Goal: Find contact information: Find contact information

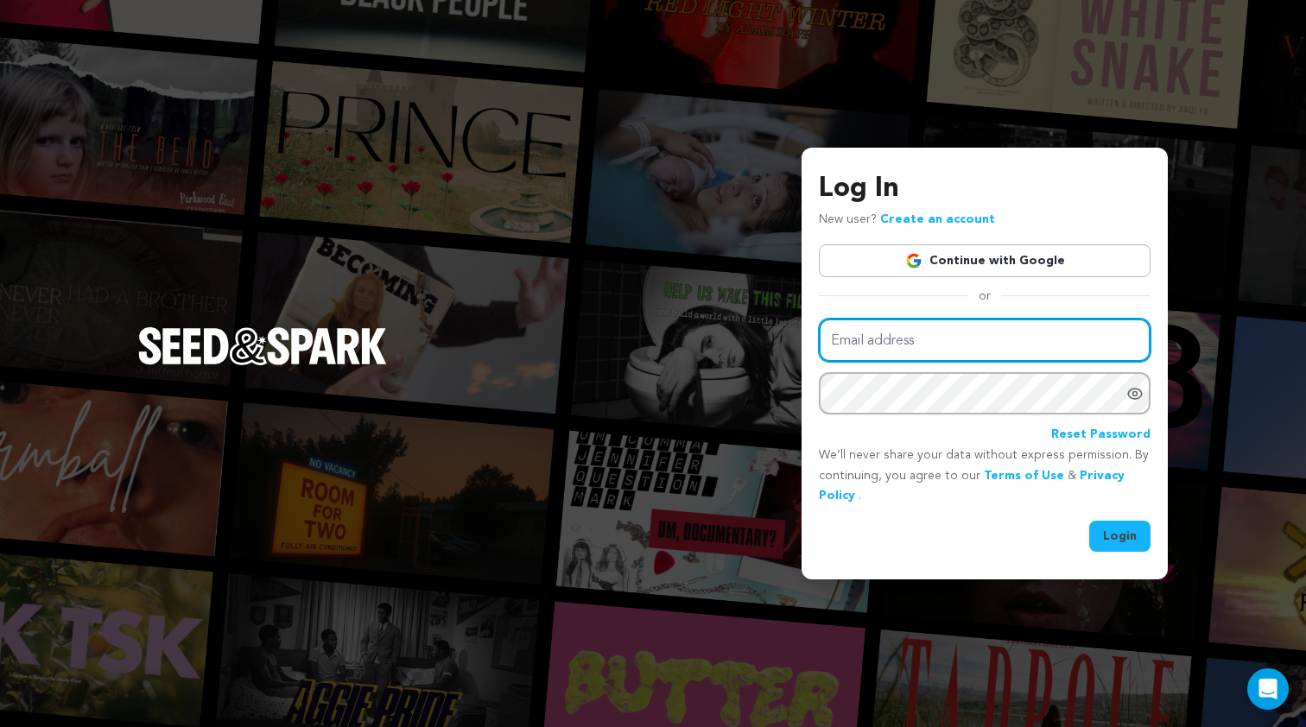
type input "[EMAIL_ADDRESS][DOMAIN_NAME]"
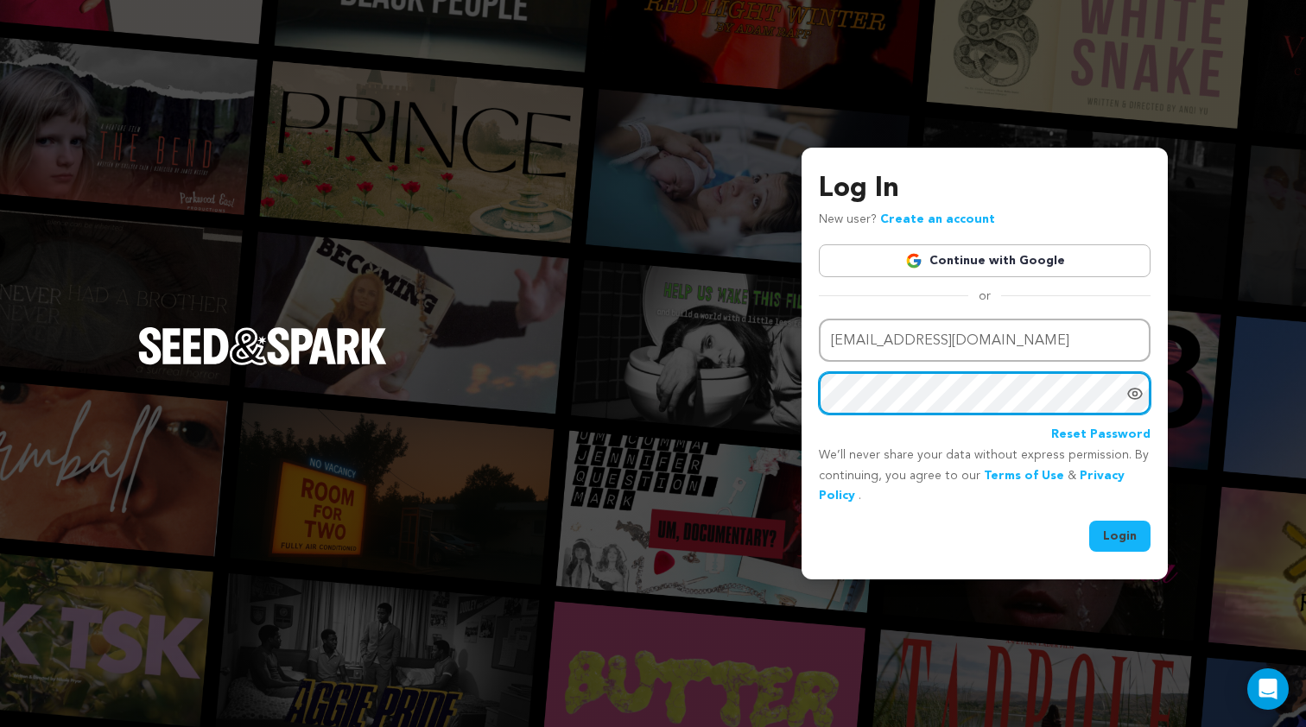
click at [1120, 535] on button "Login" at bounding box center [1119, 536] width 61 height 31
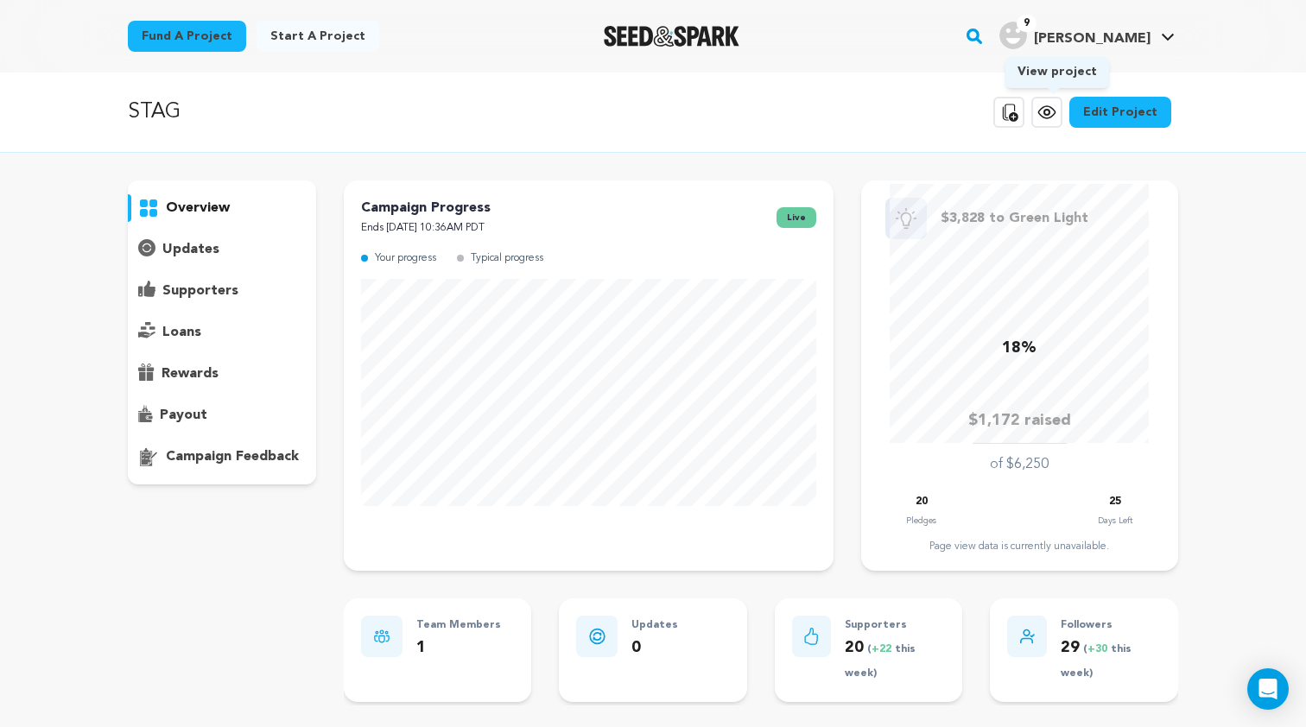
click at [1048, 114] on icon at bounding box center [1046, 112] width 21 height 21
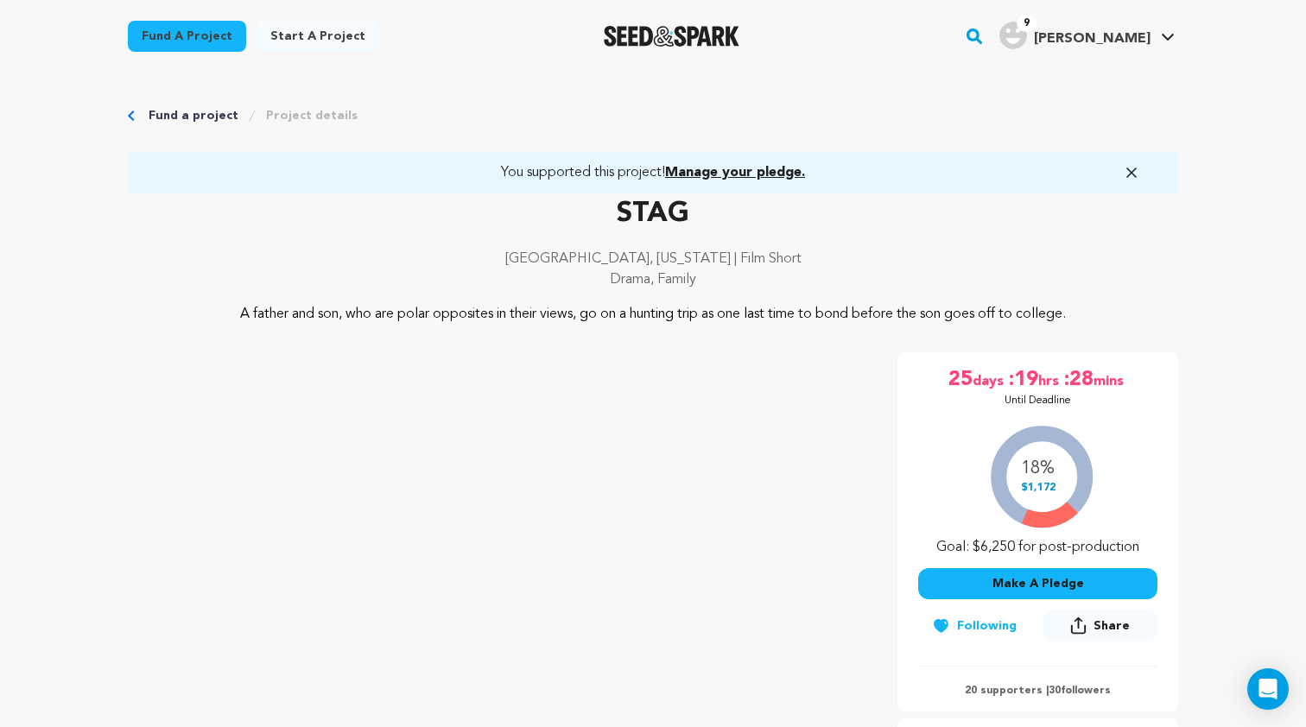
click at [661, 35] on img "Seed&Spark Homepage" at bounding box center [672, 36] width 136 height 21
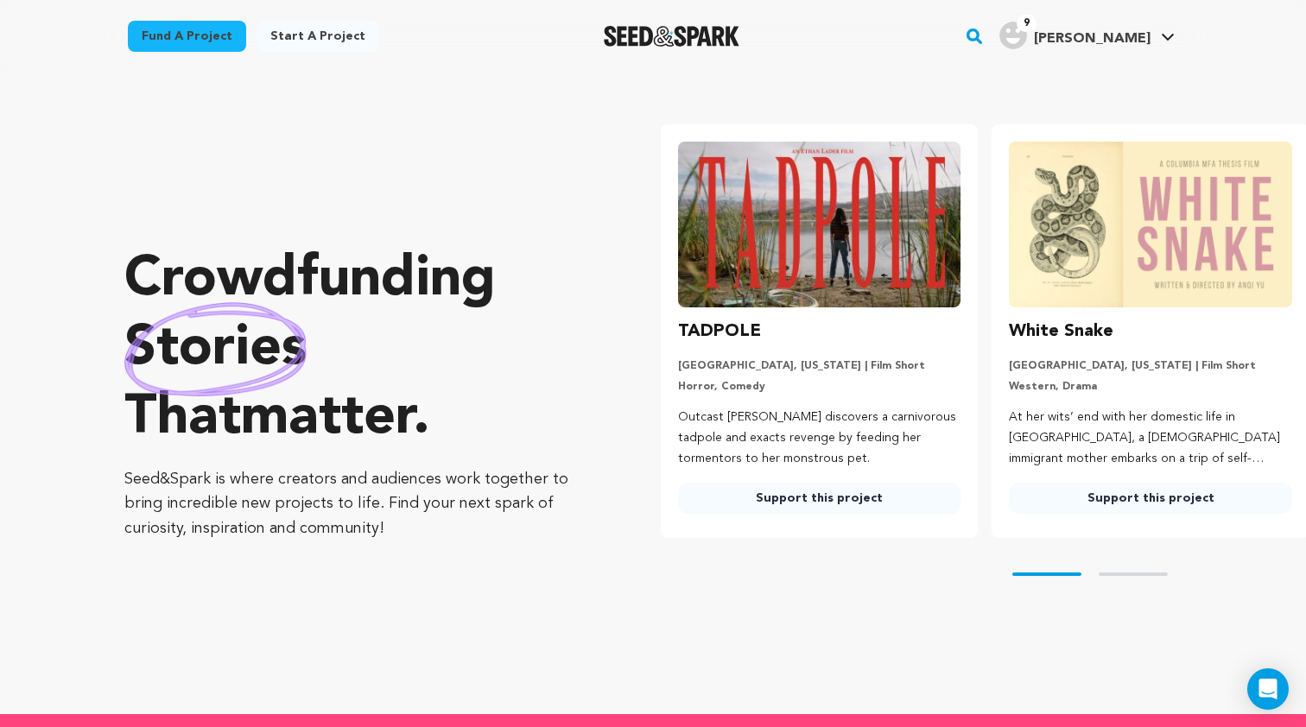
scroll to position [0, 345]
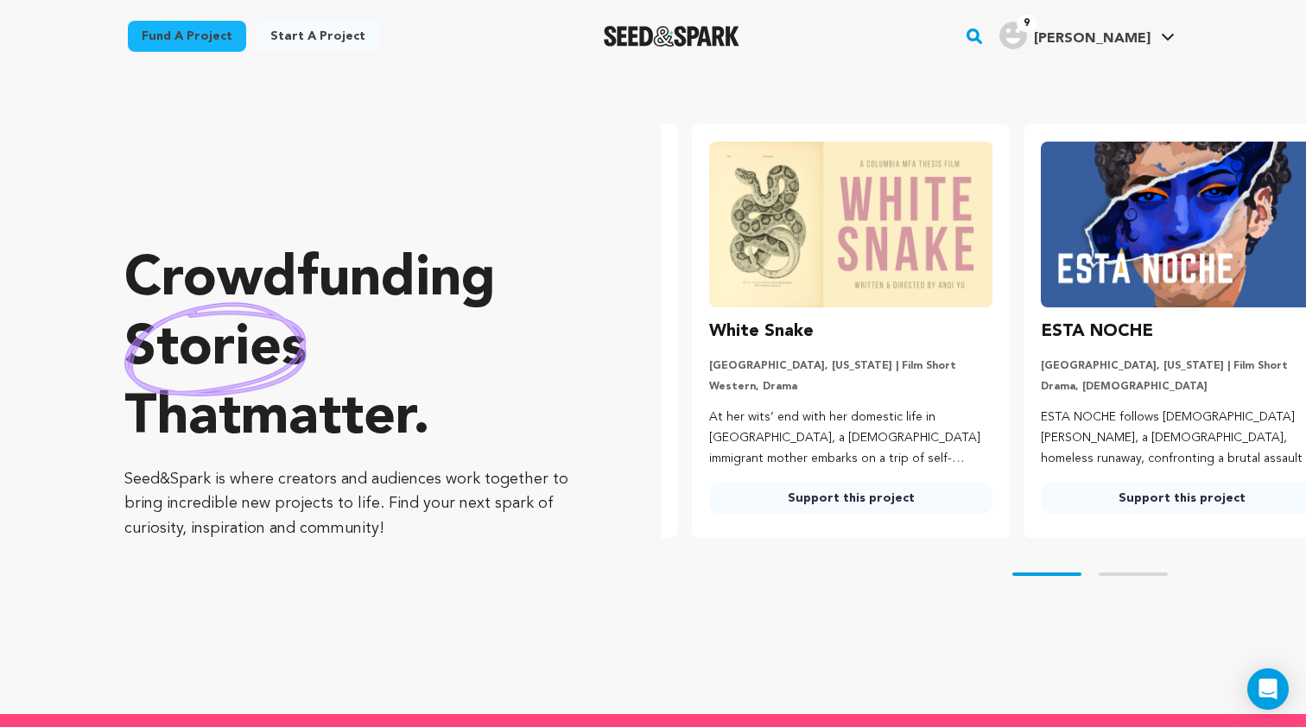
click at [1152, 573] on button "Skip to next slide page" at bounding box center [1132, 574] width 69 height 3
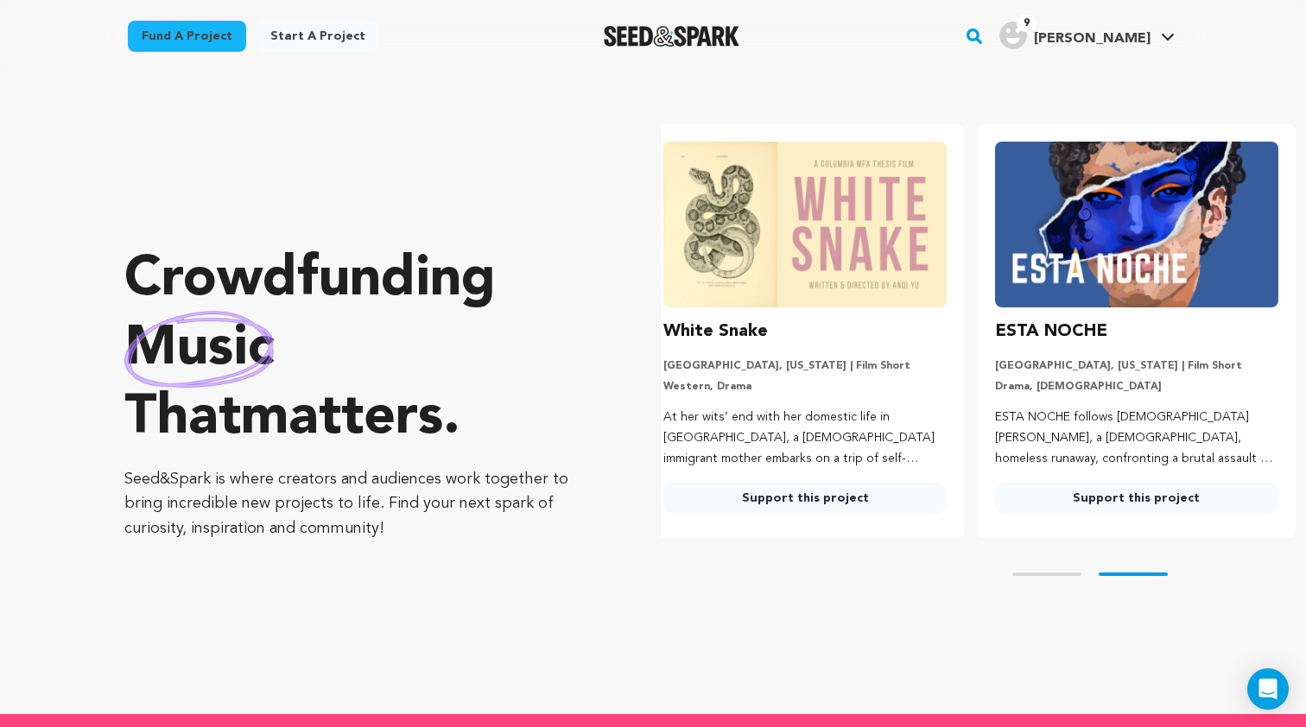
click at [171, 28] on link "Fund a project" at bounding box center [187, 36] width 118 height 31
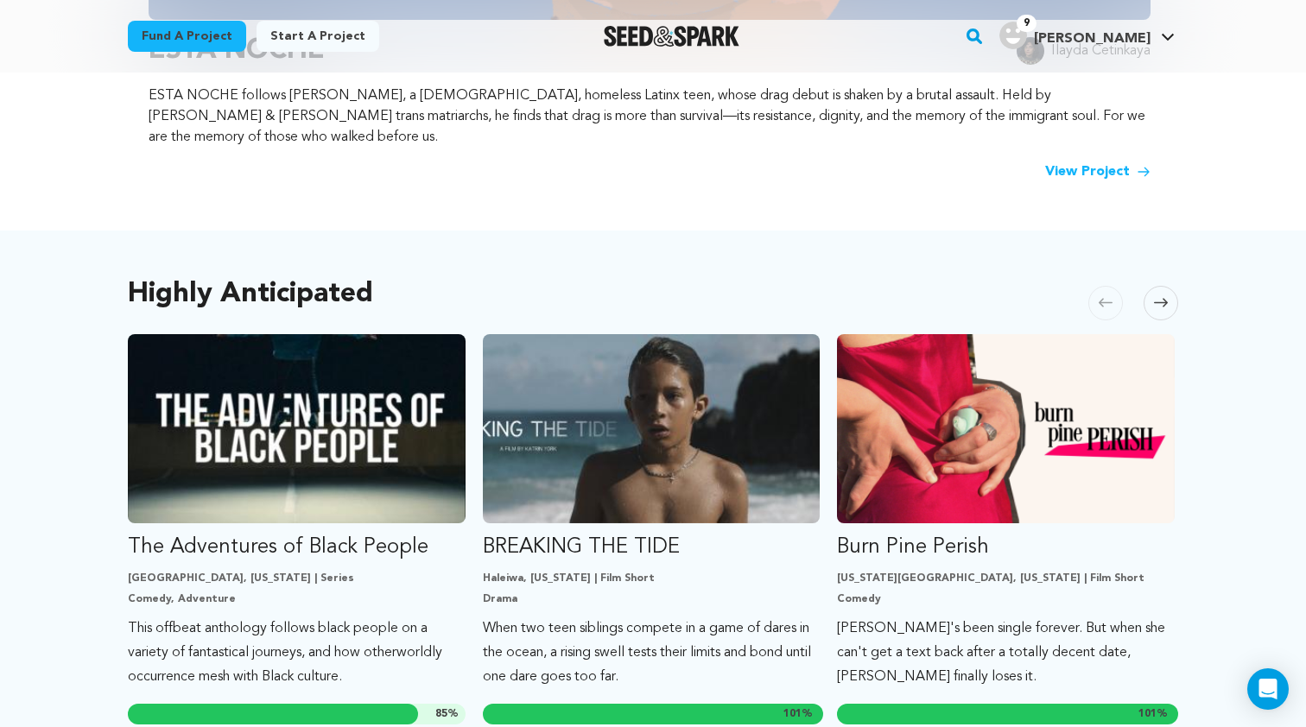
scroll to position [741, 0]
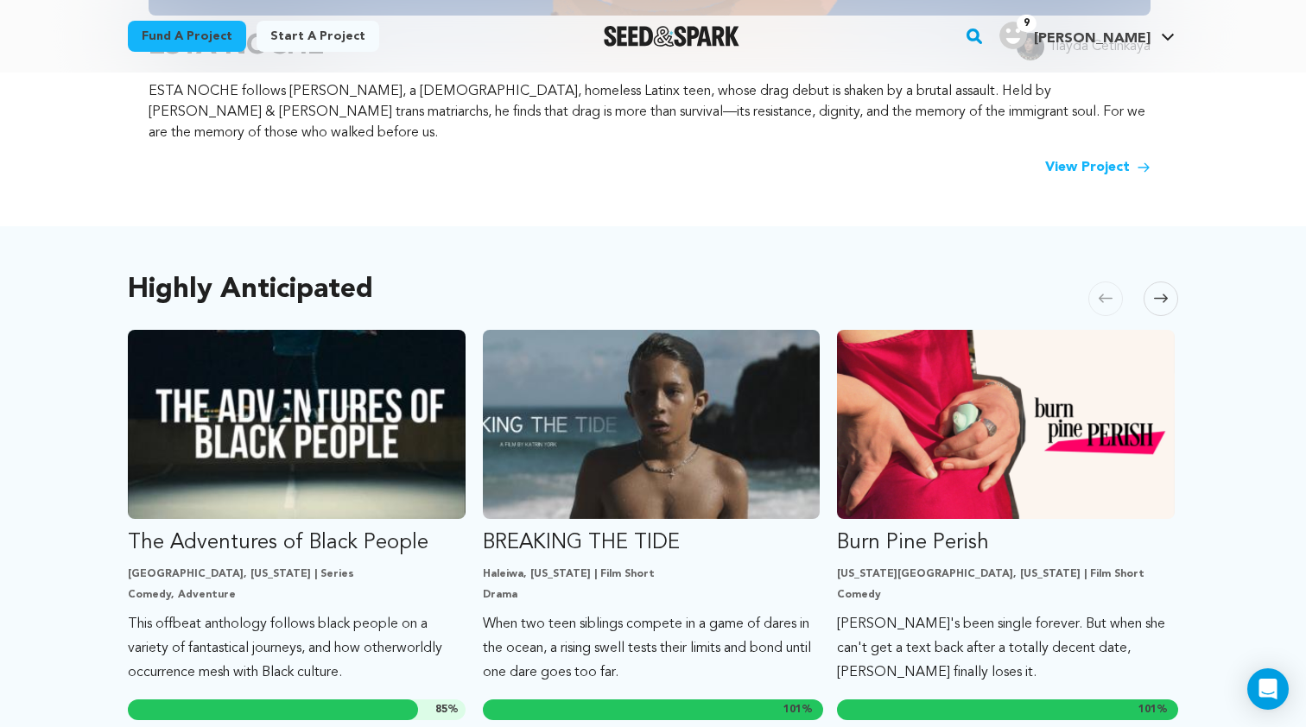
click at [1170, 282] on span at bounding box center [1160, 299] width 35 height 35
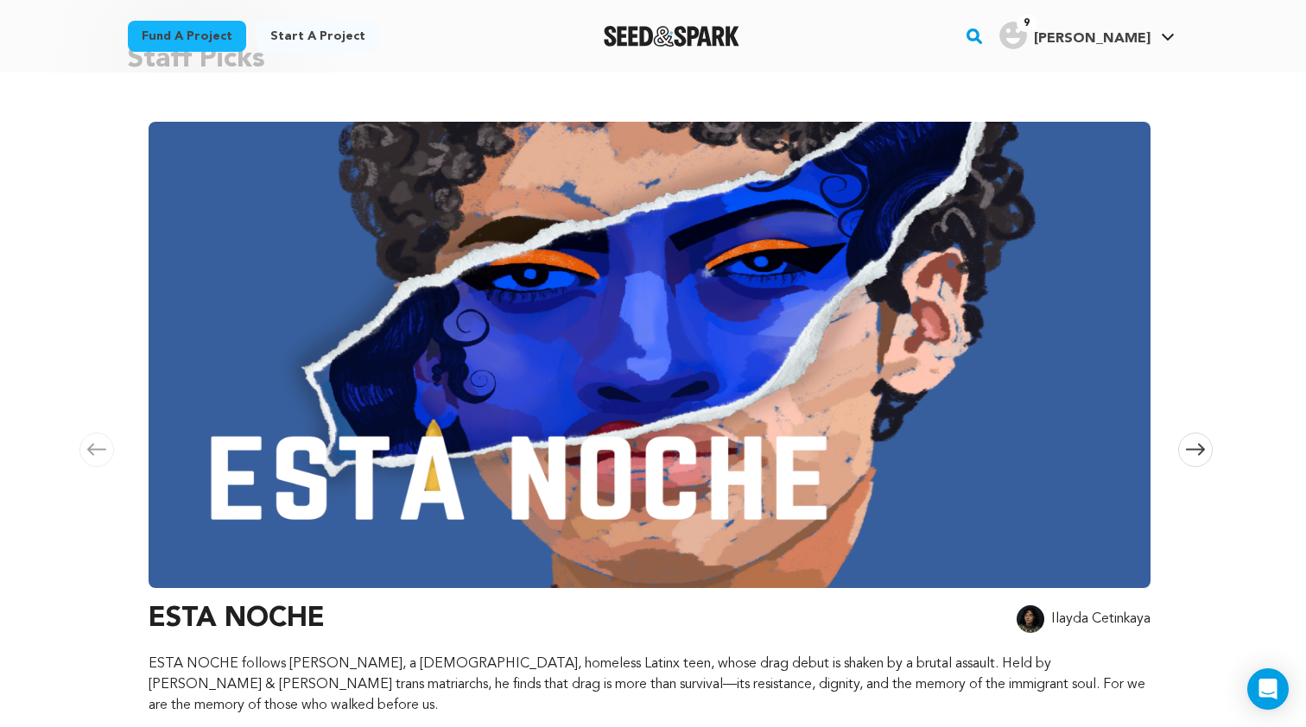
scroll to position [168, 0]
click at [1186, 444] on icon at bounding box center [1195, 450] width 19 height 13
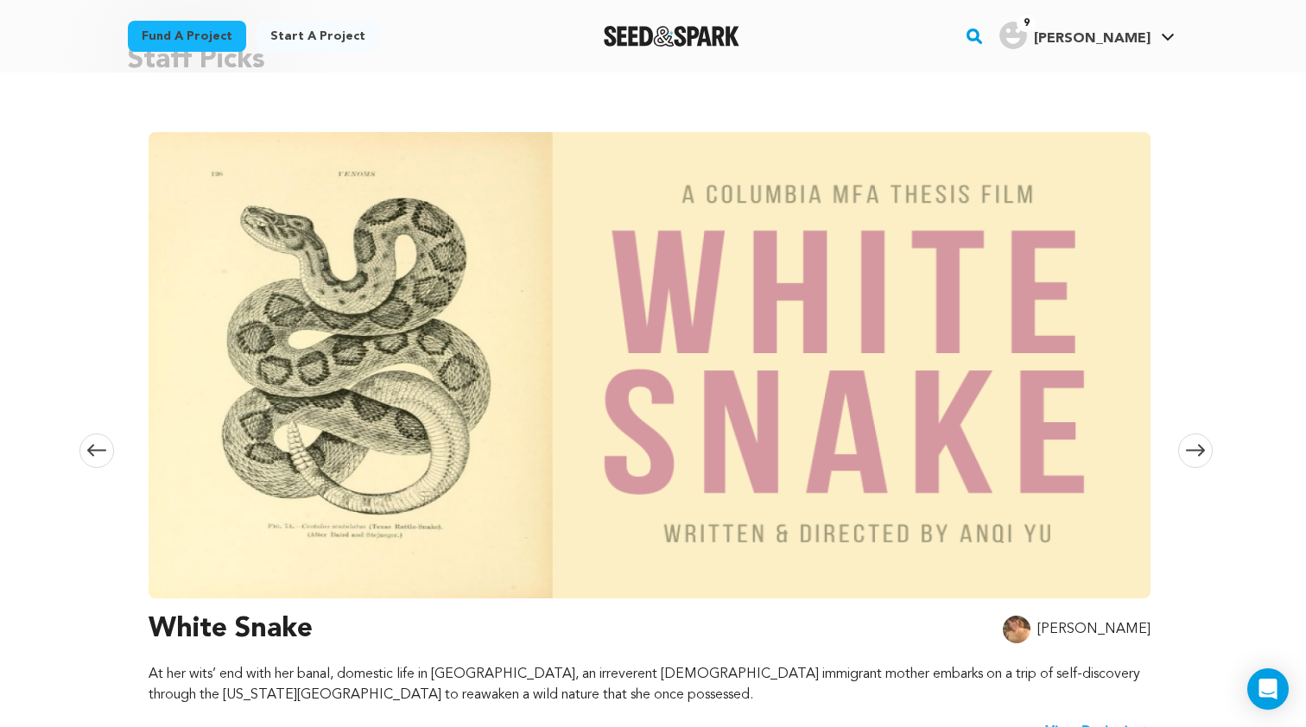
click at [1186, 444] on icon at bounding box center [1195, 450] width 19 height 13
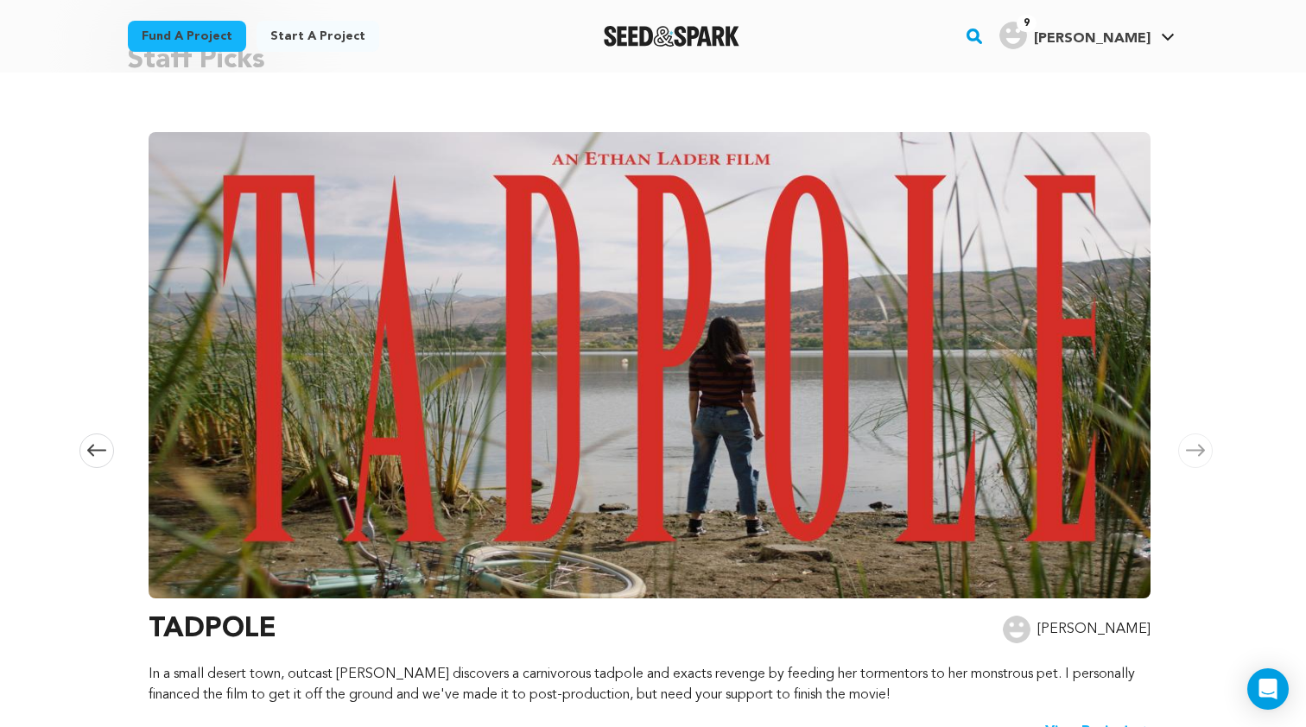
click at [1186, 444] on icon at bounding box center [1195, 450] width 19 height 13
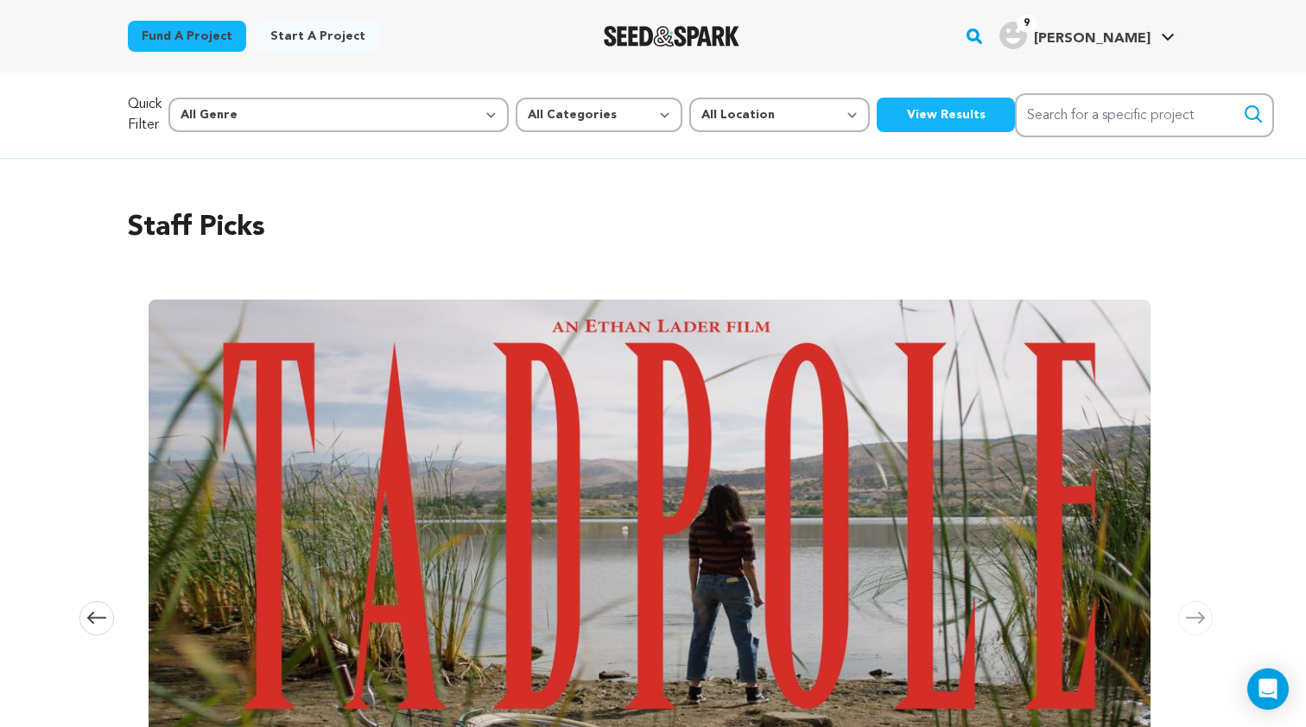
scroll to position [0, 0]
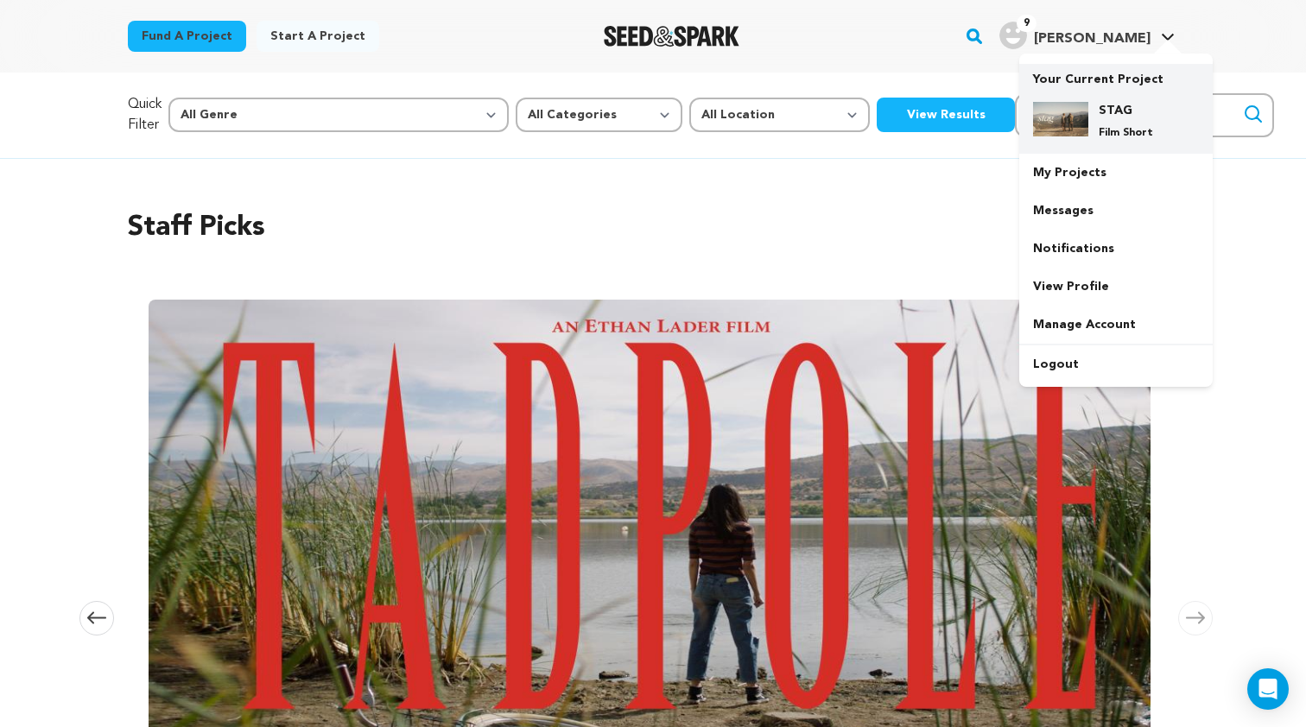
click at [1093, 104] on div "STAG Film Short" at bounding box center [1129, 121] width 83 height 38
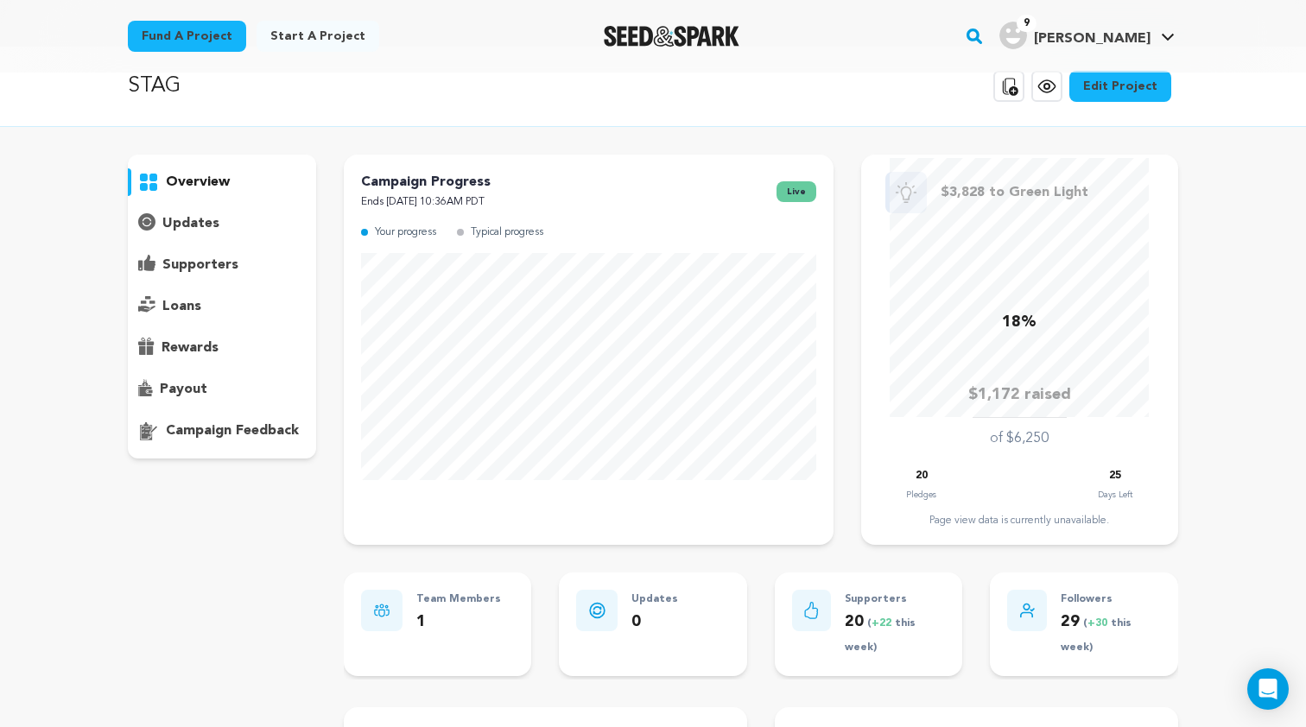
scroll to position [30, 0]
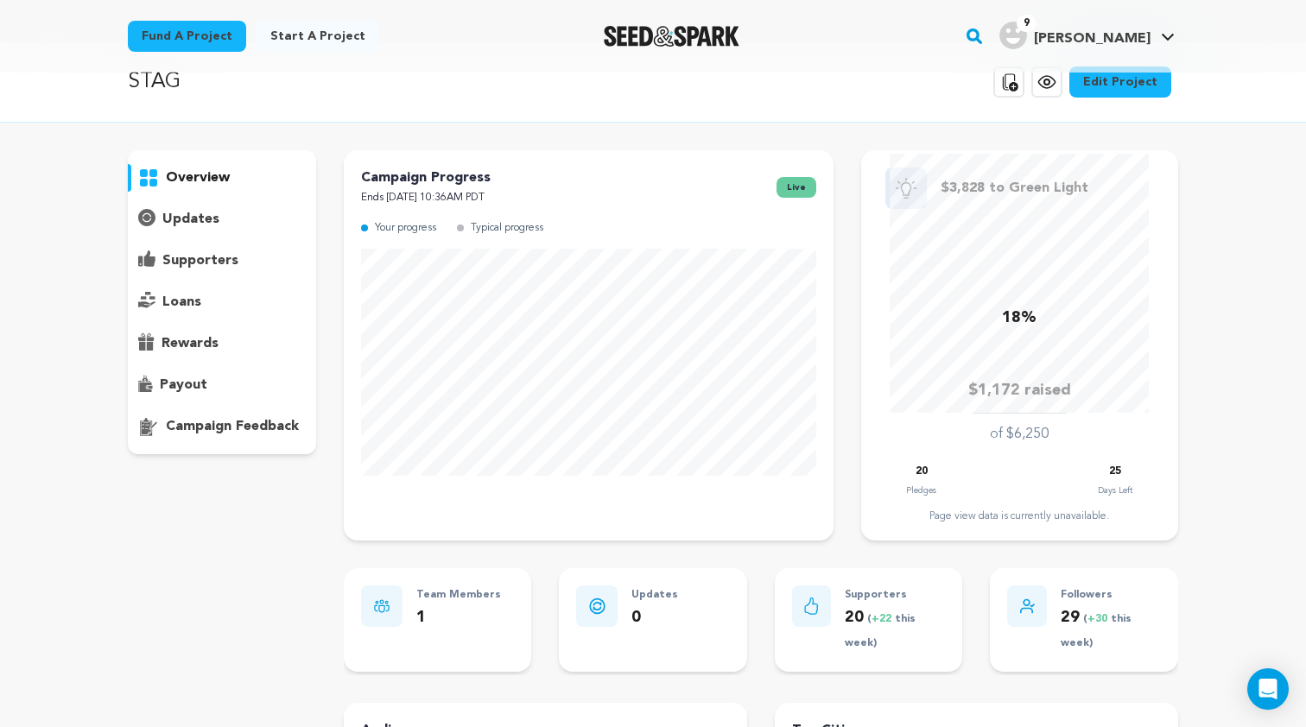
click at [212, 265] on p "supporters" at bounding box center [200, 260] width 76 height 21
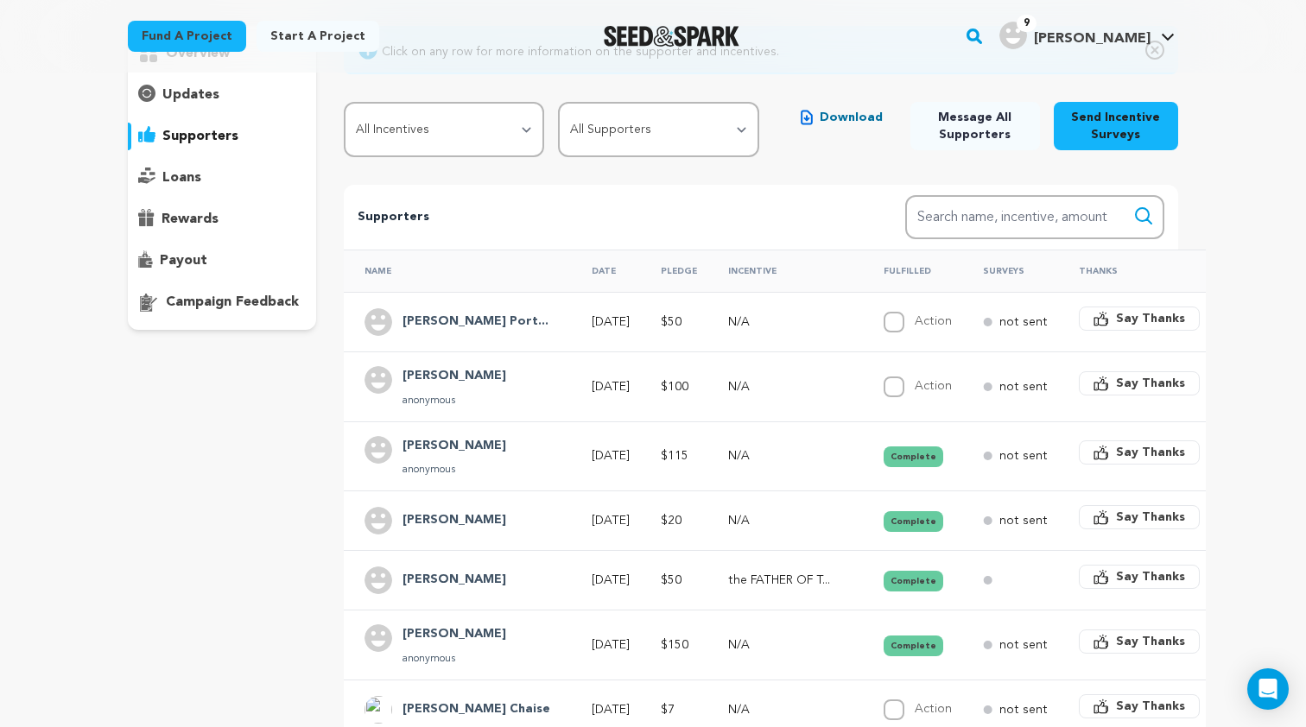
scroll to position [159, 0]
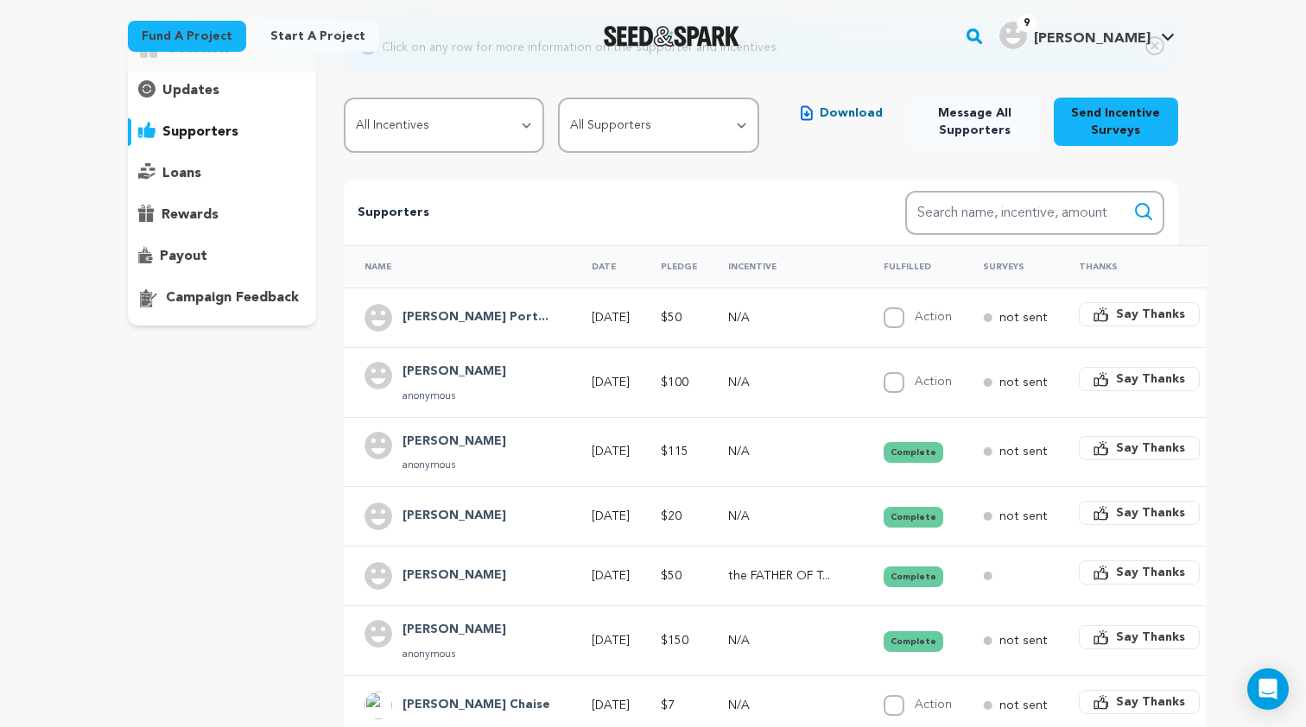
click at [447, 363] on h4 "[PERSON_NAME]" at bounding box center [454, 372] width 104 height 21
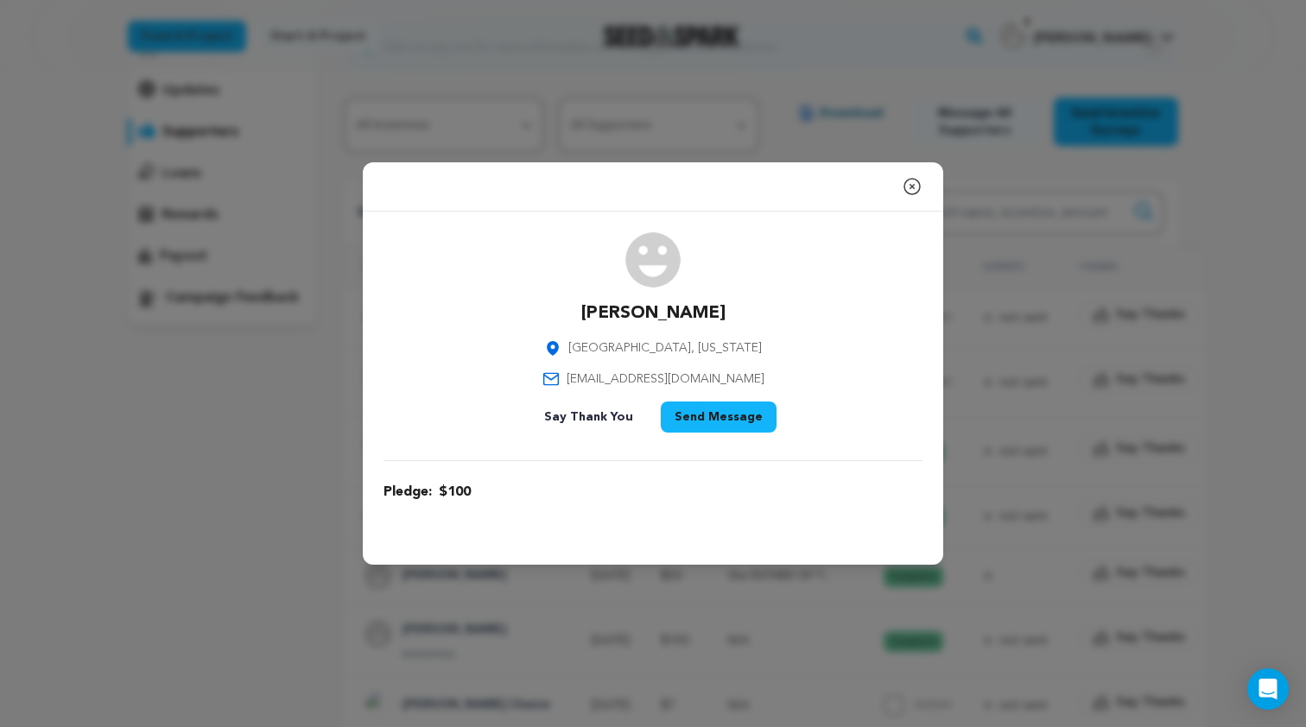
click at [911, 180] on icon "button" at bounding box center [911, 186] width 21 height 21
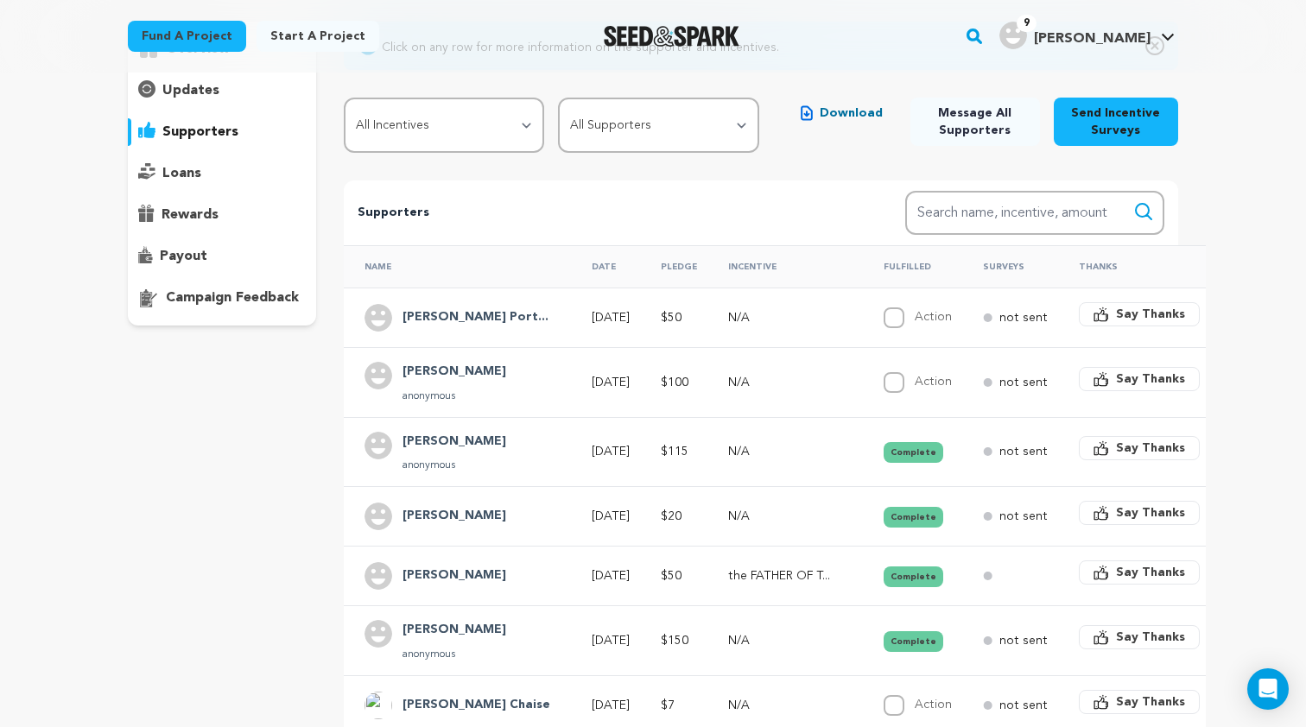
click at [883, 380] on input "Action" at bounding box center [893, 382] width 21 height 21
checkbox input "true"
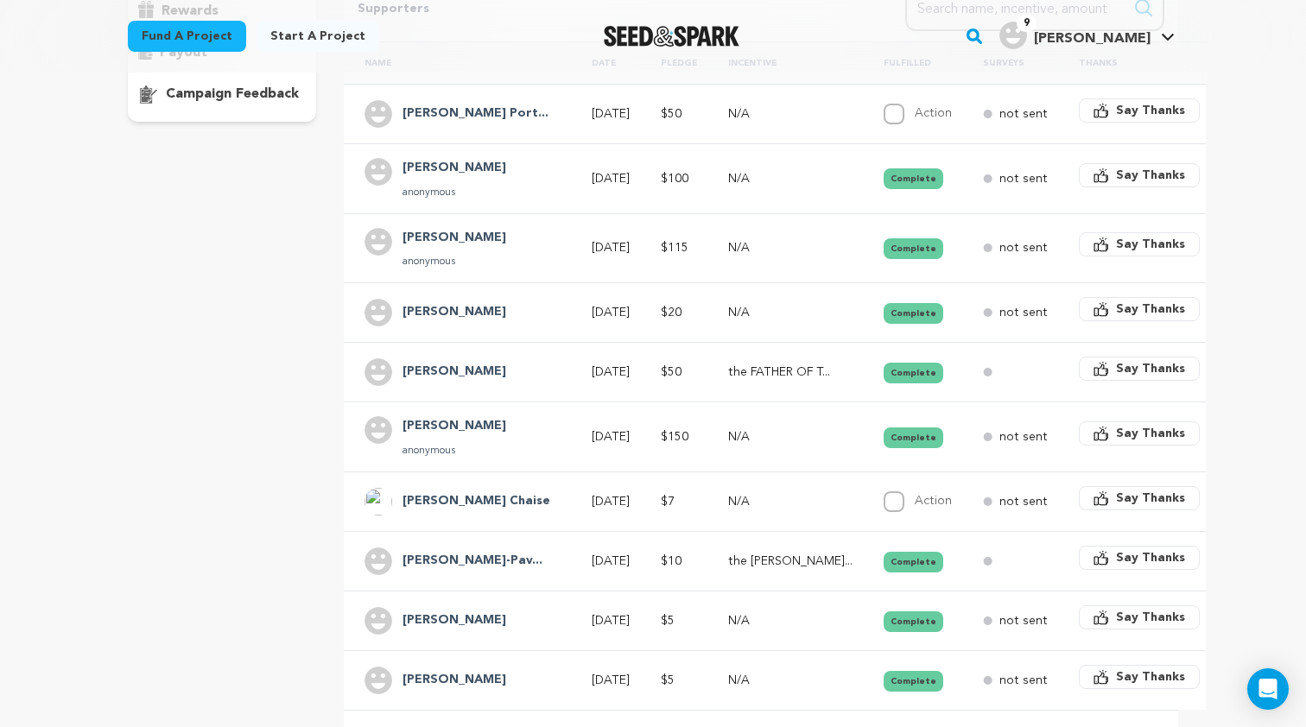
scroll to position [401, 0]
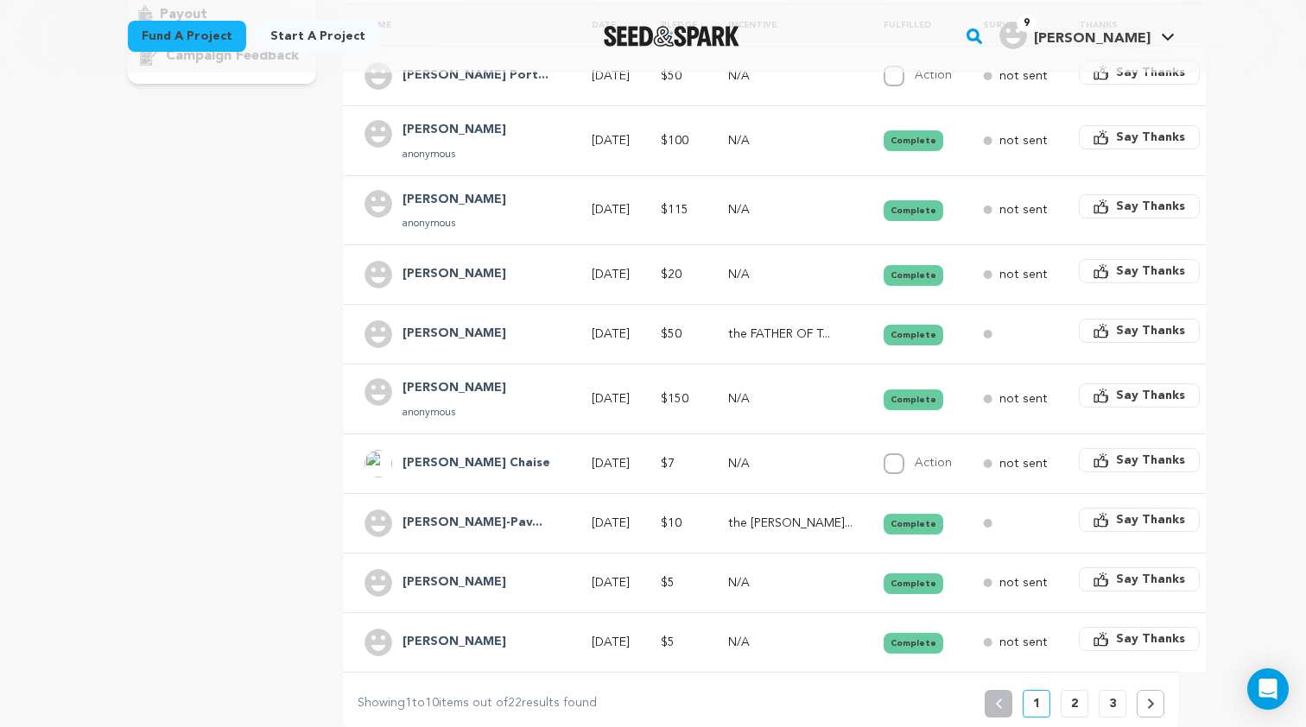
click at [1119, 696] on button "3" at bounding box center [1112, 704] width 28 height 28
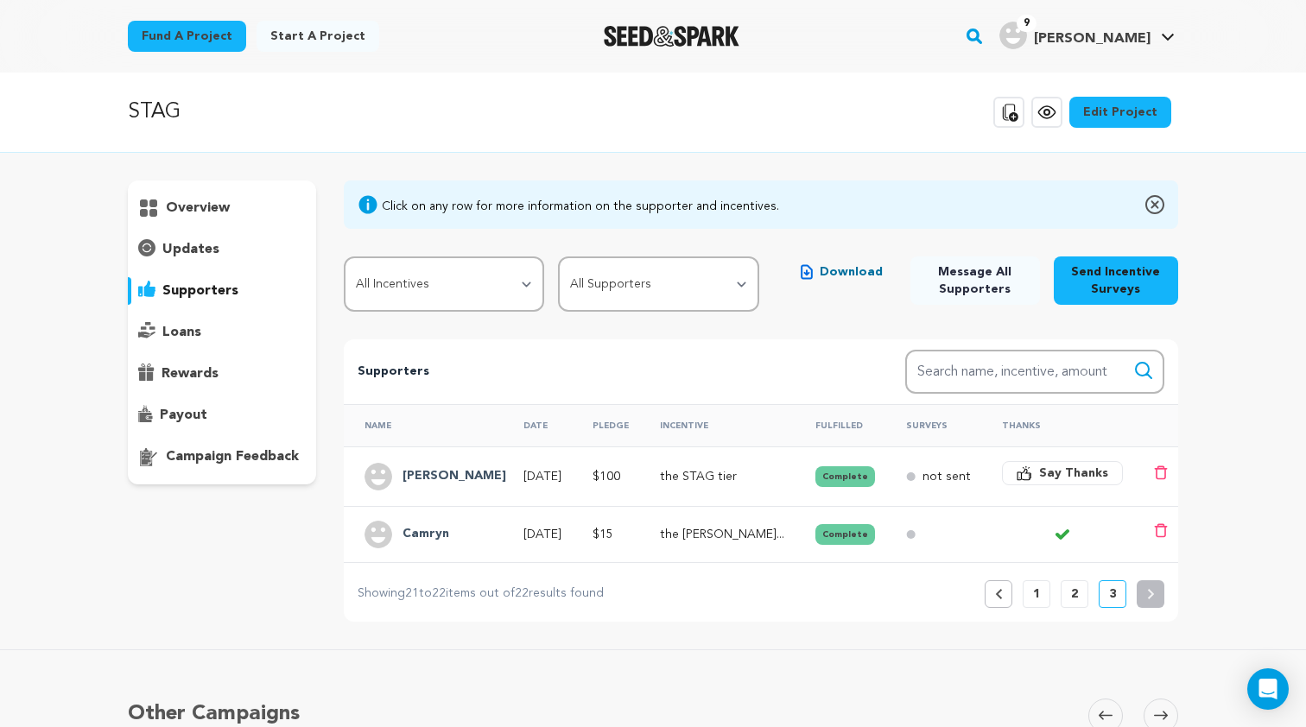
scroll to position [0, 0]
click at [436, 465] on div "[PERSON_NAME]" at bounding box center [454, 477] width 124 height 28
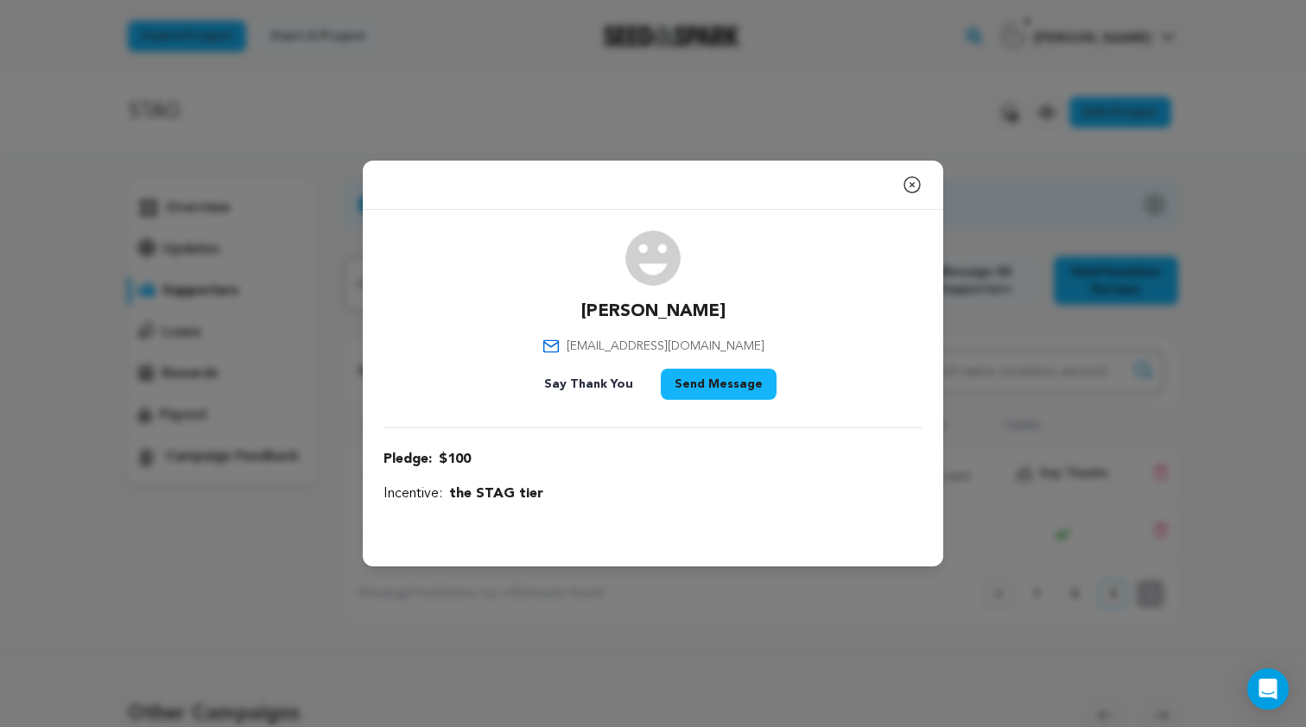
click at [639, 344] on span "[EMAIL_ADDRESS][DOMAIN_NAME]" at bounding box center [665, 346] width 198 height 17
copy div "[EMAIL_ADDRESS][DOMAIN_NAME]"
click at [906, 188] on icon "button" at bounding box center [911, 184] width 21 height 21
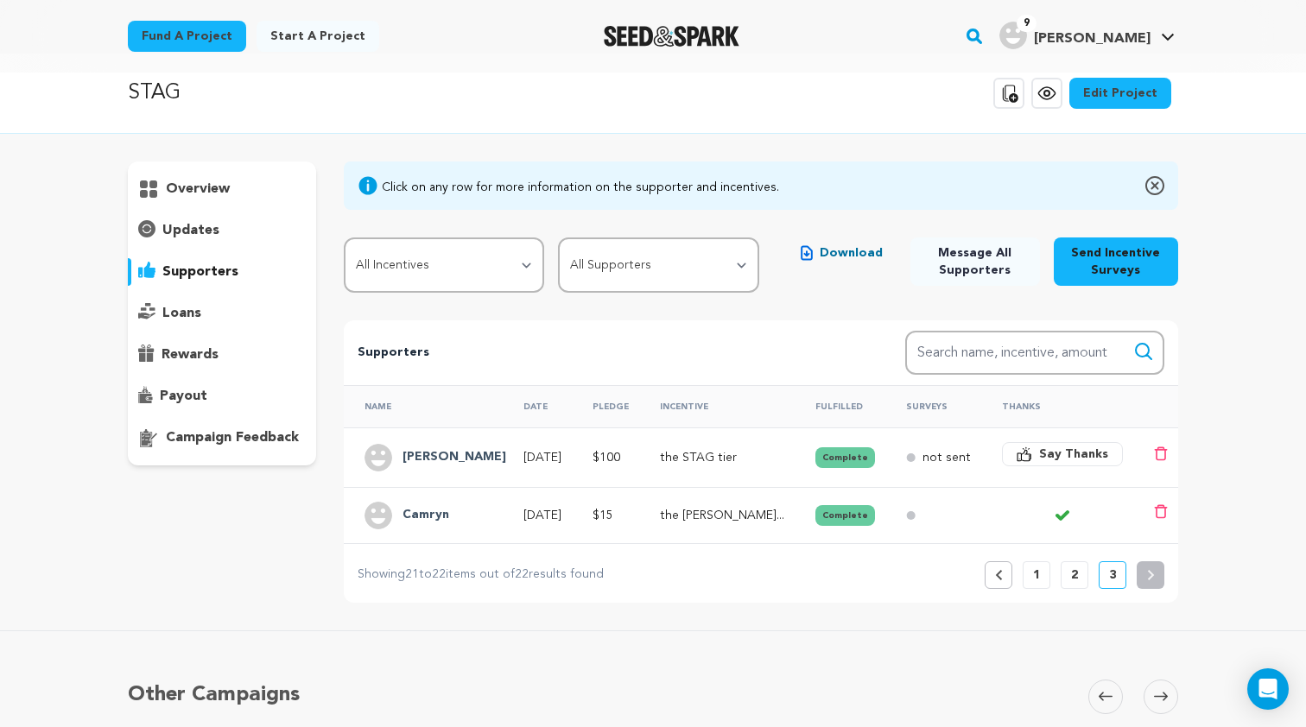
scroll to position [28, 0]
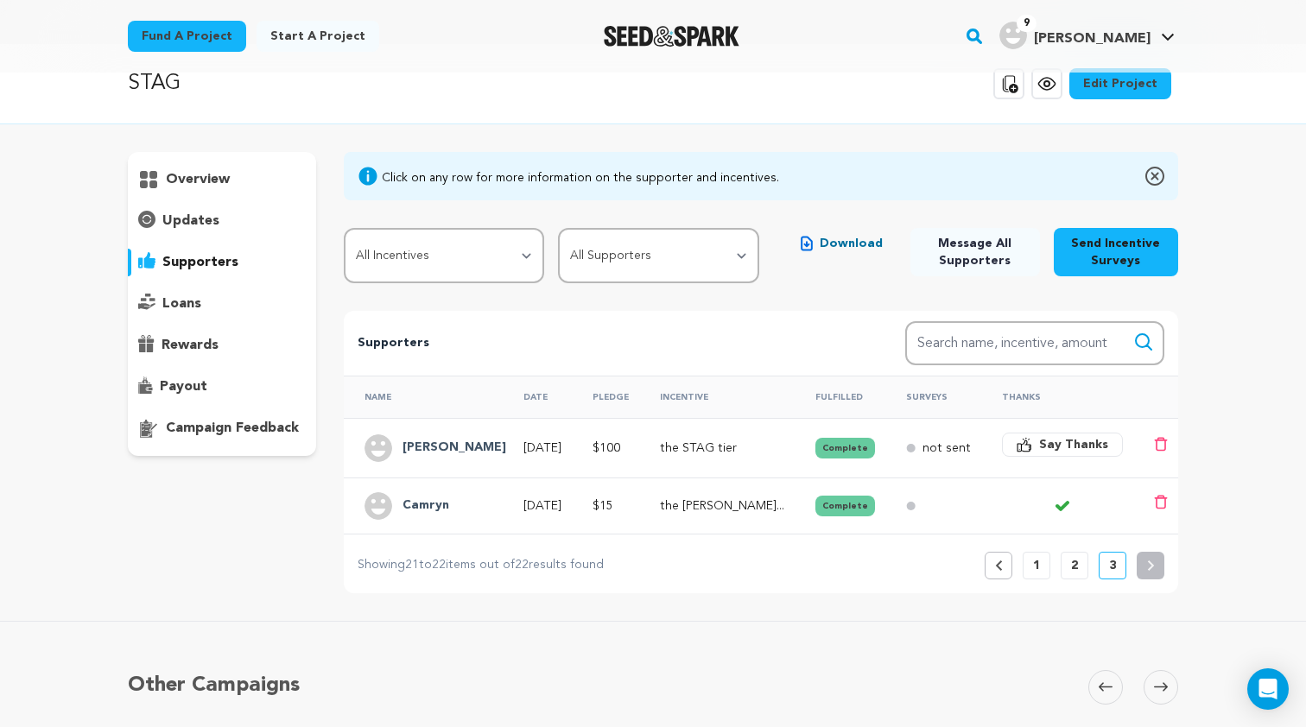
click at [1079, 567] on button "2" at bounding box center [1074, 566] width 28 height 28
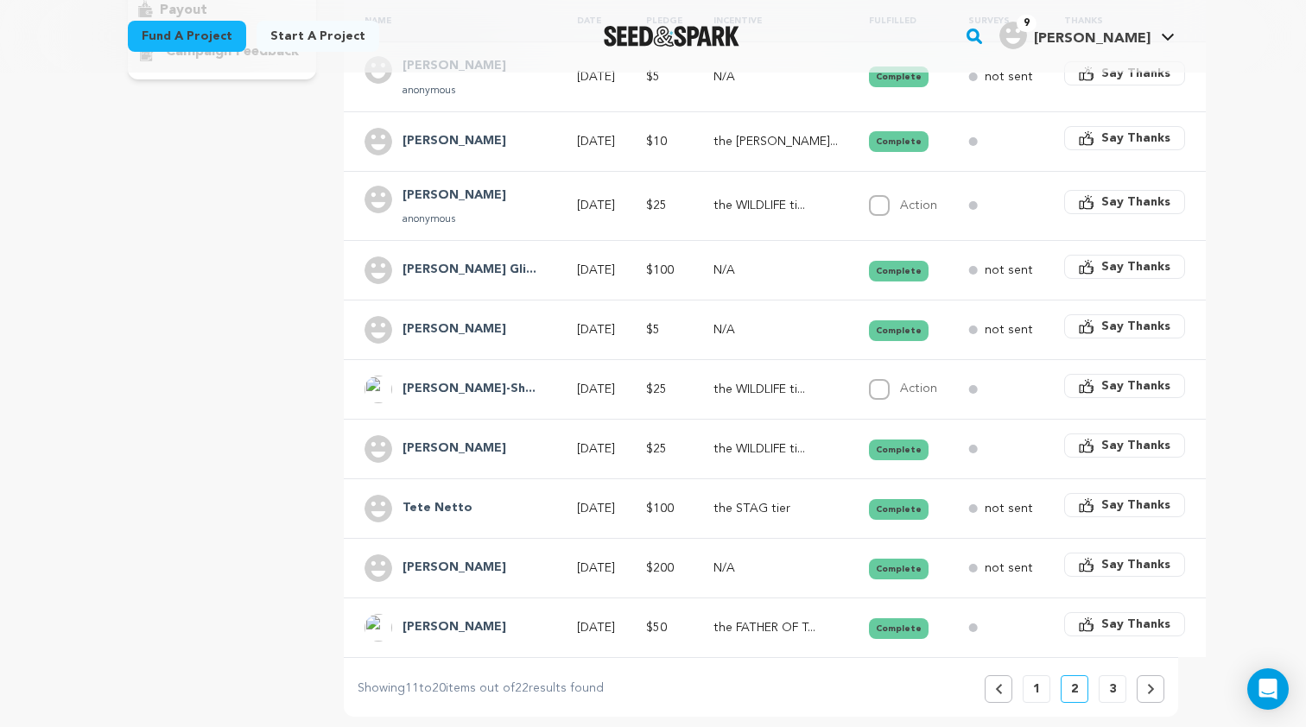
scroll to position [401, 0]
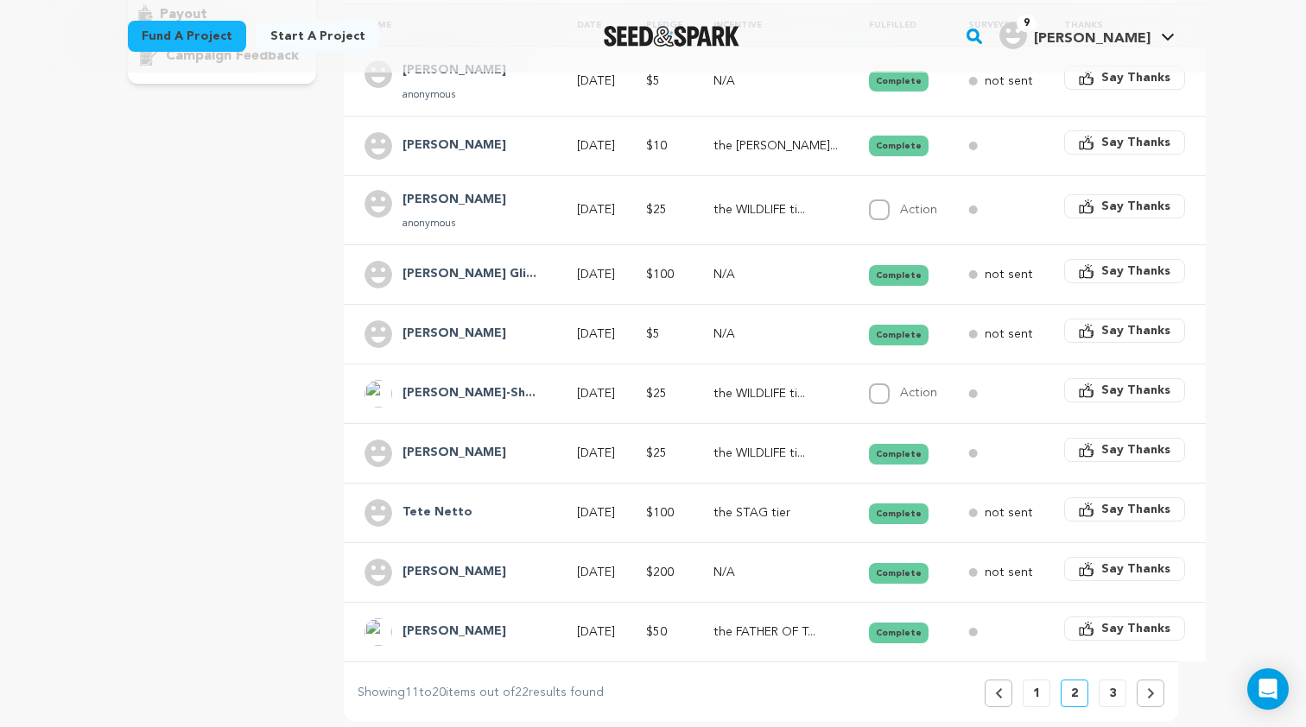
click at [464, 389] on h4 "[PERSON_NAME]-Sh..." at bounding box center [468, 393] width 133 height 21
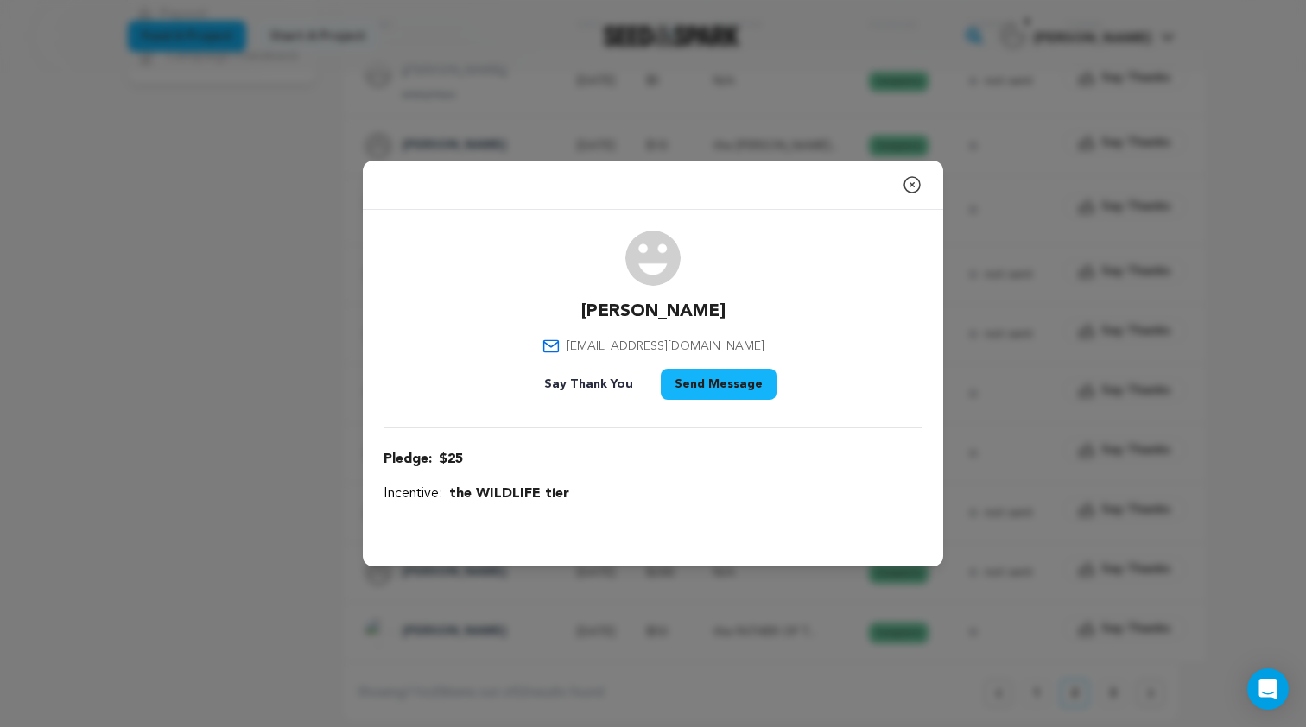
click at [612, 313] on p "[PERSON_NAME]" at bounding box center [653, 312] width 144 height 24
copy div "[PERSON_NAME]"
click at [914, 183] on icon "button" at bounding box center [911, 184] width 21 height 21
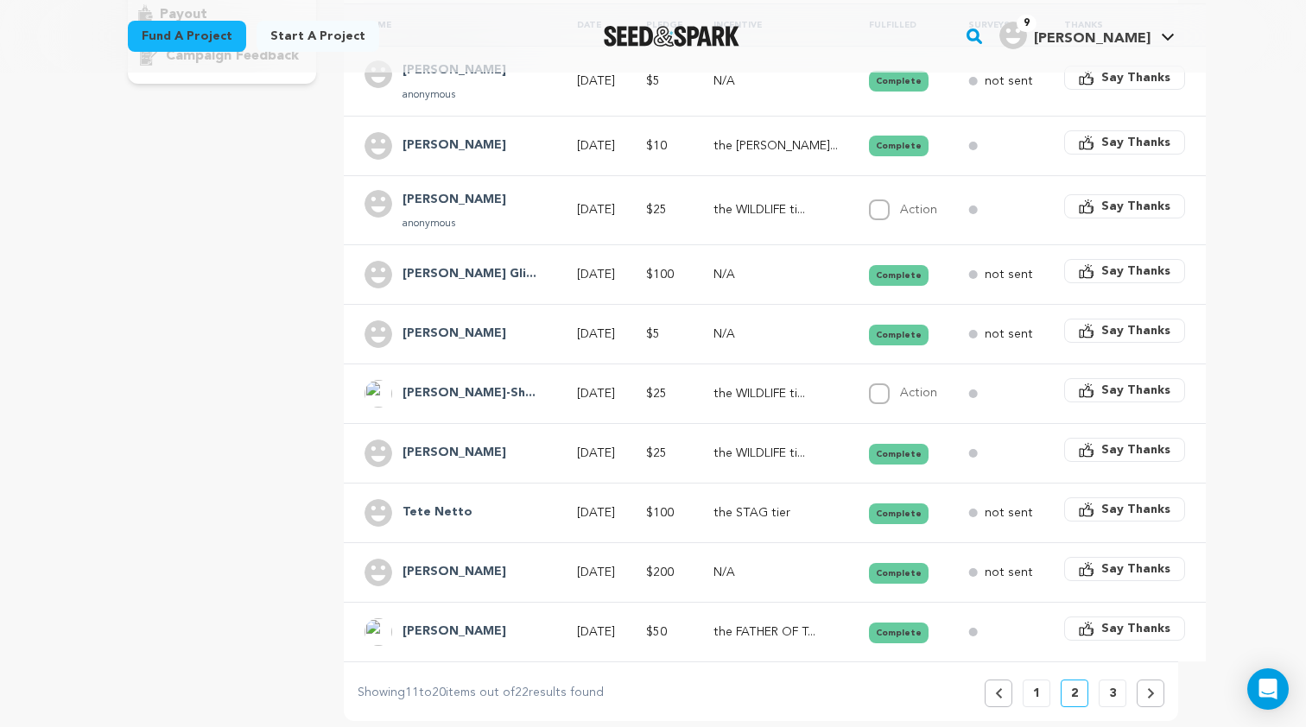
click at [467, 326] on h4 "[PERSON_NAME]" at bounding box center [454, 334] width 104 height 21
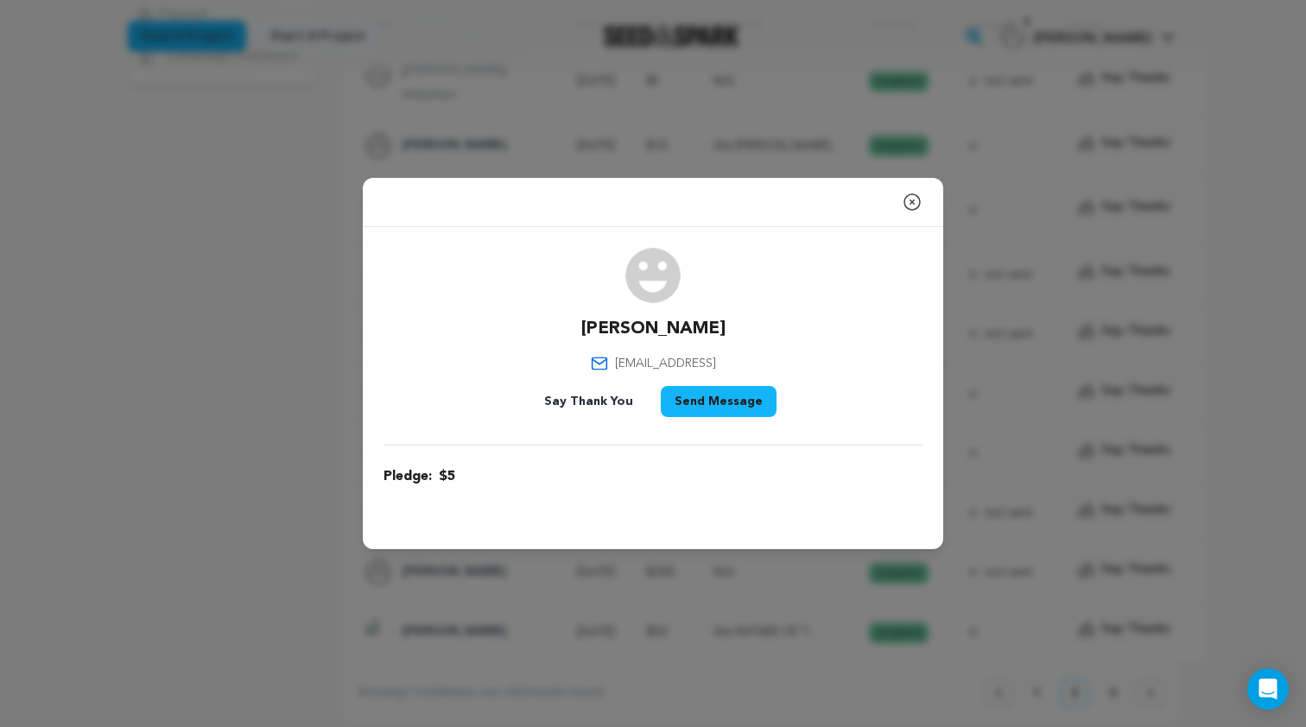
click at [651, 325] on p "[PERSON_NAME]" at bounding box center [653, 329] width 144 height 24
copy div "[PERSON_NAME]"
click at [510, 325] on div "[PERSON_NAME] [EMAIL_ADDRESS] Say Thank You Send Message" at bounding box center [652, 336] width 539 height 176
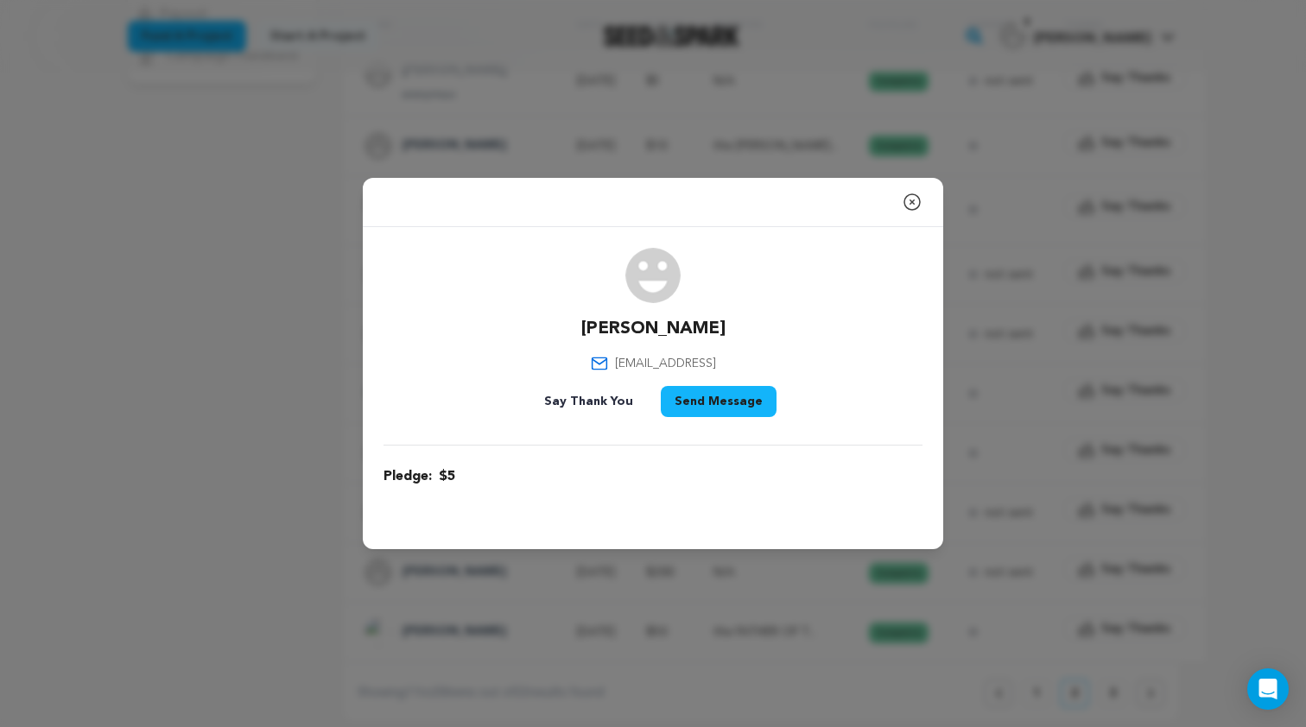
click at [913, 206] on icon "button" at bounding box center [911, 202] width 21 height 21
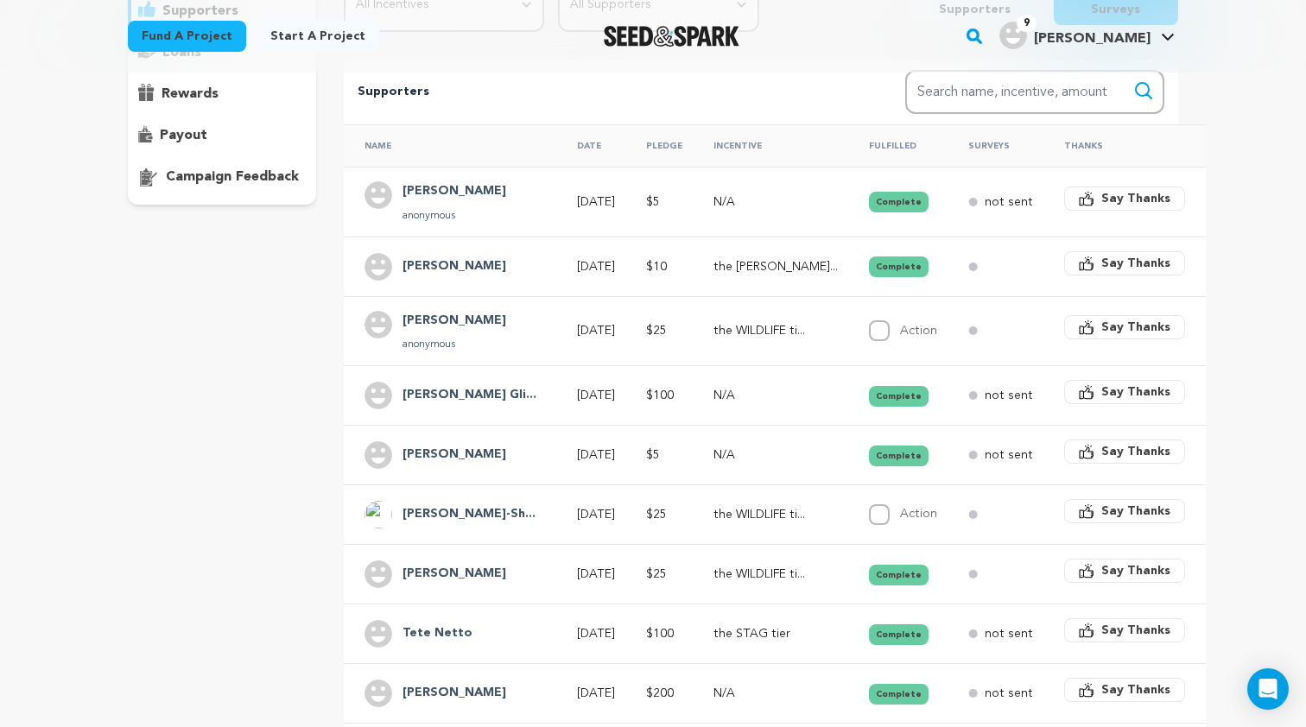
scroll to position [275, 0]
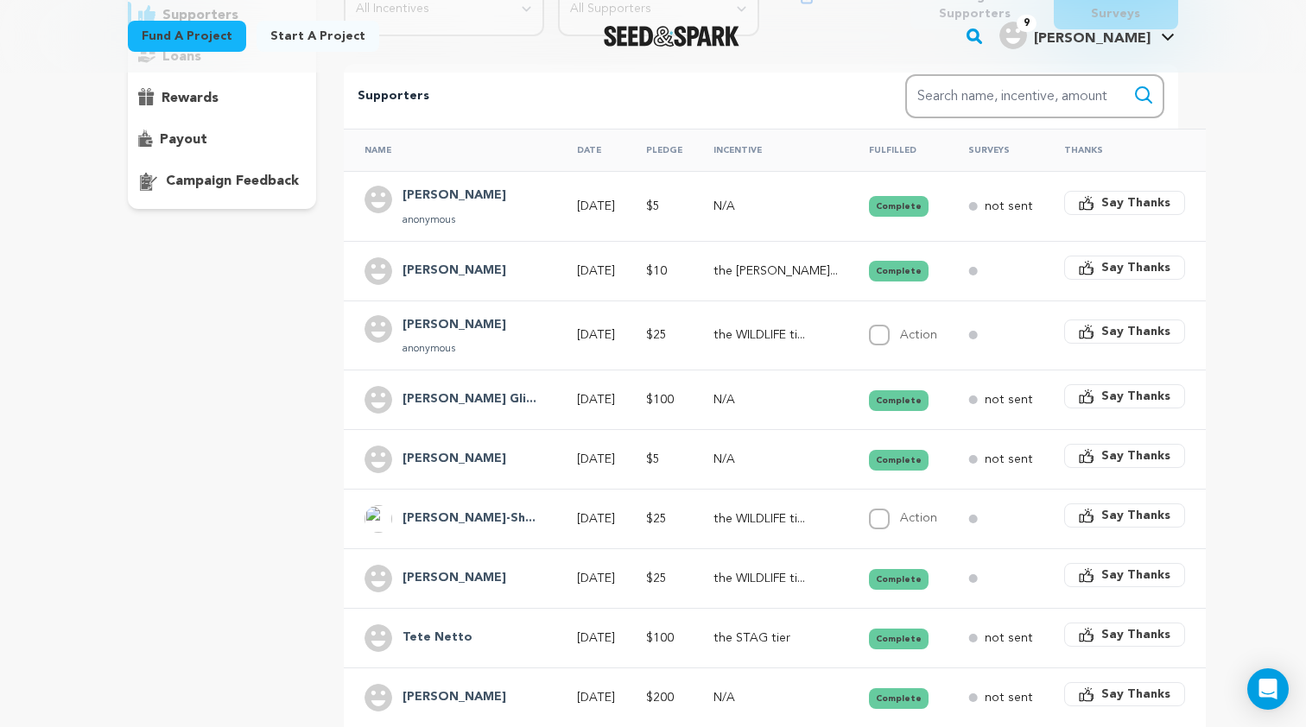
click at [459, 389] on h4 "[PERSON_NAME] Gli..." at bounding box center [469, 399] width 134 height 21
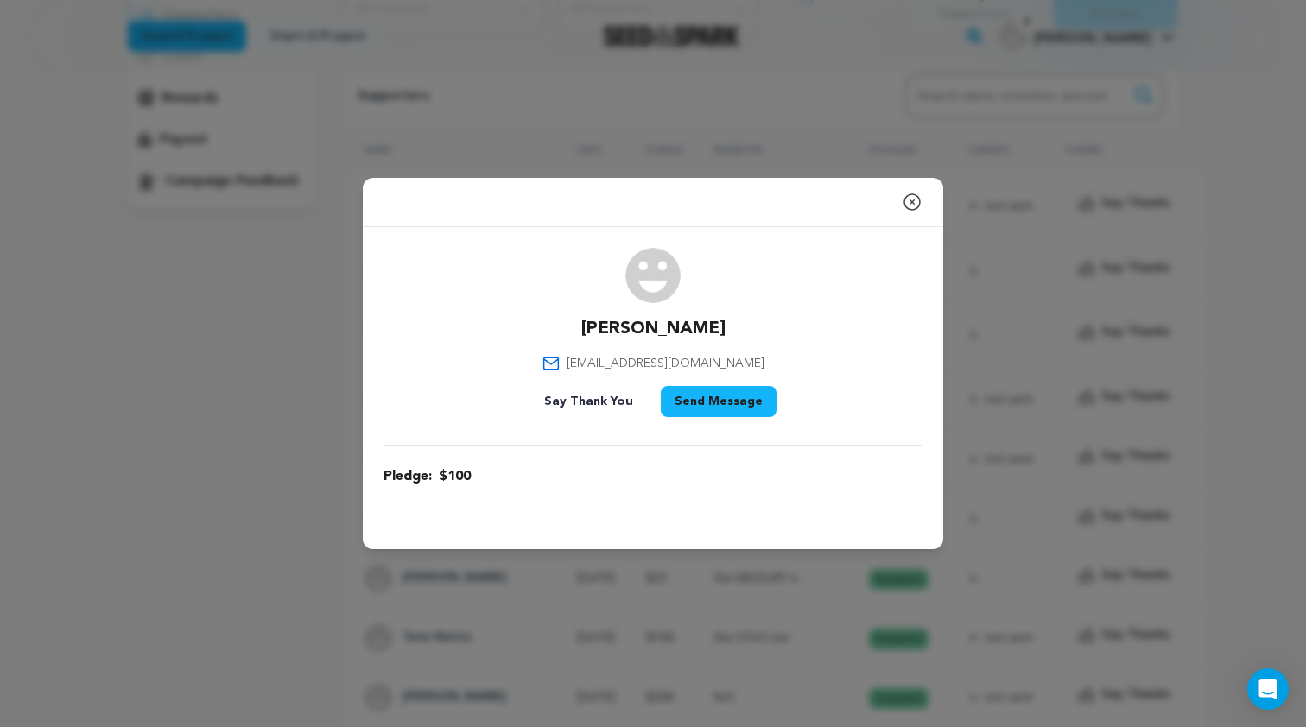
click at [641, 329] on p "[PERSON_NAME]" at bounding box center [653, 329] width 144 height 24
copy div "[PERSON_NAME]"
click at [661, 360] on span "[EMAIL_ADDRESS][DOMAIN_NAME]" at bounding box center [665, 363] width 198 height 17
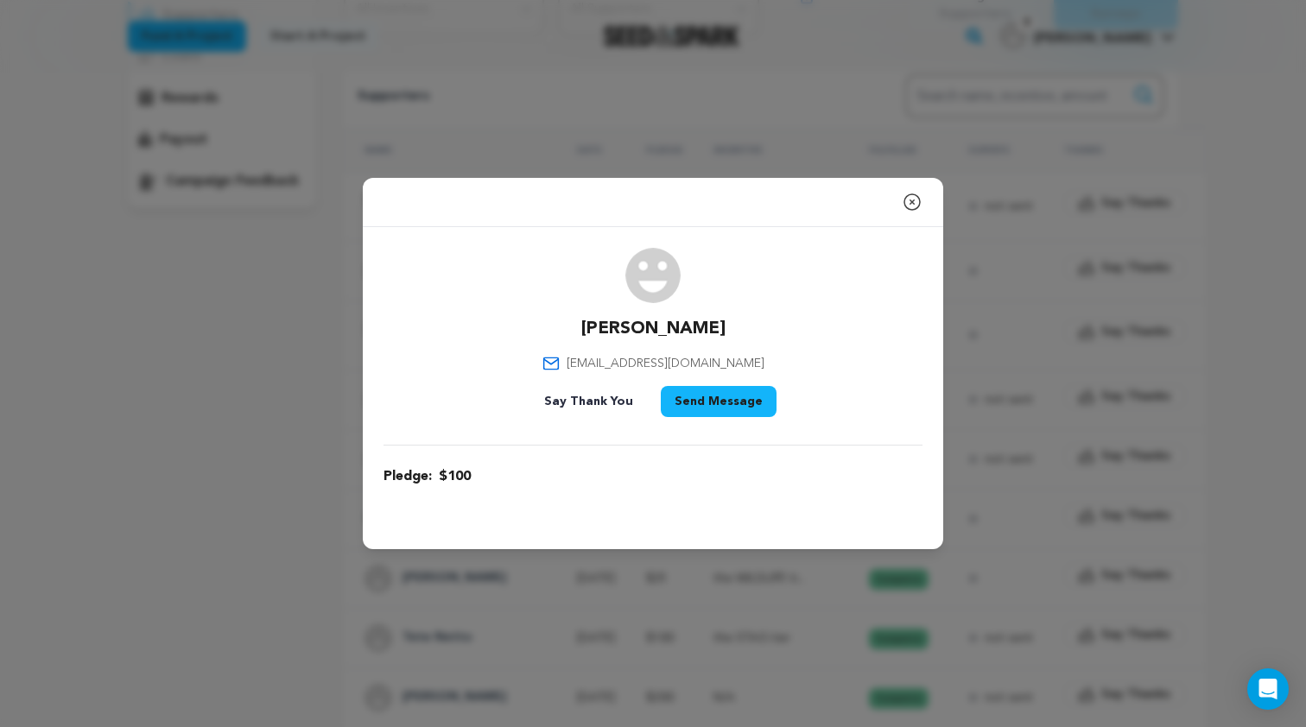
click at [661, 360] on span "[EMAIL_ADDRESS][DOMAIN_NAME]" at bounding box center [665, 363] width 198 height 17
copy div "[EMAIL_ADDRESS][DOMAIN_NAME]"
click at [913, 206] on icon "button" at bounding box center [911, 202] width 21 height 21
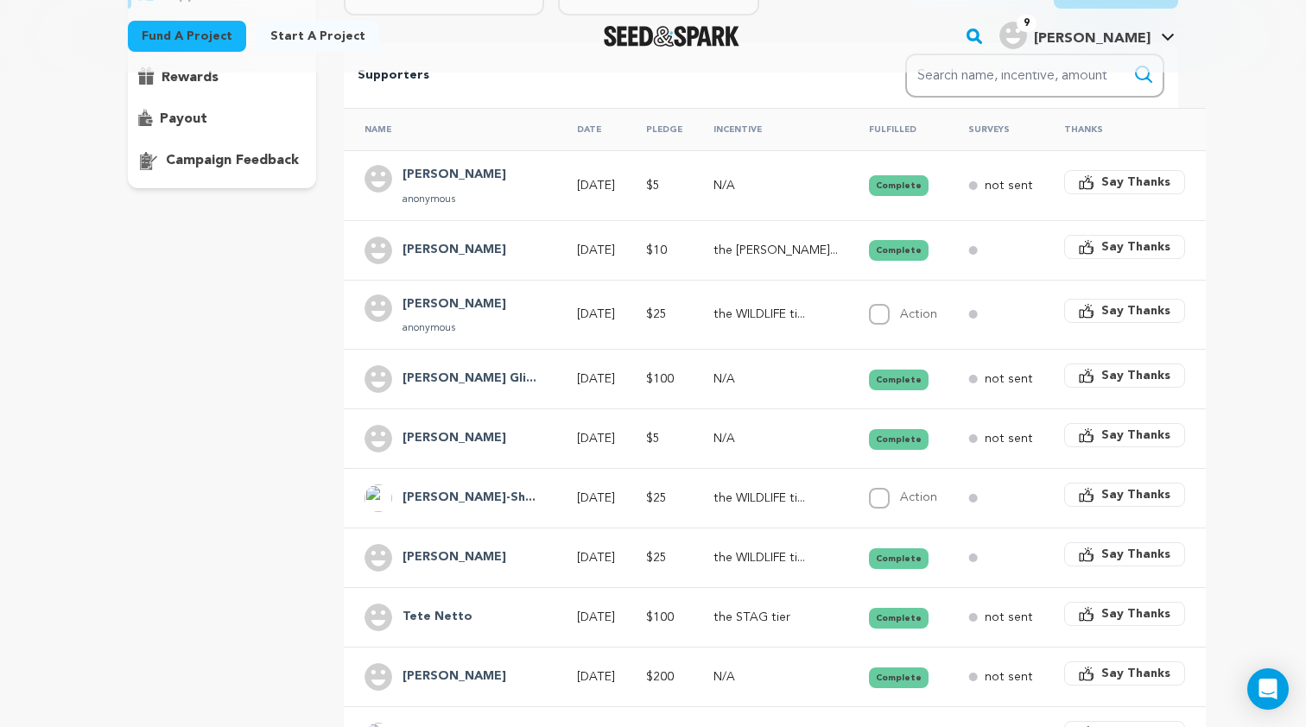
scroll to position [308, 0]
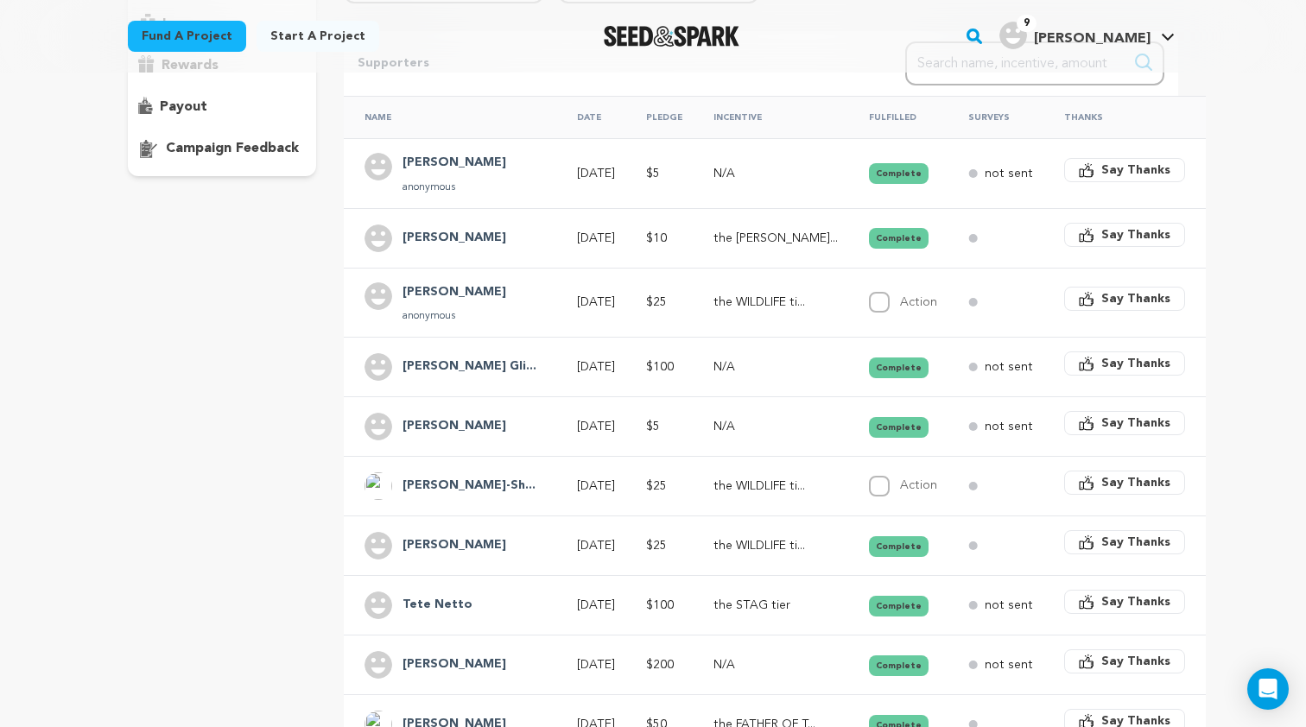
click at [440, 434] on h4 "[PERSON_NAME]" at bounding box center [454, 426] width 104 height 21
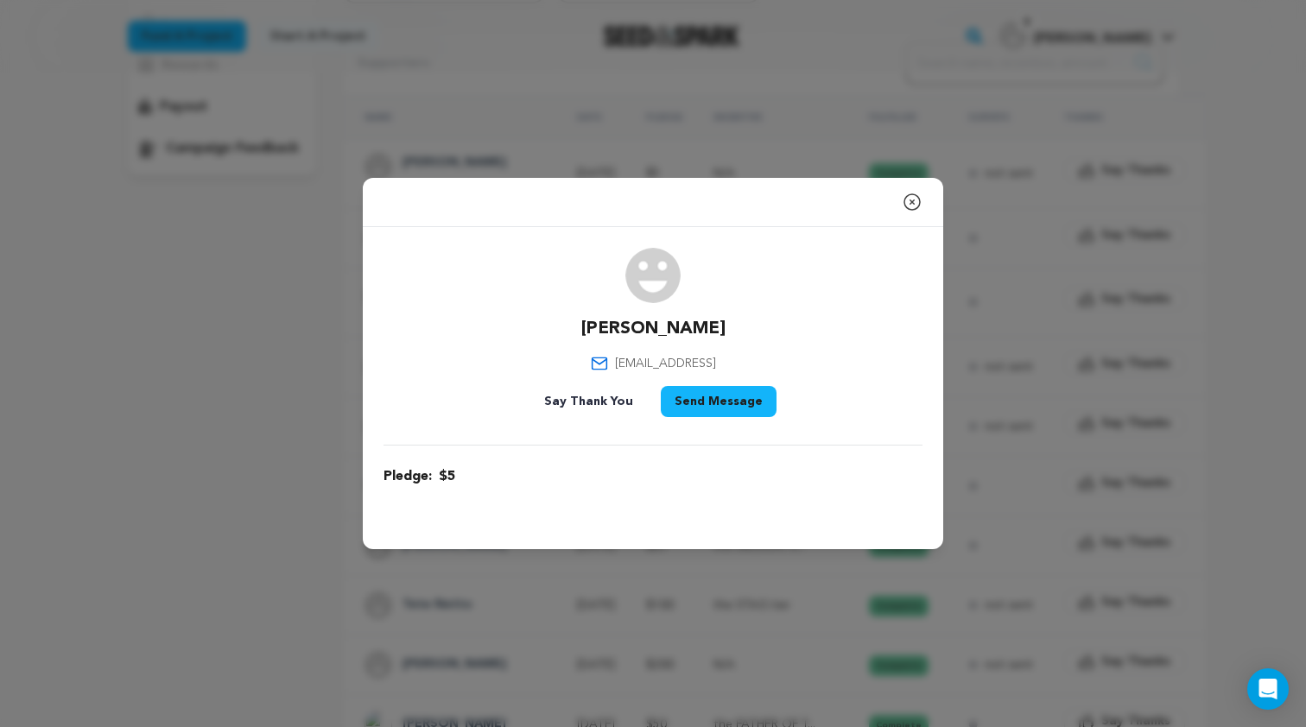
click at [644, 365] on span "[EMAIL_ADDRESS]" at bounding box center [665, 363] width 101 height 17
copy div "[EMAIL_ADDRESS]"
click at [915, 204] on icon "button" at bounding box center [911, 202] width 21 height 21
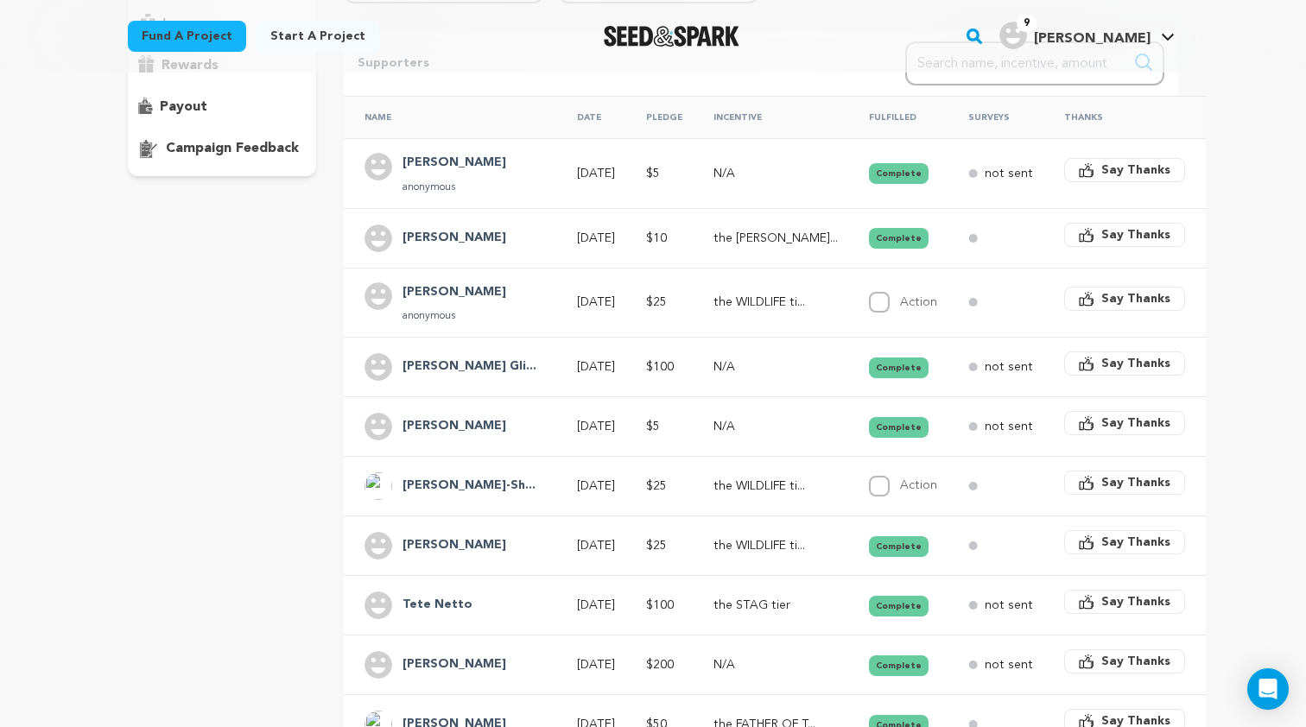
click at [476, 488] on h4 "[PERSON_NAME]-Sh..." at bounding box center [468, 486] width 133 height 21
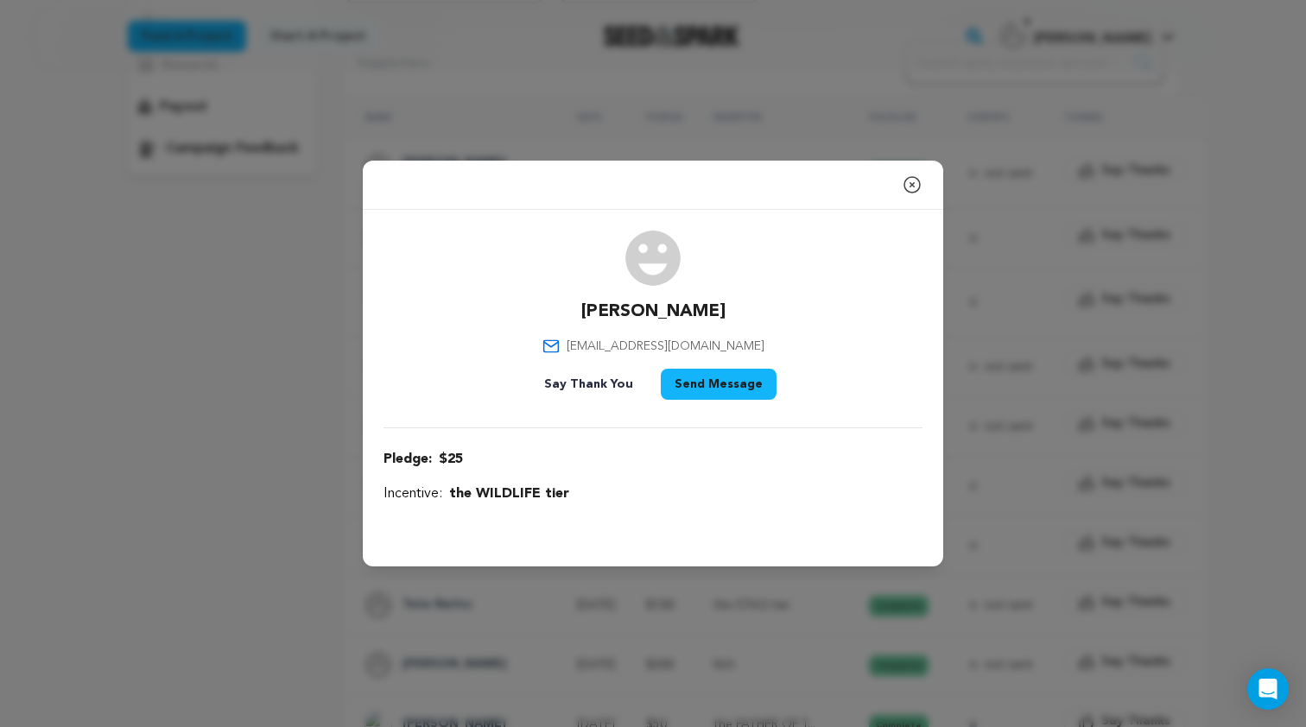
click at [646, 343] on span "[EMAIL_ADDRESS][DOMAIN_NAME]" at bounding box center [665, 346] width 198 height 17
copy div "[EMAIL_ADDRESS][DOMAIN_NAME]"
click at [913, 175] on icon "button" at bounding box center [911, 184] width 21 height 21
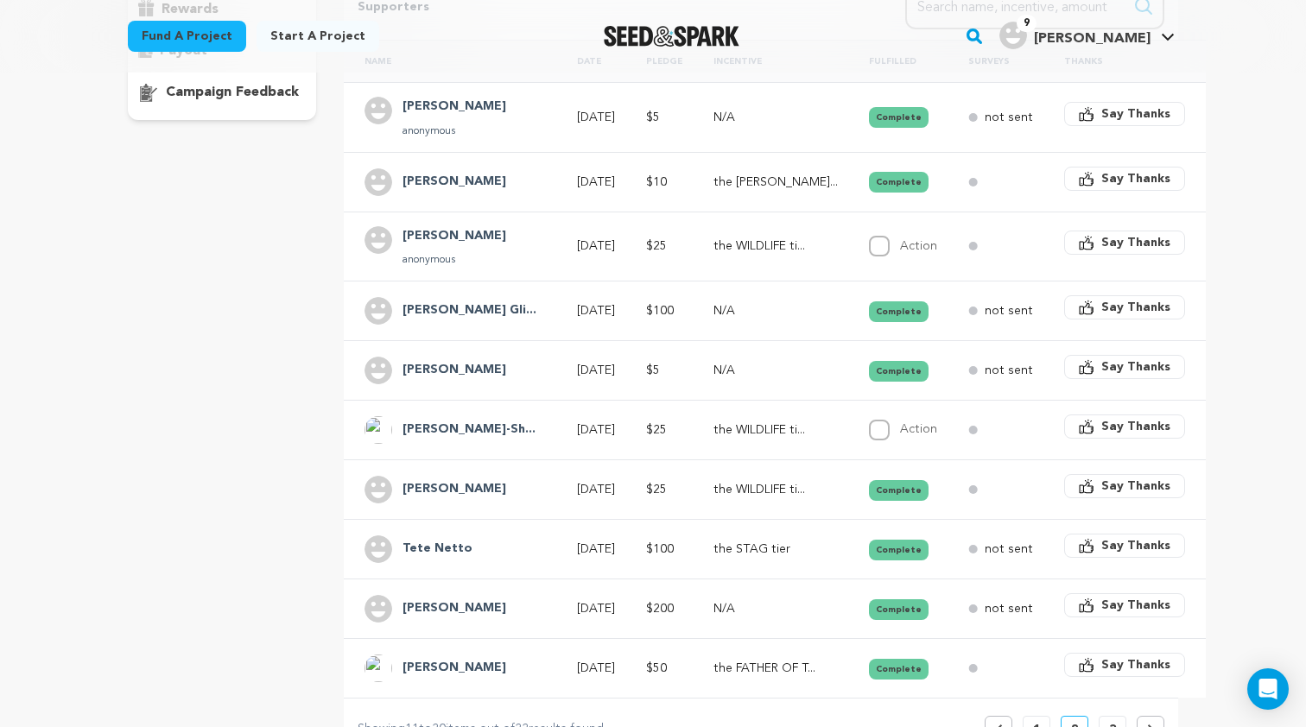
scroll to position [384, 0]
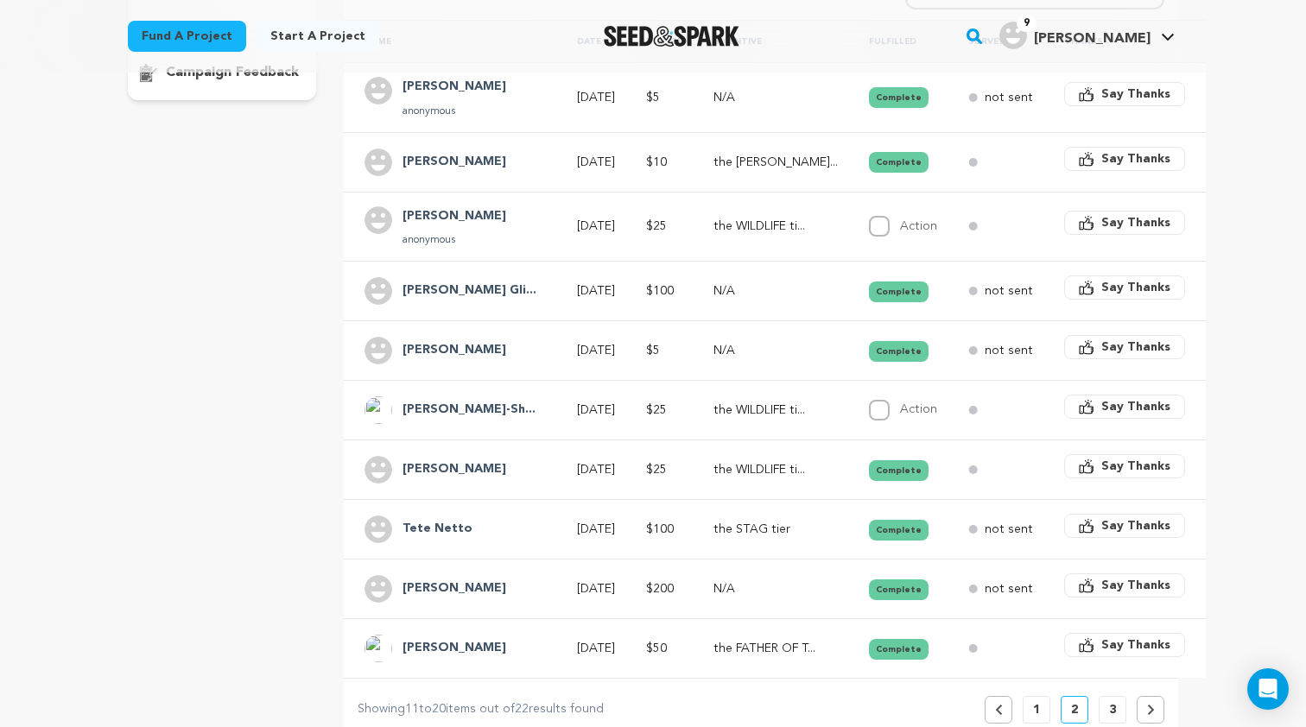
click at [474, 458] on div "[PERSON_NAME]" at bounding box center [454, 470] width 124 height 28
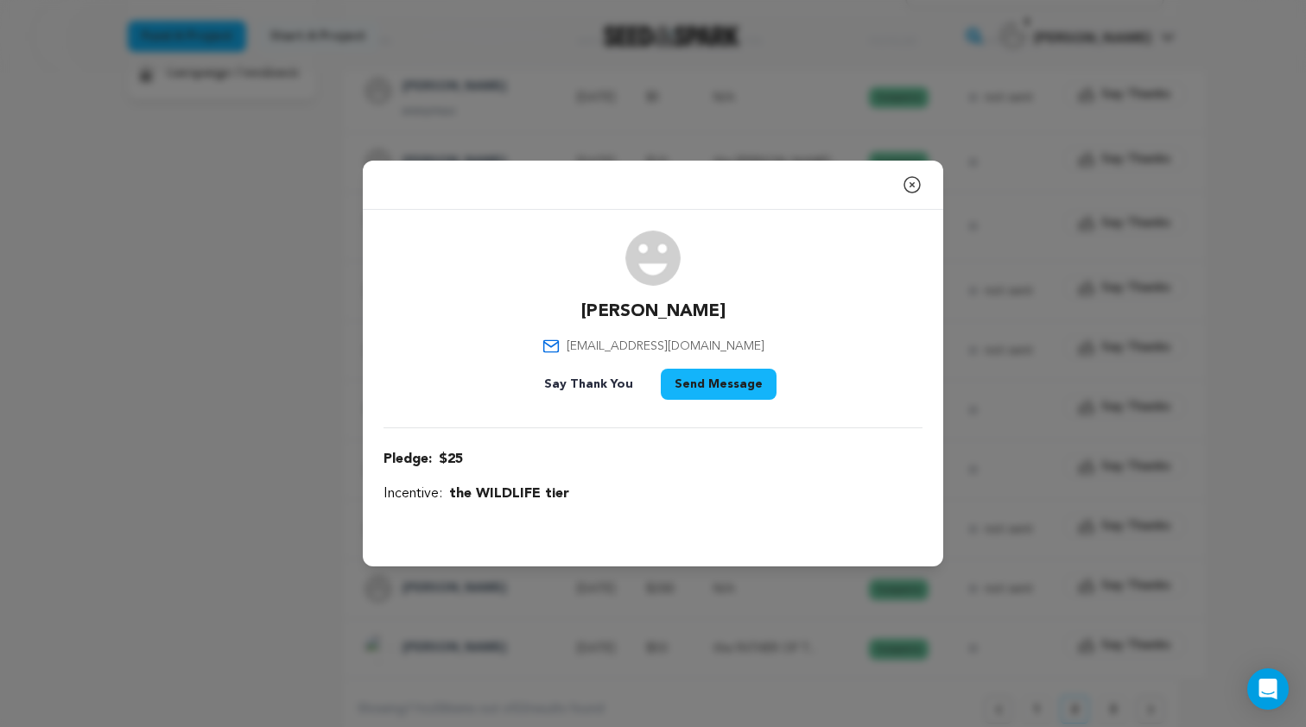
click at [910, 181] on icon "button" at bounding box center [911, 184] width 21 height 21
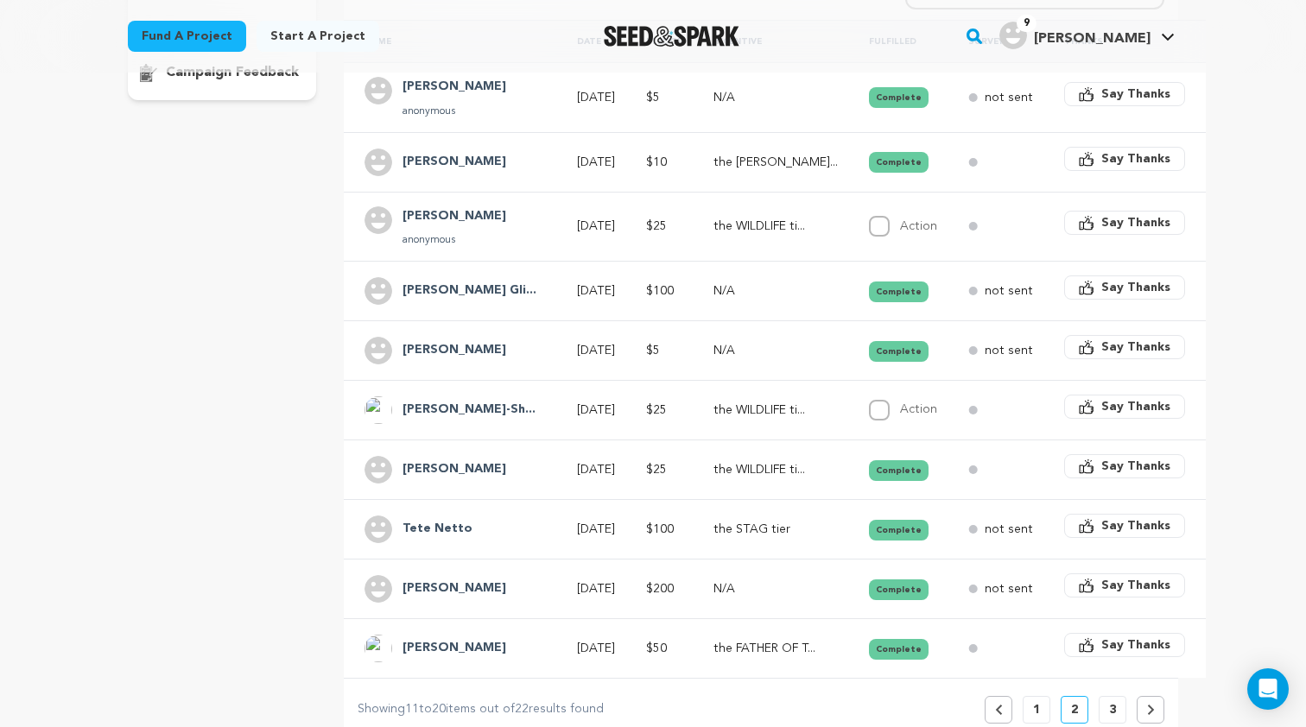
click at [440, 469] on h4 "[PERSON_NAME]" at bounding box center [454, 469] width 104 height 21
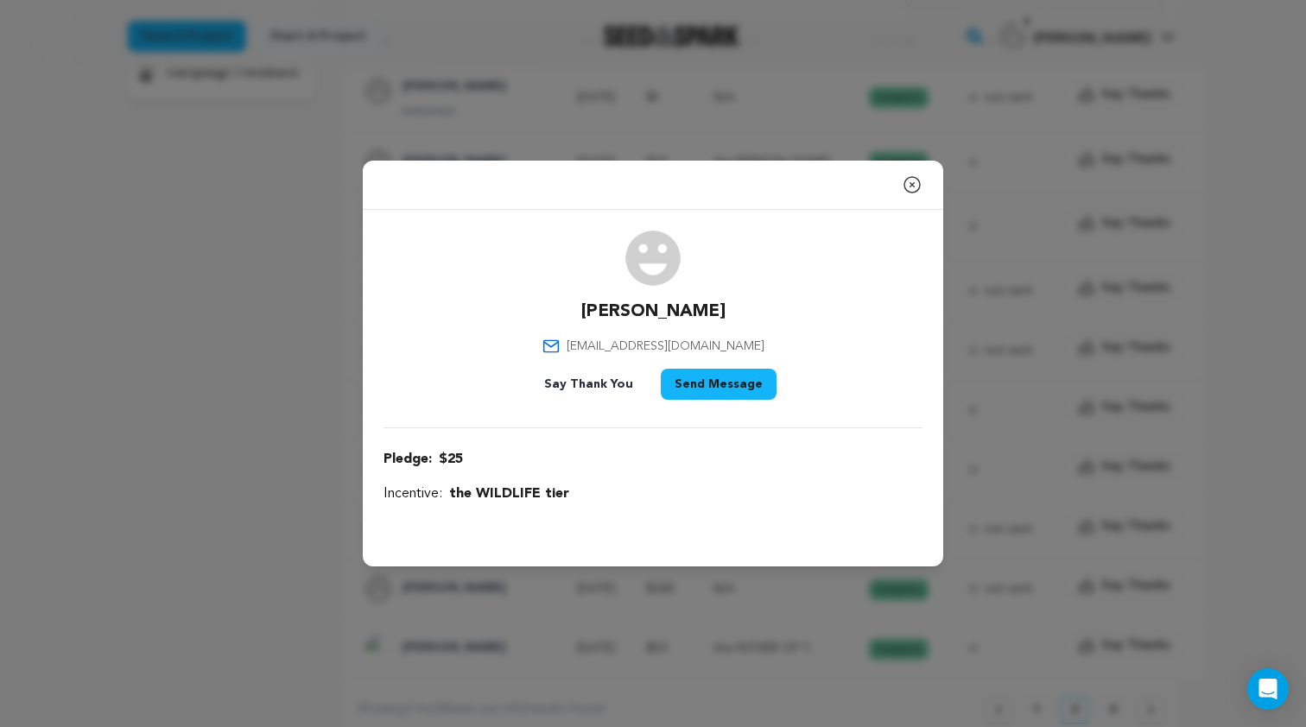
click at [661, 347] on span "[EMAIL_ADDRESS][DOMAIN_NAME]" at bounding box center [665, 346] width 198 height 17
copy div "[EMAIL_ADDRESS][DOMAIN_NAME]"
click at [911, 189] on icon "button" at bounding box center [911, 184] width 21 height 21
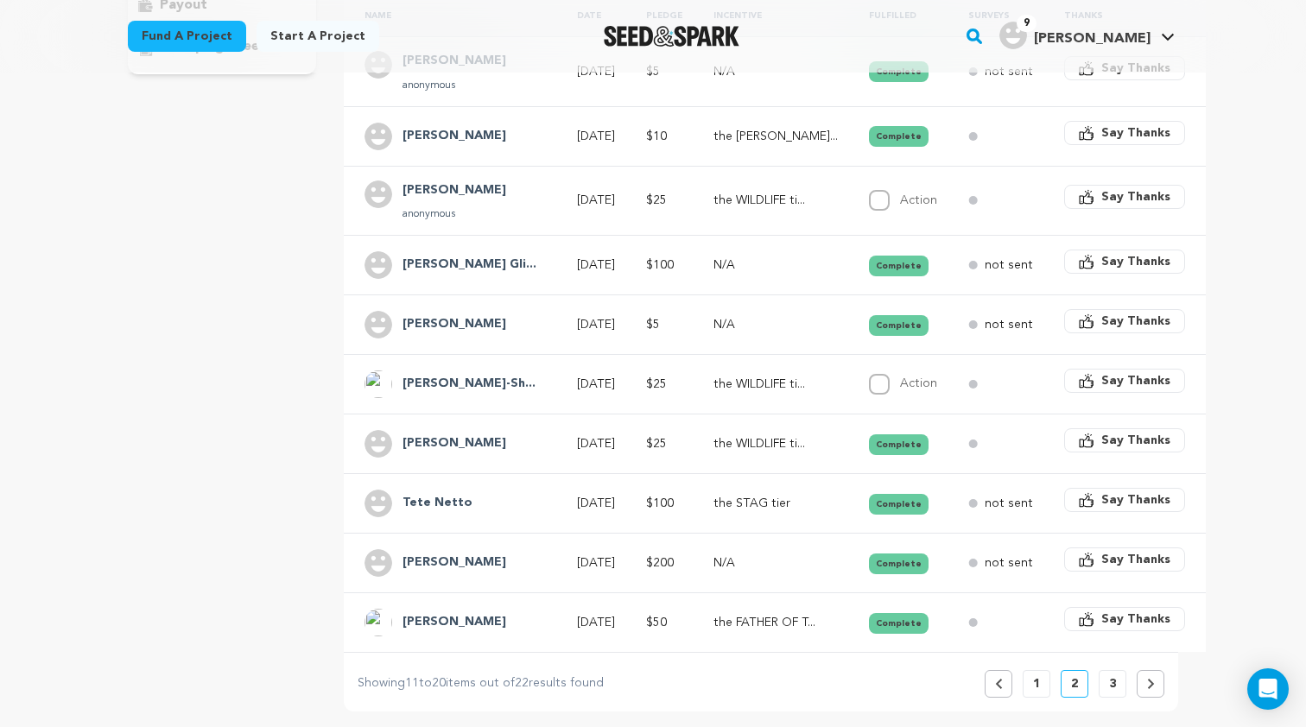
scroll to position [429, 0]
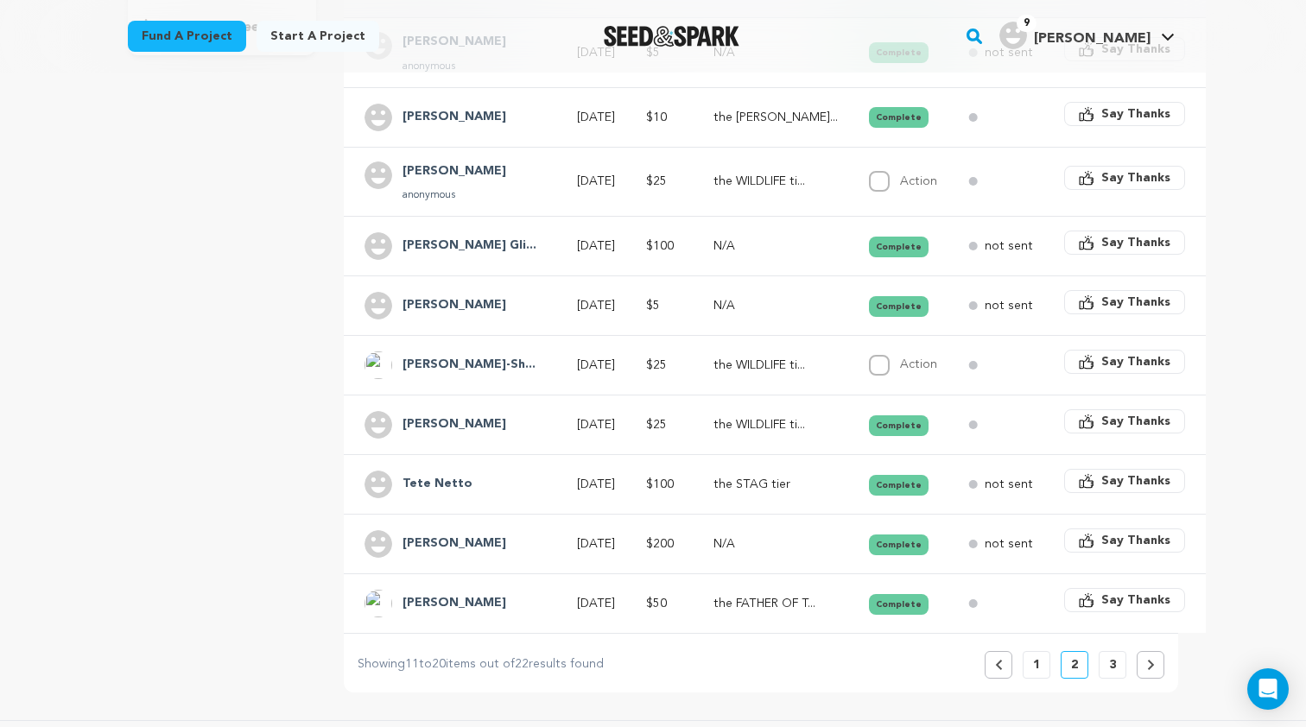
click at [474, 491] on div "Tete Netto" at bounding box center [437, 485] width 91 height 28
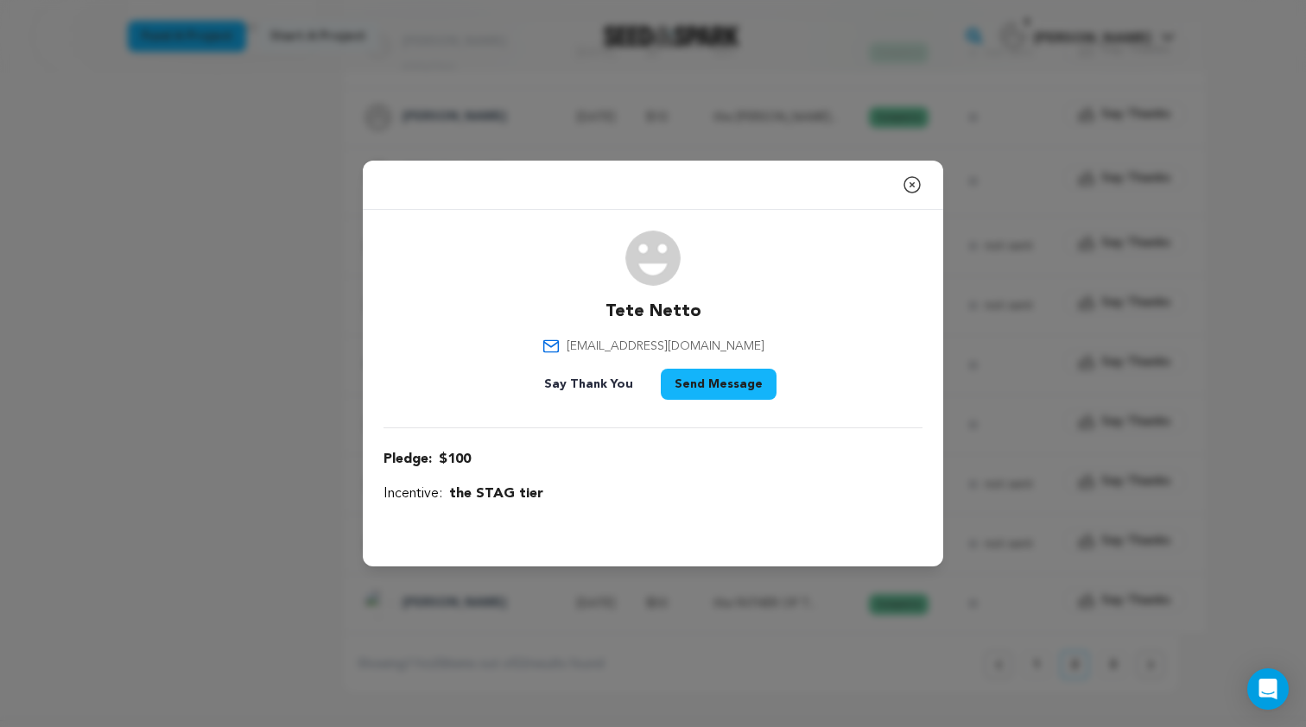
click at [643, 349] on span "[EMAIL_ADDRESS][DOMAIN_NAME]" at bounding box center [665, 346] width 198 height 17
copy div "[EMAIL_ADDRESS][DOMAIN_NAME]"
click at [907, 185] on icon "button" at bounding box center [911, 184] width 21 height 21
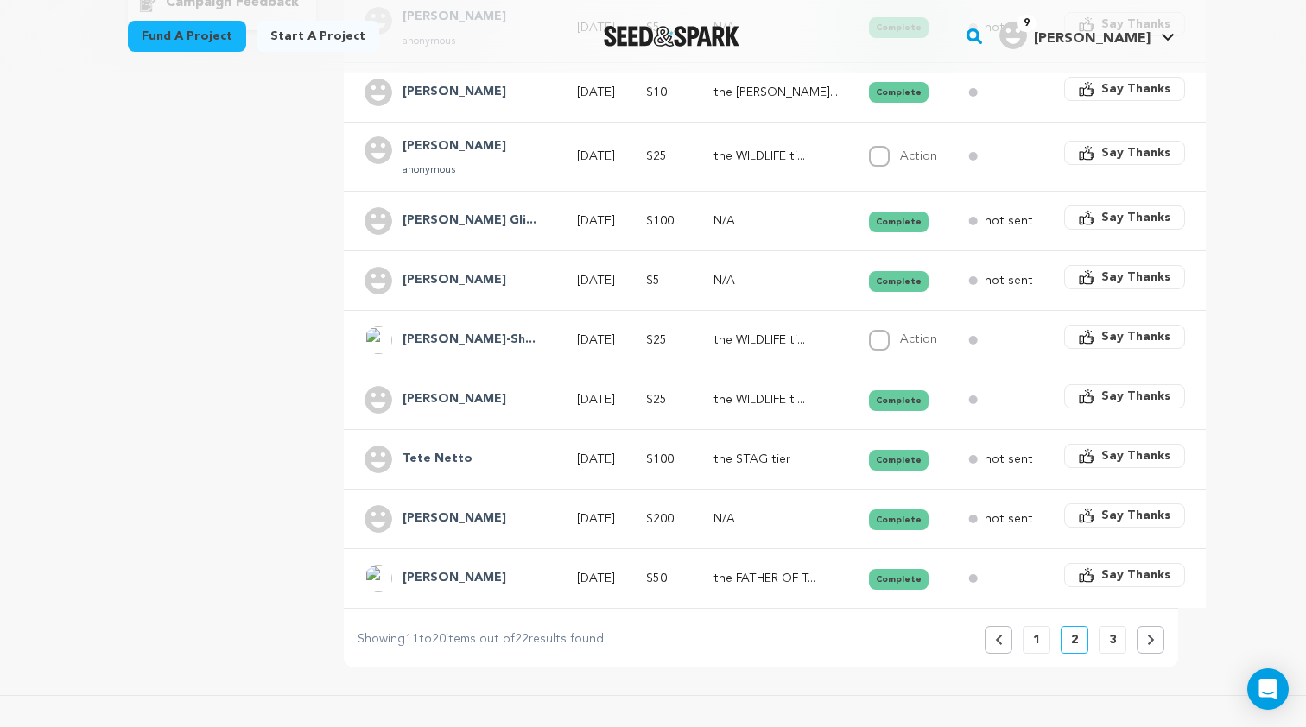
scroll to position [460, 0]
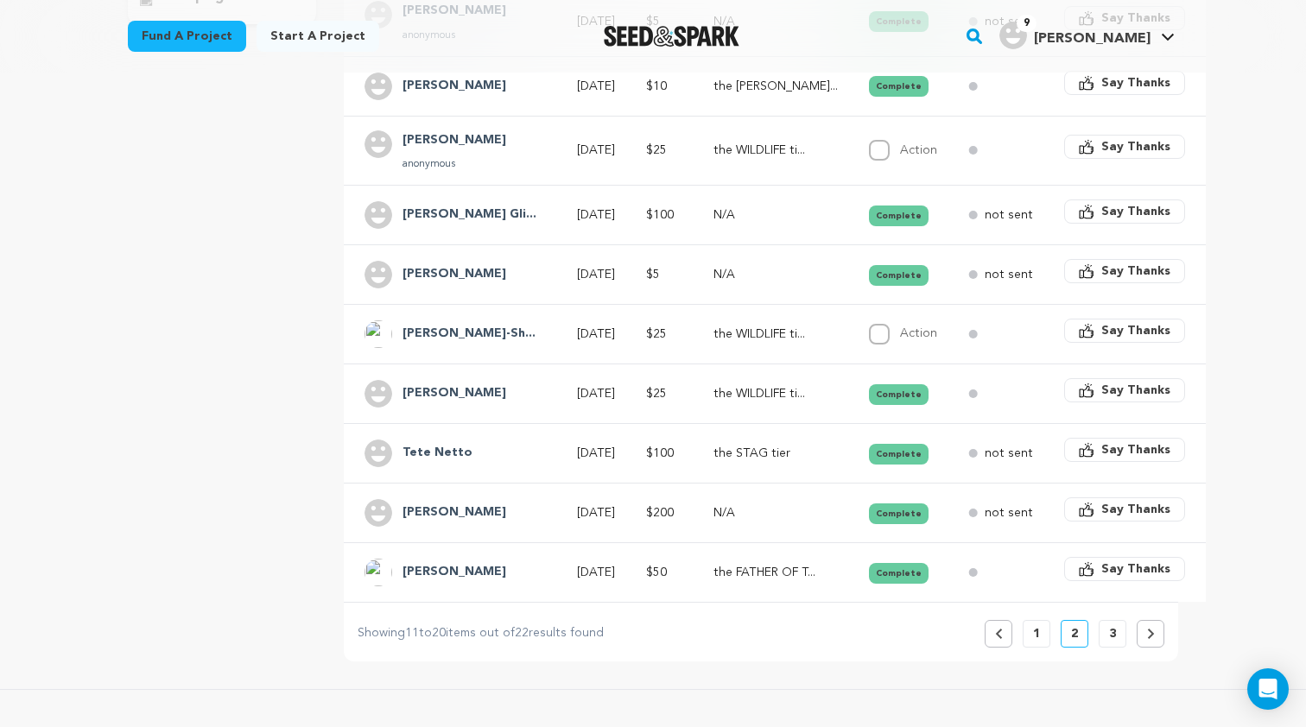
click at [1110, 626] on p "3" at bounding box center [1112, 633] width 7 height 17
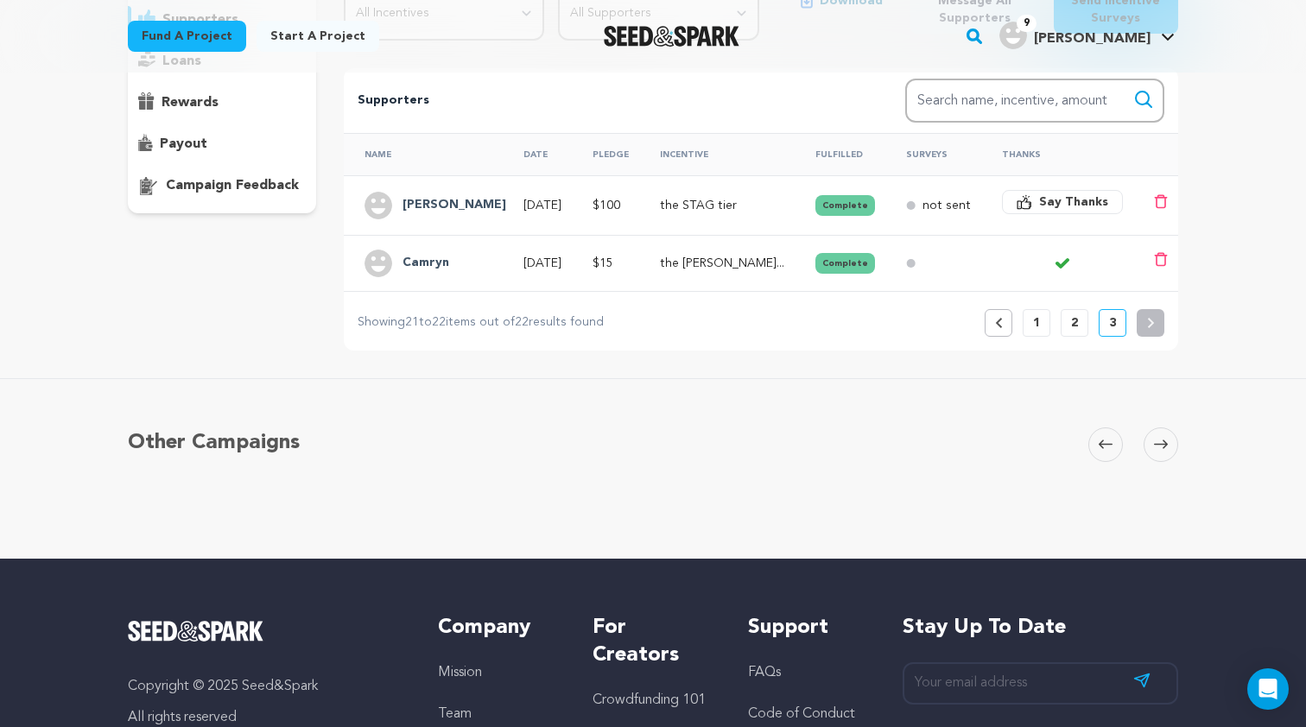
scroll to position [0, 0]
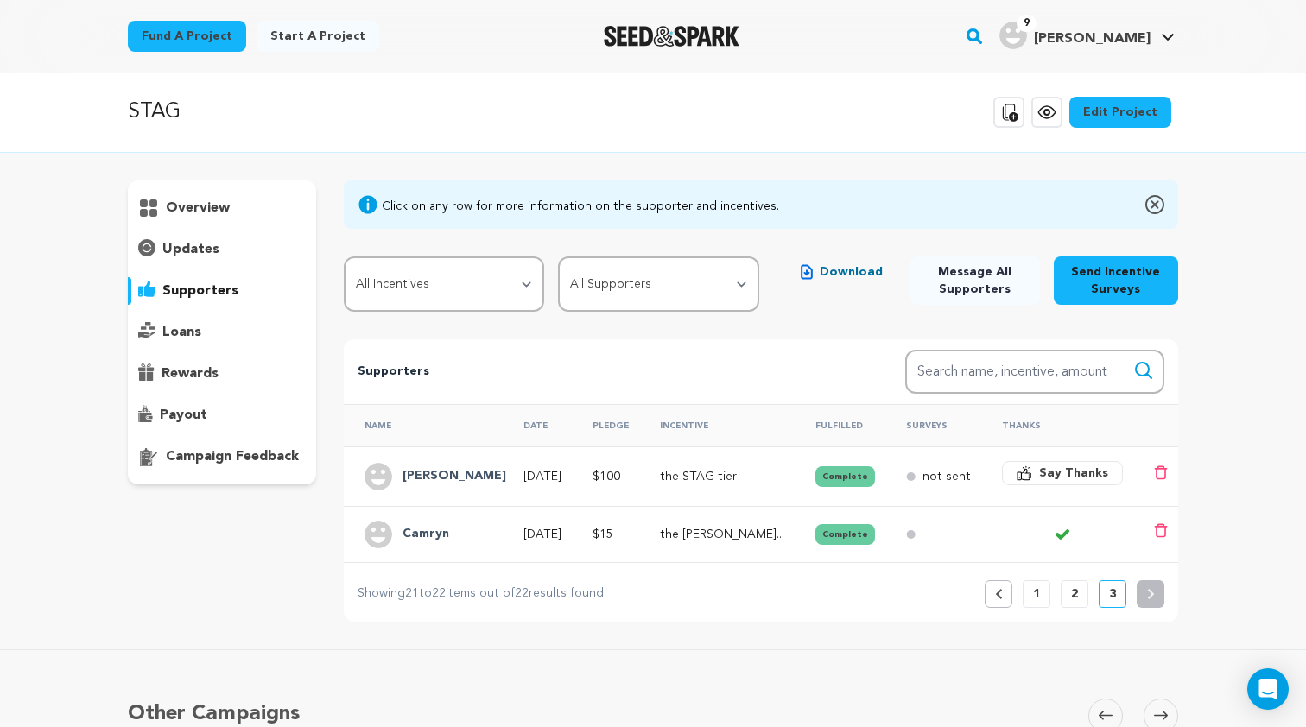
click at [452, 534] on div "Camryn" at bounding box center [425, 535] width 67 height 28
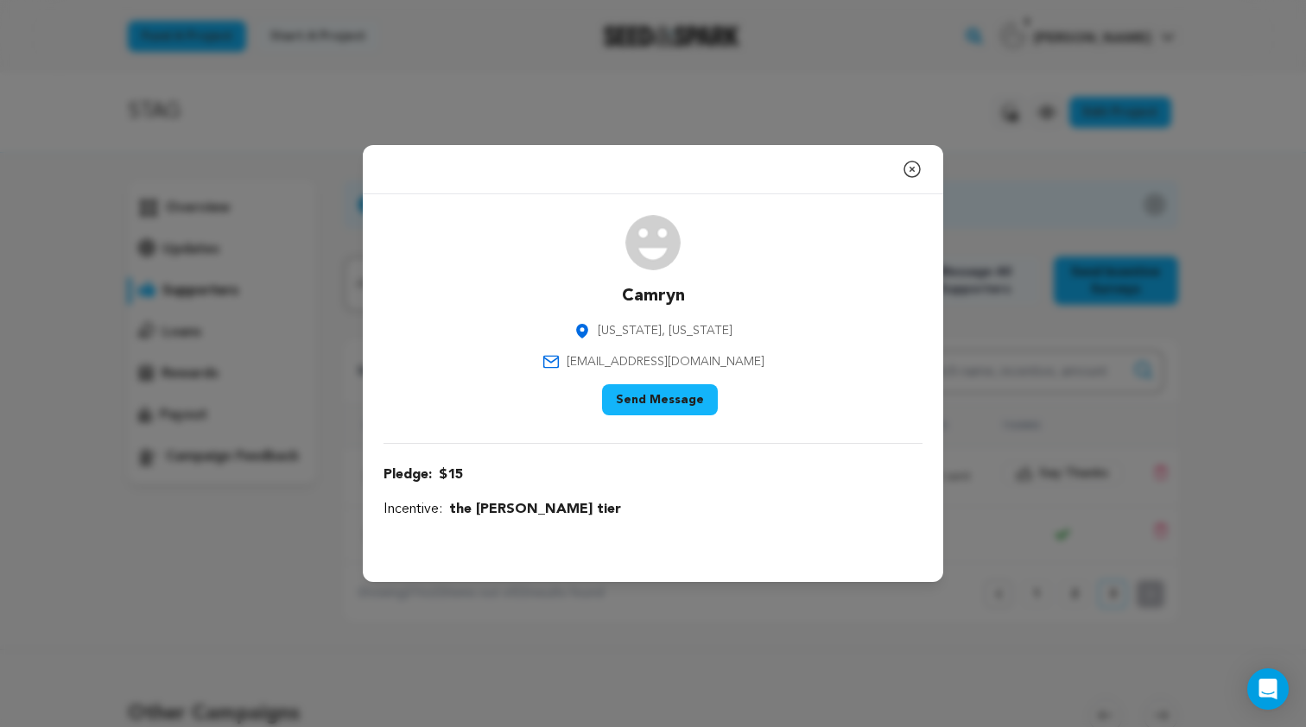
click at [643, 358] on span "[EMAIL_ADDRESS][DOMAIN_NAME]" at bounding box center [665, 361] width 198 height 17
copy div "[EMAIL_ADDRESS][DOMAIN_NAME]"
click at [911, 173] on icon "button" at bounding box center [911, 169] width 21 height 21
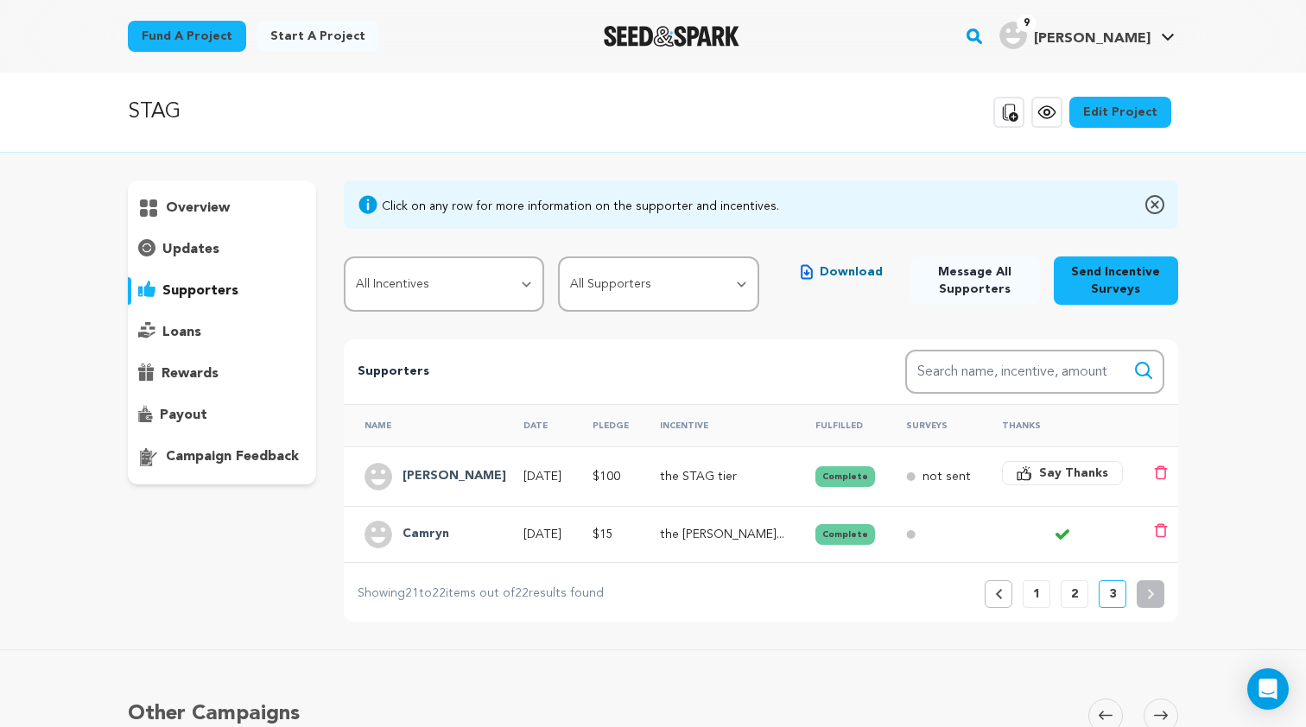
click at [1077, 588] on p "2" at bounding box center [1074, 593] width 7 height 17
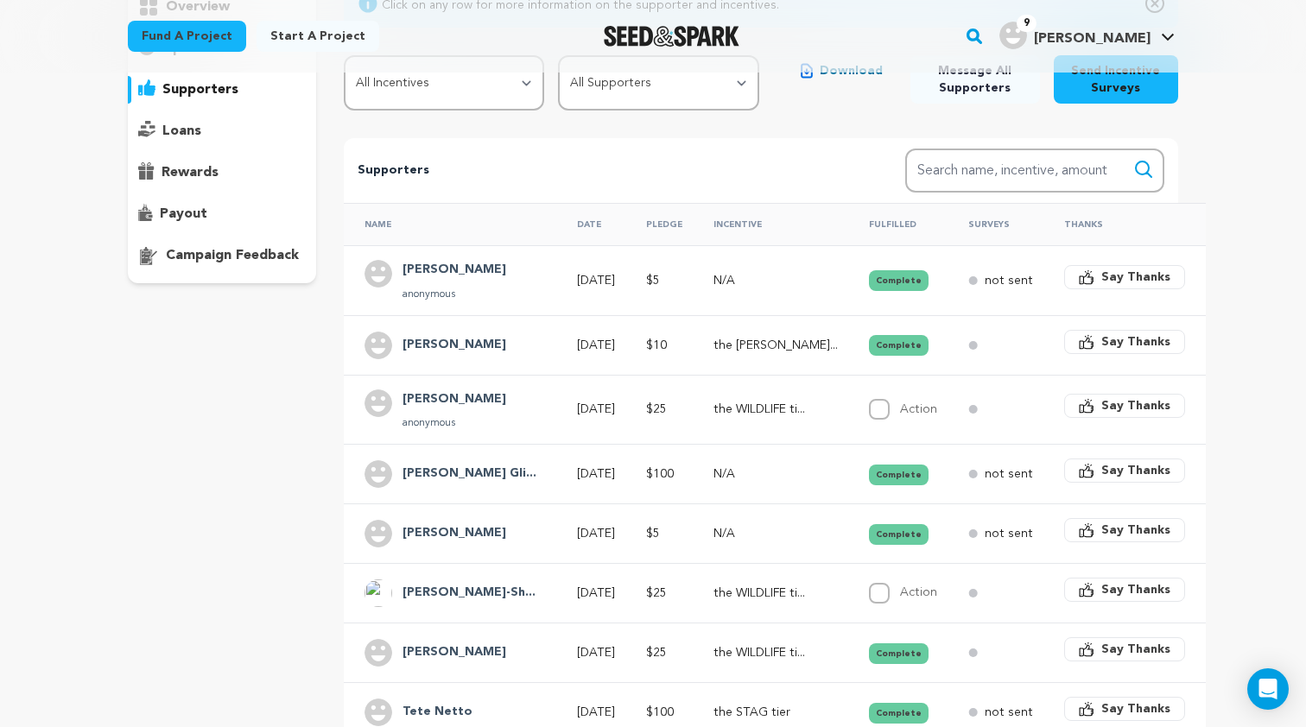
scroll to position [195, 0]
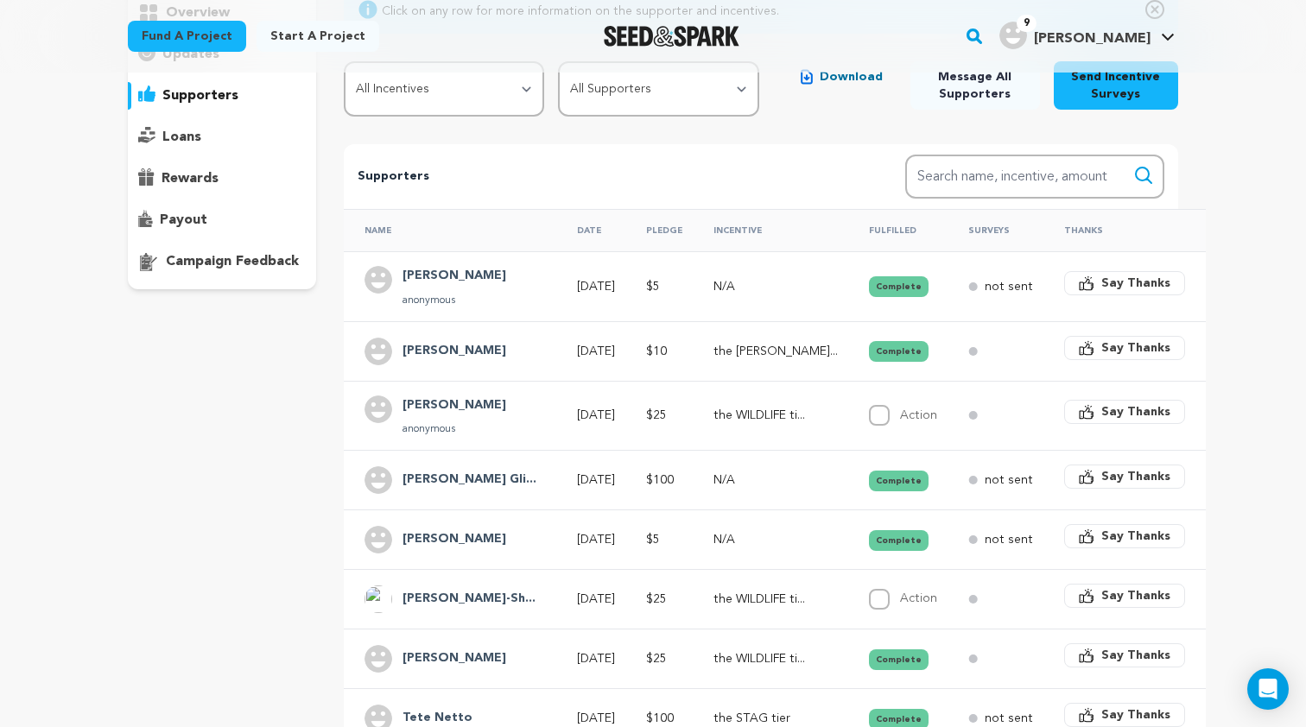
click at [483, 420] on div "[PERSON_NAME] anonymous" at bounding box center [454, 415] width 181 height 41
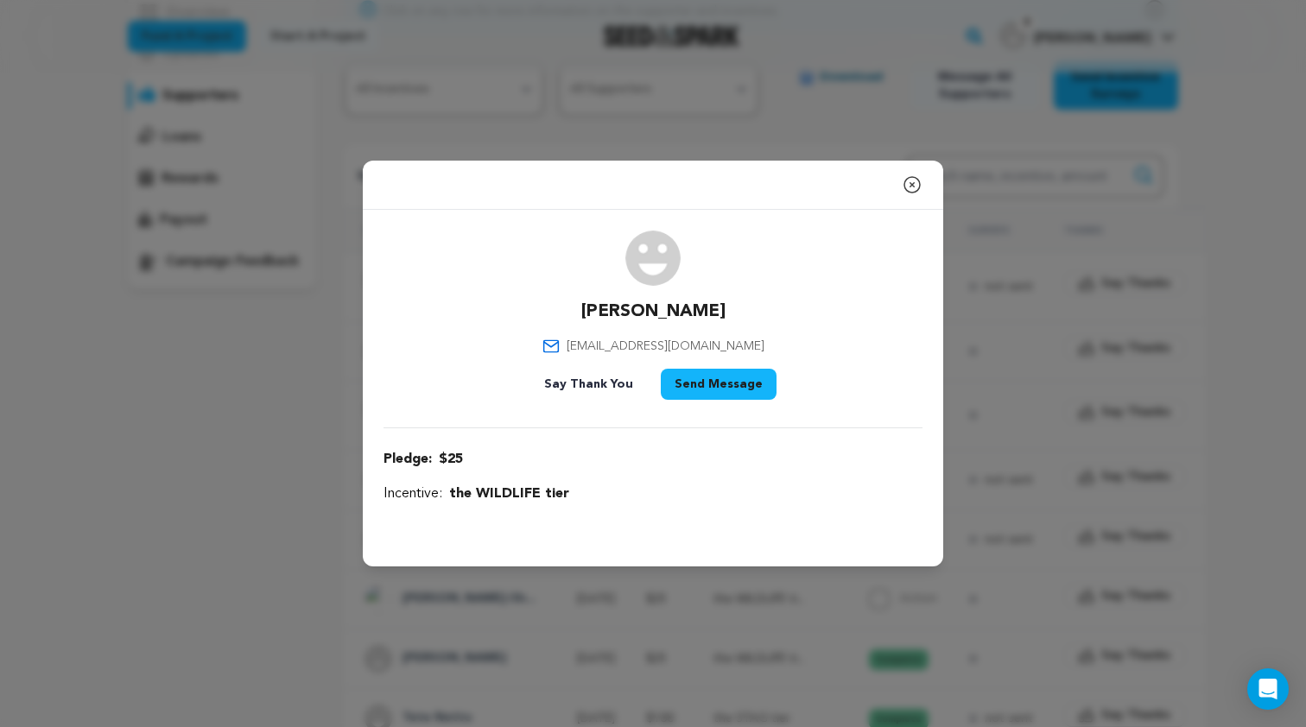
click at [914, 179] on icon "button" at bounding box center [911, 184] width 21 height 21
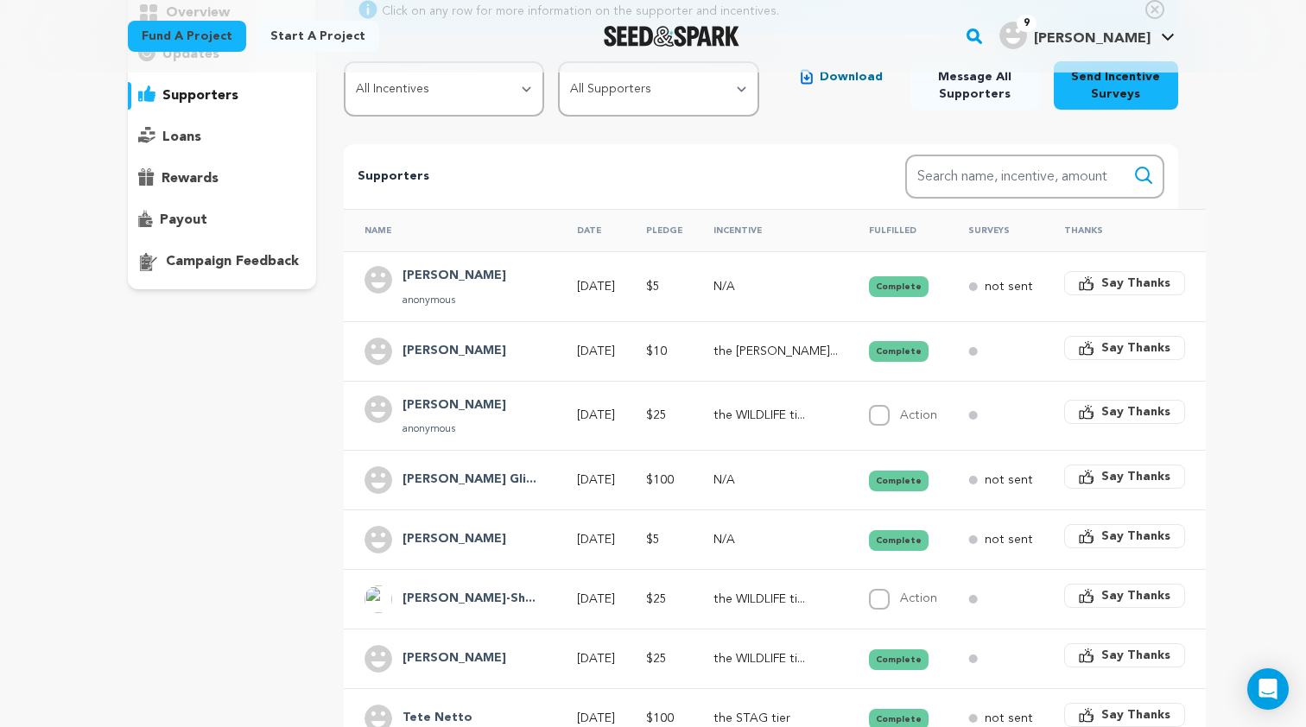
click at [489, 358] on div "[PERSON_NAME]" at bounding box center [454, 352] width 181 height 28
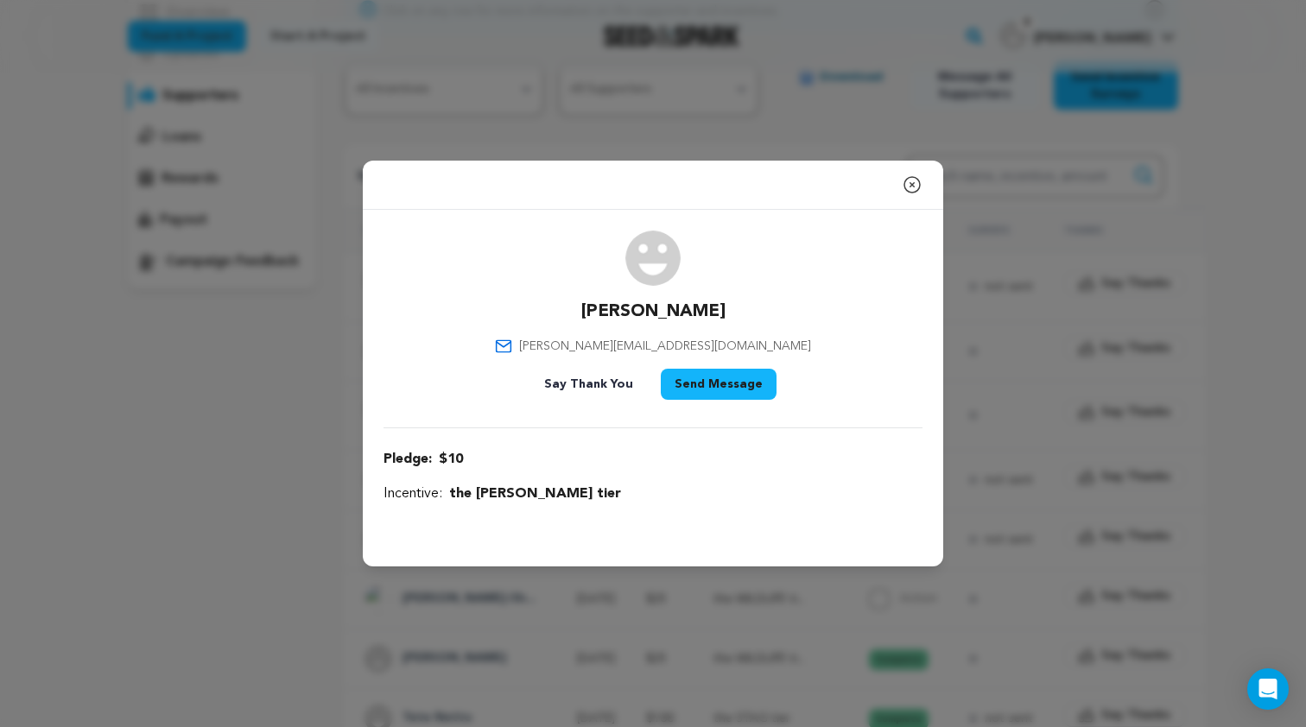
click at [640, 305] on p "[PERSON_NAME]" at bounding box center [653, 312] width 144 height 24
click at [680, 350] on span "[PERSON_NAME][EMAIL_ADDRESS][DOMAIN_NAME]" at bounding box center [665, 346] width 292 height 17
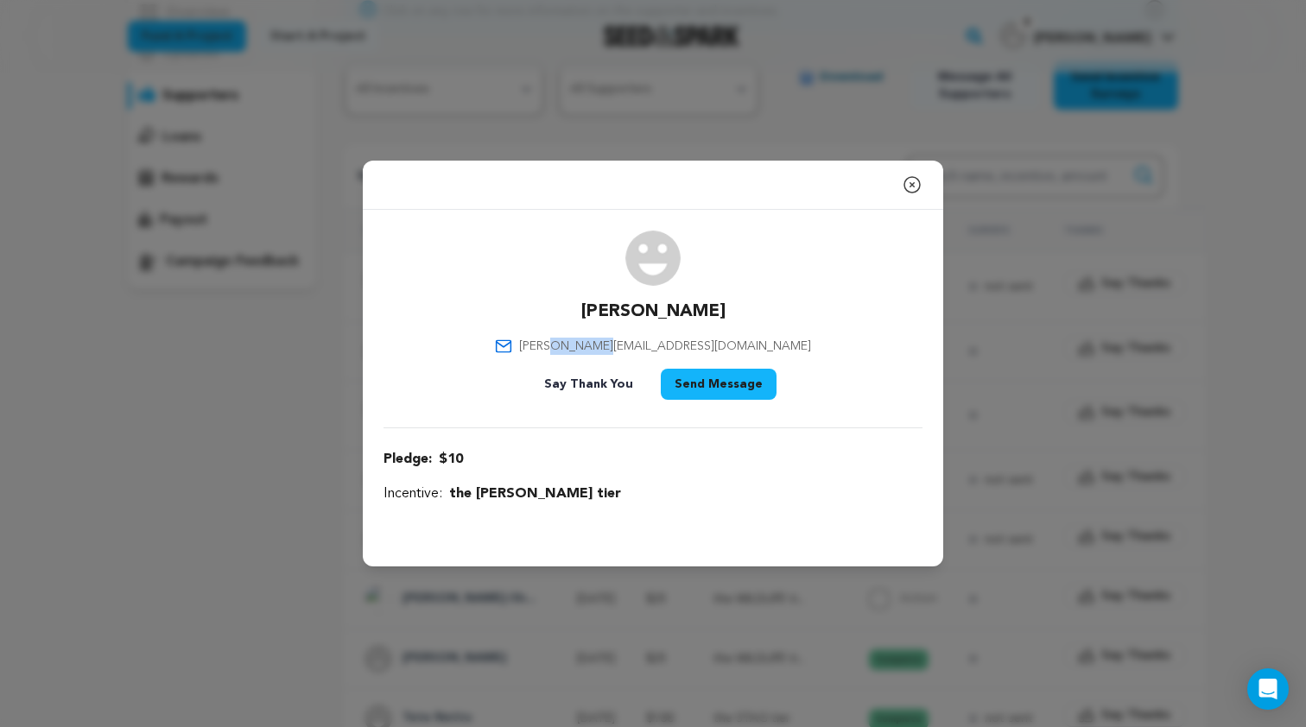
click at [680, 350] on span "[PERSON_NAME][EMAIL_ADDRESS][DOMAIN_NAME]" at bounding box center [665, 346] width 292 height 17
click at [910, 191] on icon "button" at bounding box center [911, 184] width 21 height 21
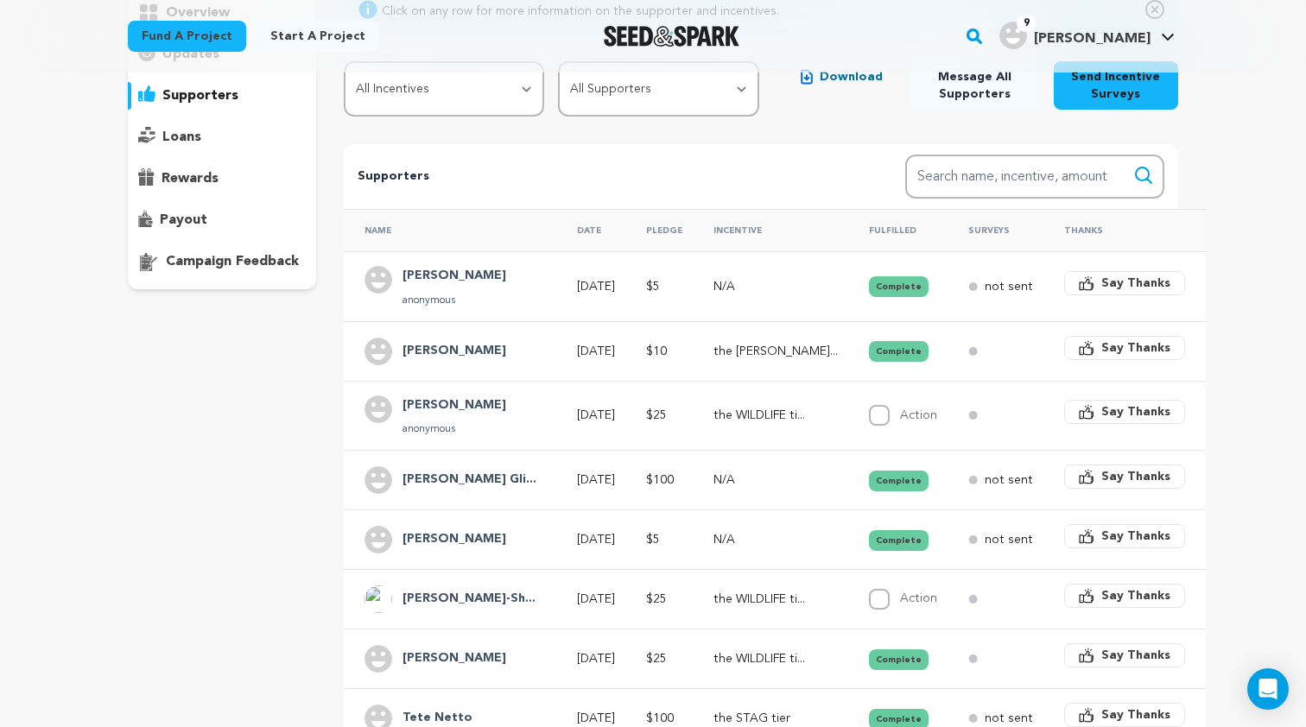
click at [428, 287] on div "[PERSON_NAME] anonymous" at bounding box center [454, 286] width 124 height 41
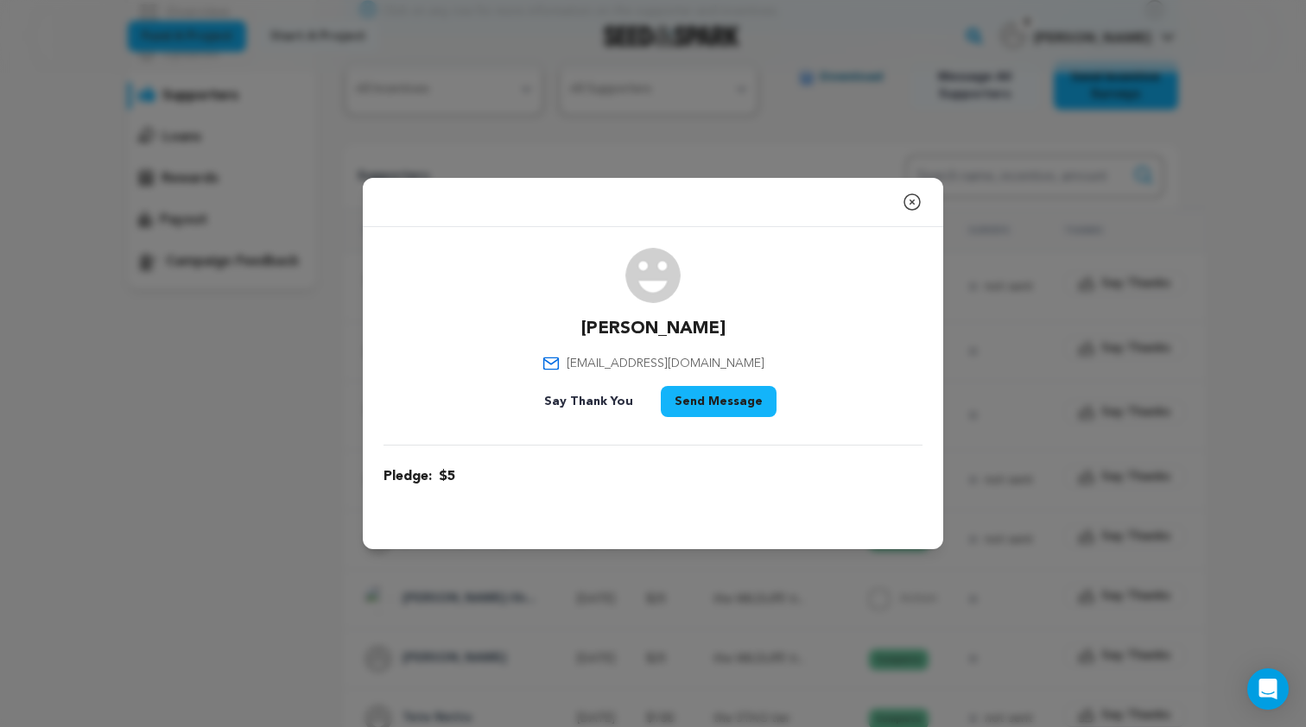
click at [650, 362] on span "[EMAIL_ADDRESS][DOMAIN_NAME]" at bounding box center [665, 363] width 198 height 17
click at [911, 200] on icon "button" at bounding box center [912, 202] width 16 height 16
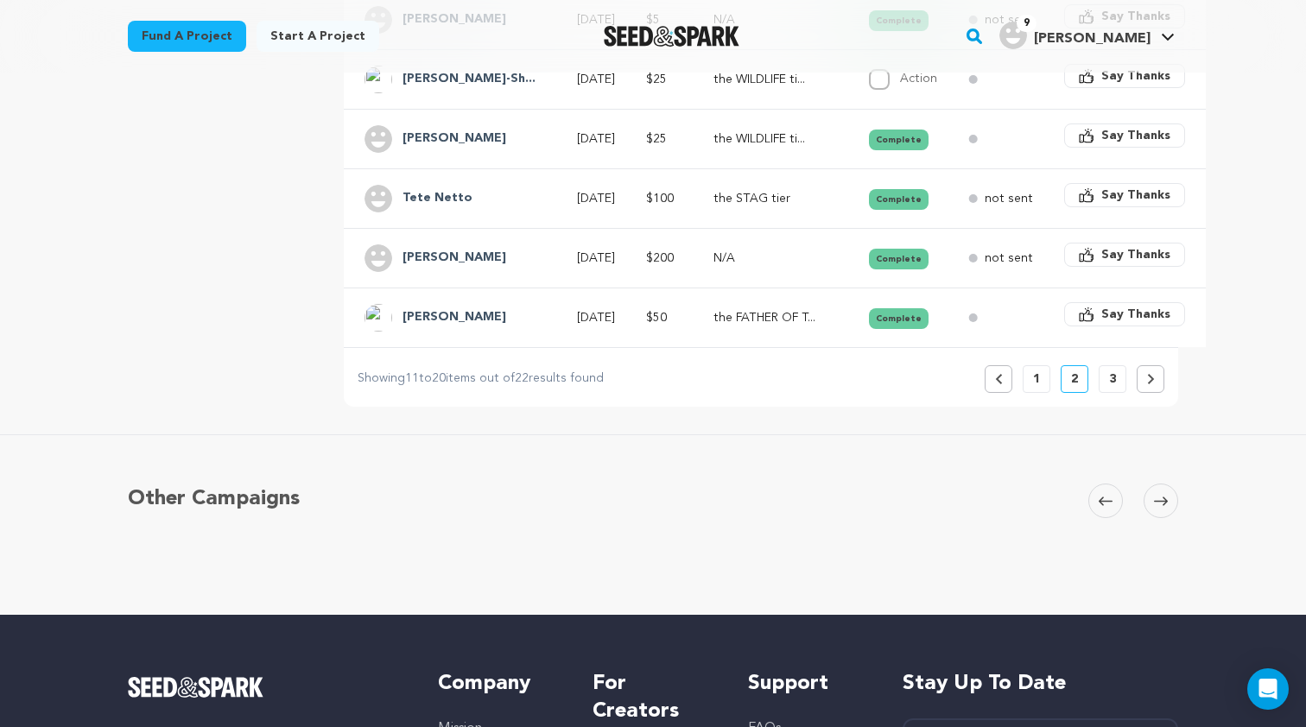
scroll to position [794, 0]
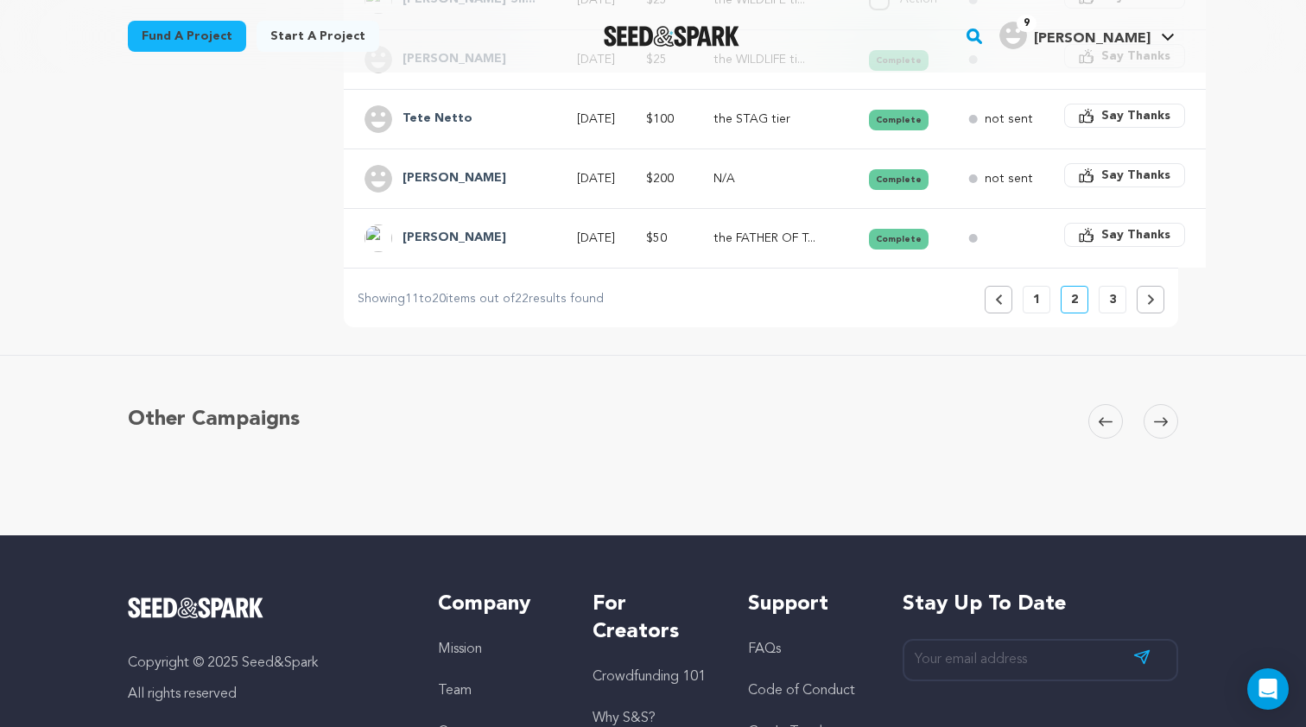
click at [1034, 291] on p "1" at bounding box center [1036, 299] width 7 height 17
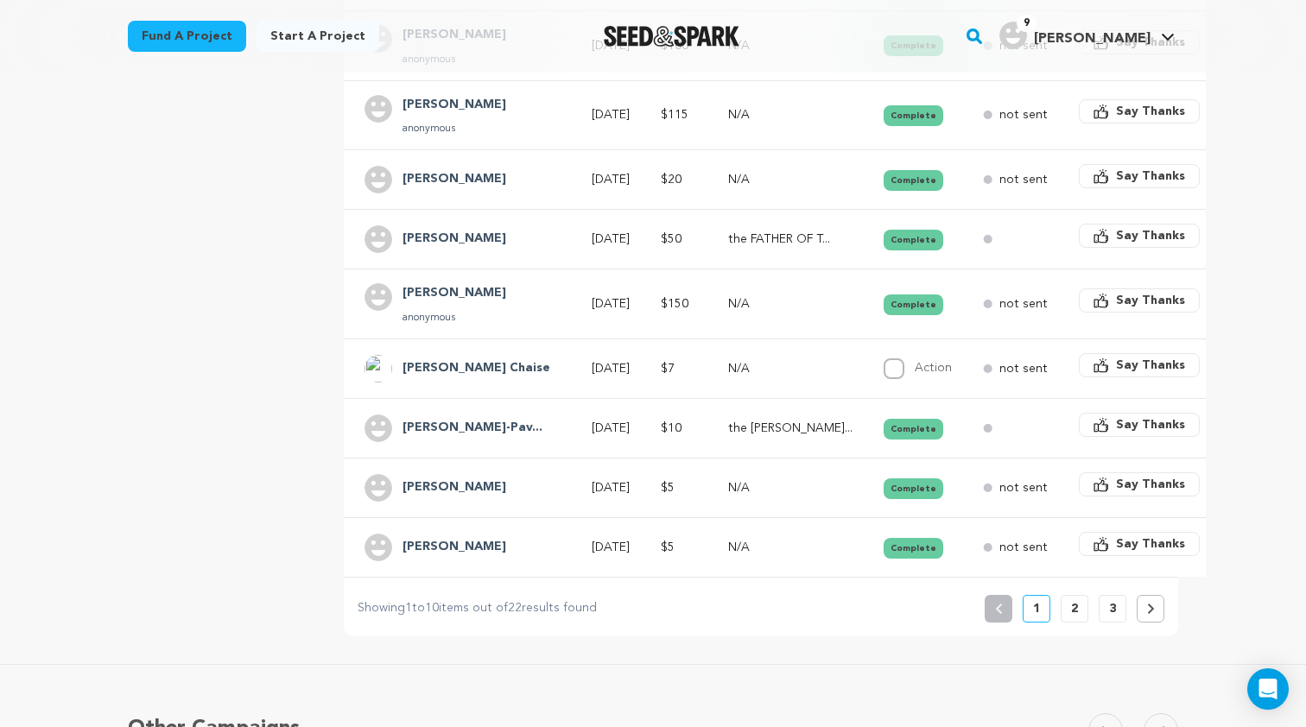
scroll to position [514, 0]
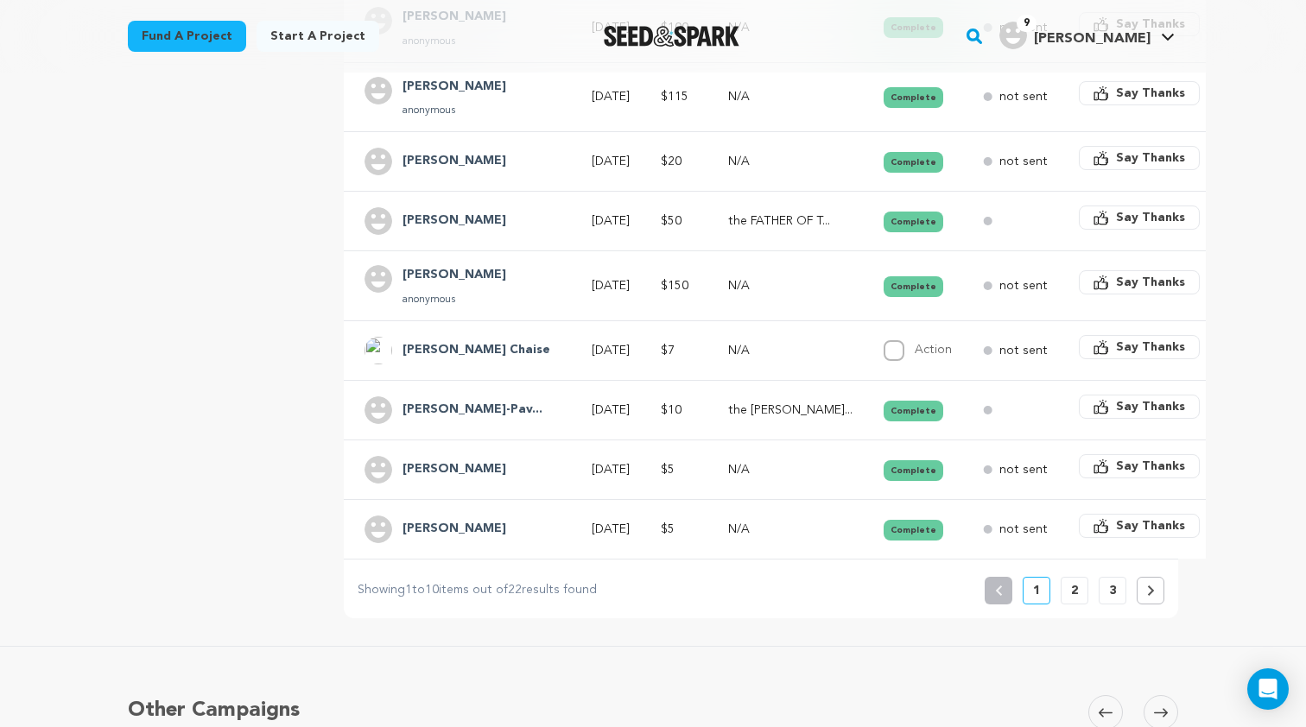
click at [430, 522] on h4 "[PERSON_NAME]" at bounding box center [454, 529] width 104 height 21
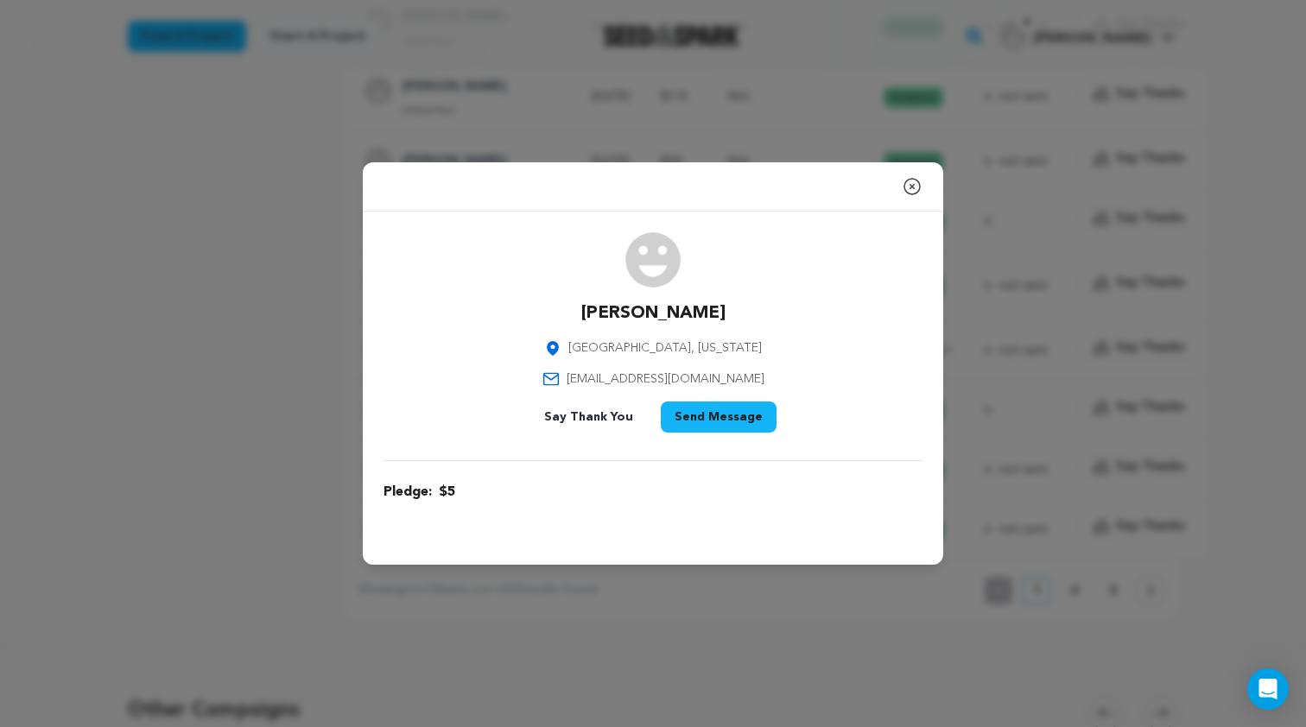
click at [646, 310] on p "[PERSON_NAME]" at bounding box center [653, 313] width 144 height 24
click at [658, 376] on span "[EMAIL_ADDRESS][DOMAIN_NAME]" at bounding box center [665, 378] width 198 height 17
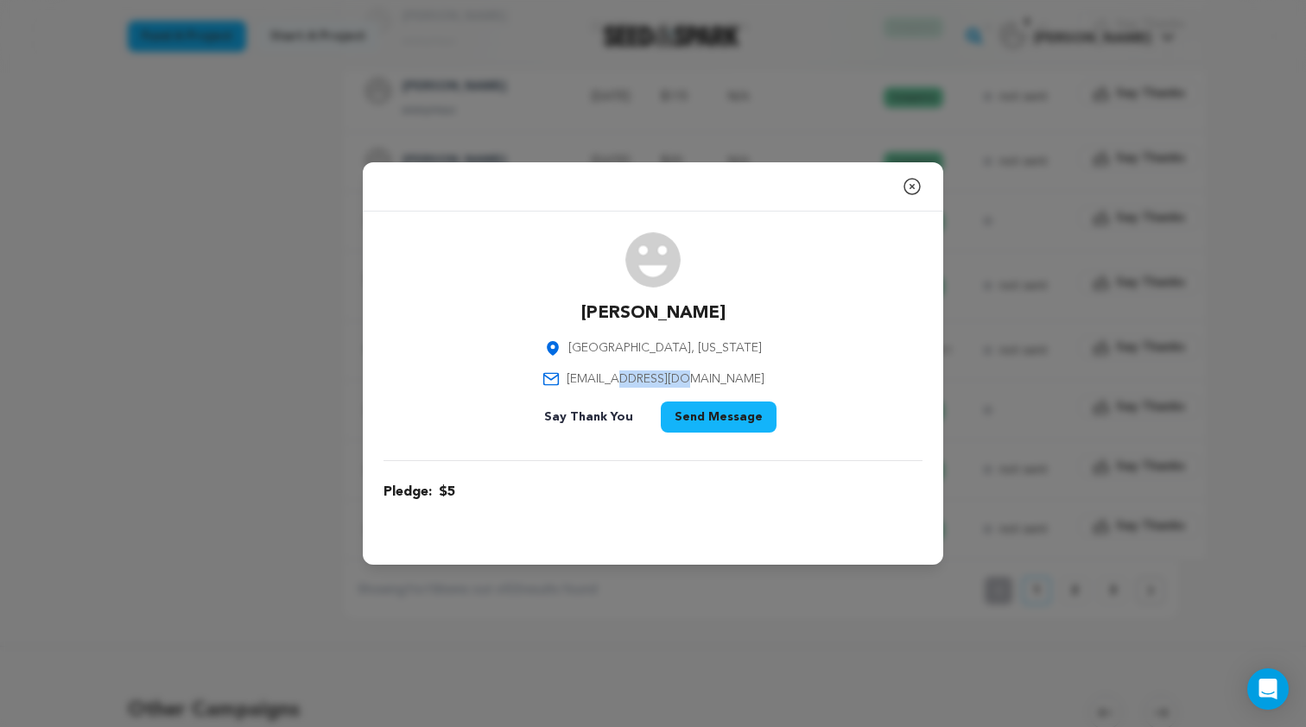
click at [658, 376] on span "[EMAIL_ADDRESS][DOMAIN_NAME]" at bounding box center [665, 378] width 198 height 17
click at [910, 187] on icon "button" at bounding box center [912, 187] width 16 height 16
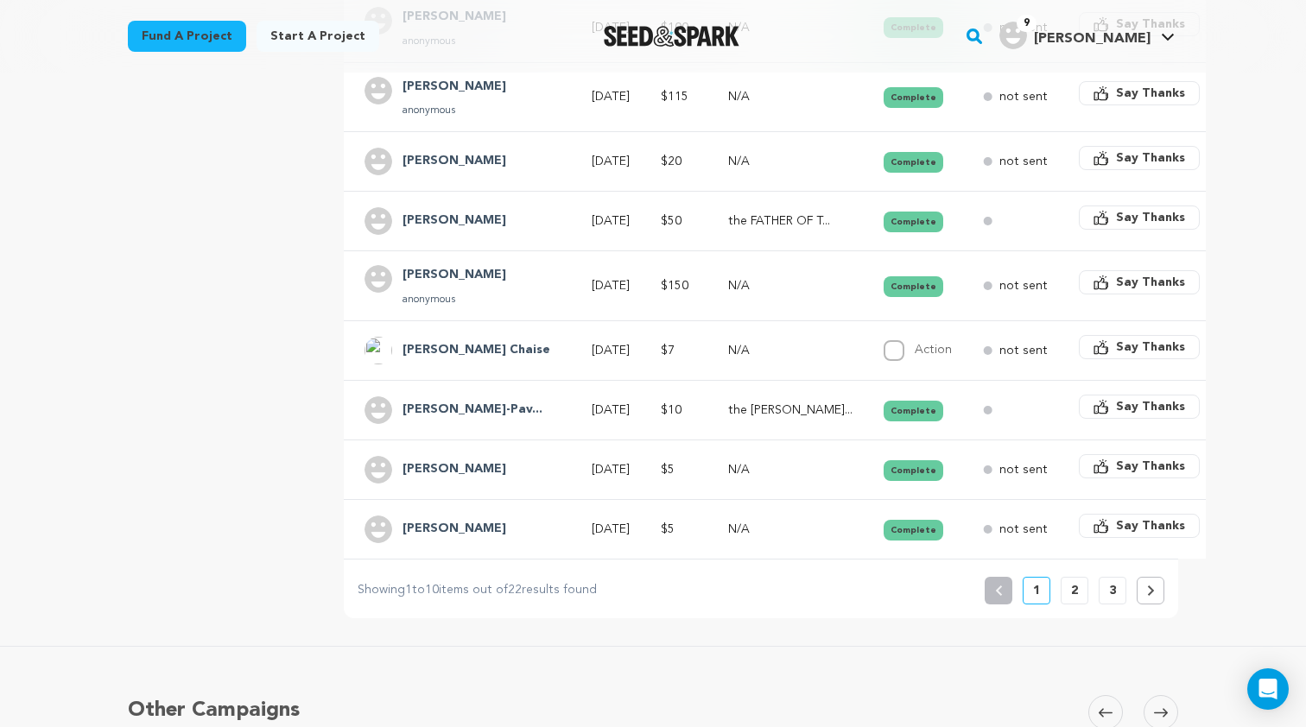
click at [446, 472] on div "[PERSON_NAME]" at bounding box center [454, 470] width 124 height 28
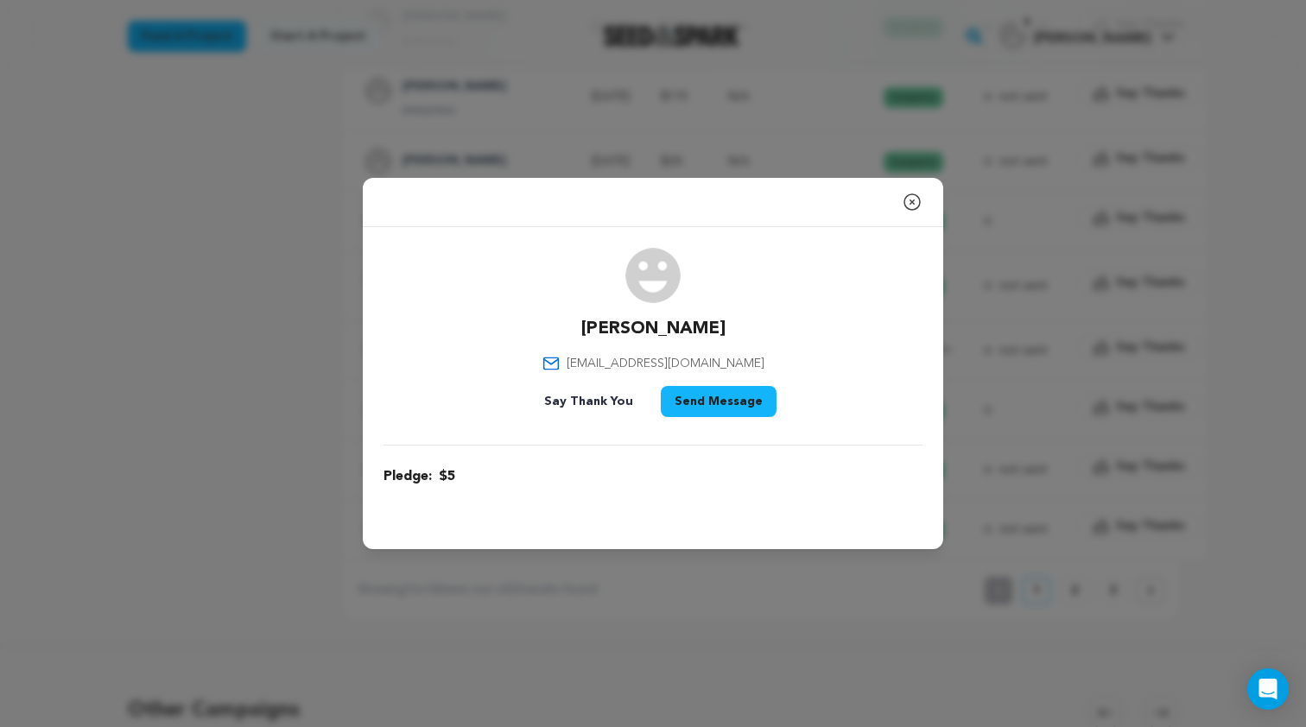
click at [655, 364] on span "[EMAIL_ADDRESS][DOMAIN_NAME]" at bounding box center [665, 363] width 198 height 17
click at [914, 206] on icon "button" at bounding box center [911, 202] width 21 height 21
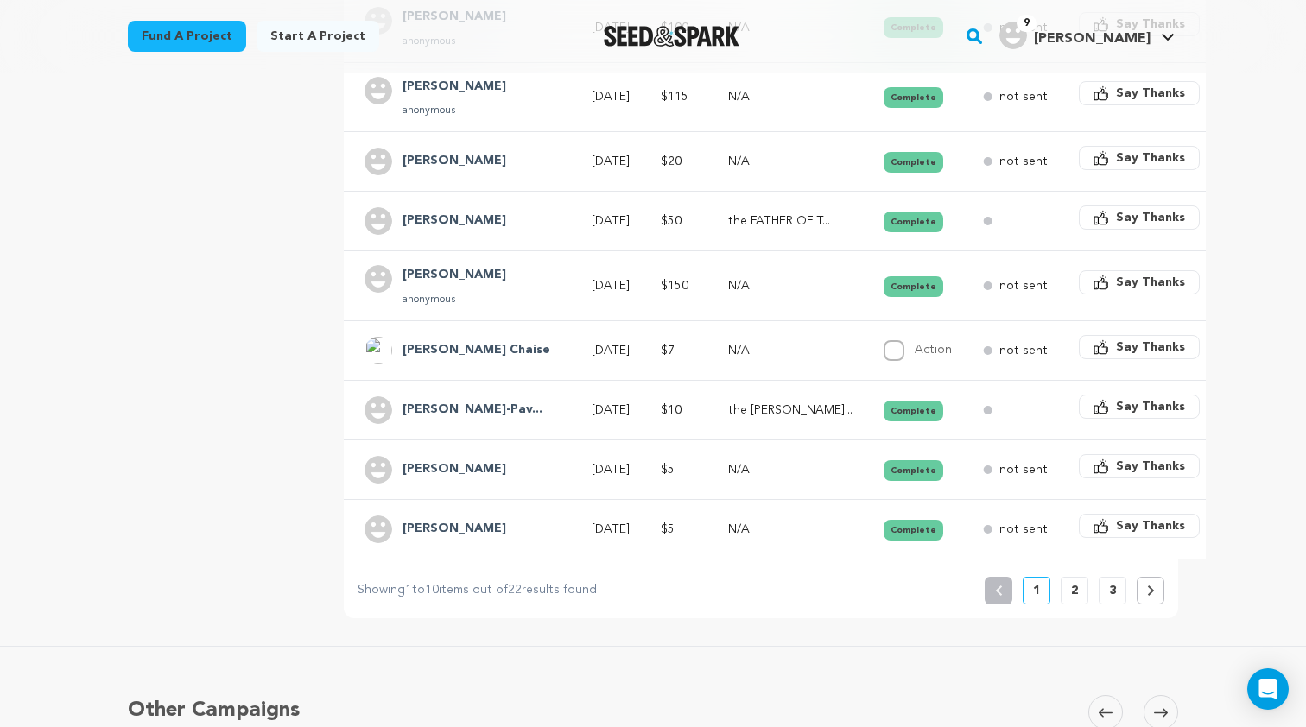
click at [488, 416] on h4 "[PERSON_NAME]-Pav..." at bounding box center [472, 410] width 140 height 21
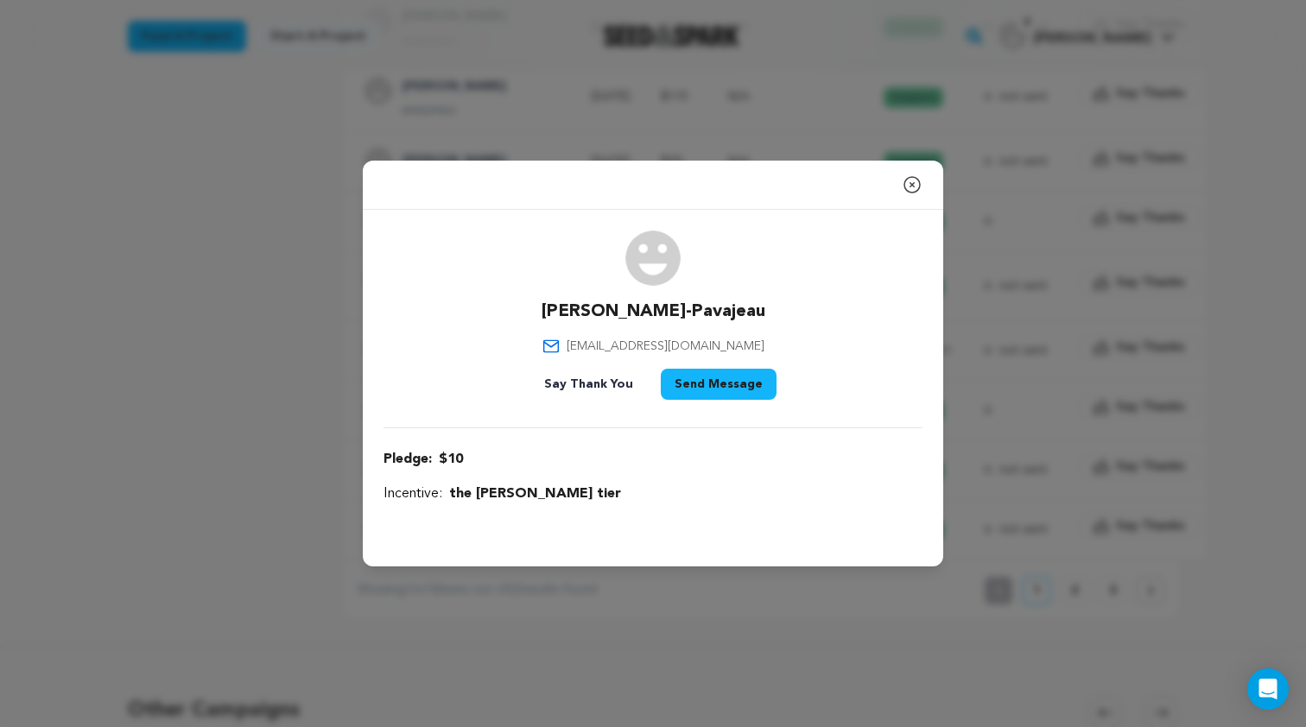
click at [649, 309] on p "[PERSON_NAME]-Pavajeau" at bounding box center [653, 312] width 224 height 24
click at [646, 349] on span "[EMAIL_ADDRESS][DOMAIN_NAME]" at bounding box center [665, 346] width 198 height 17
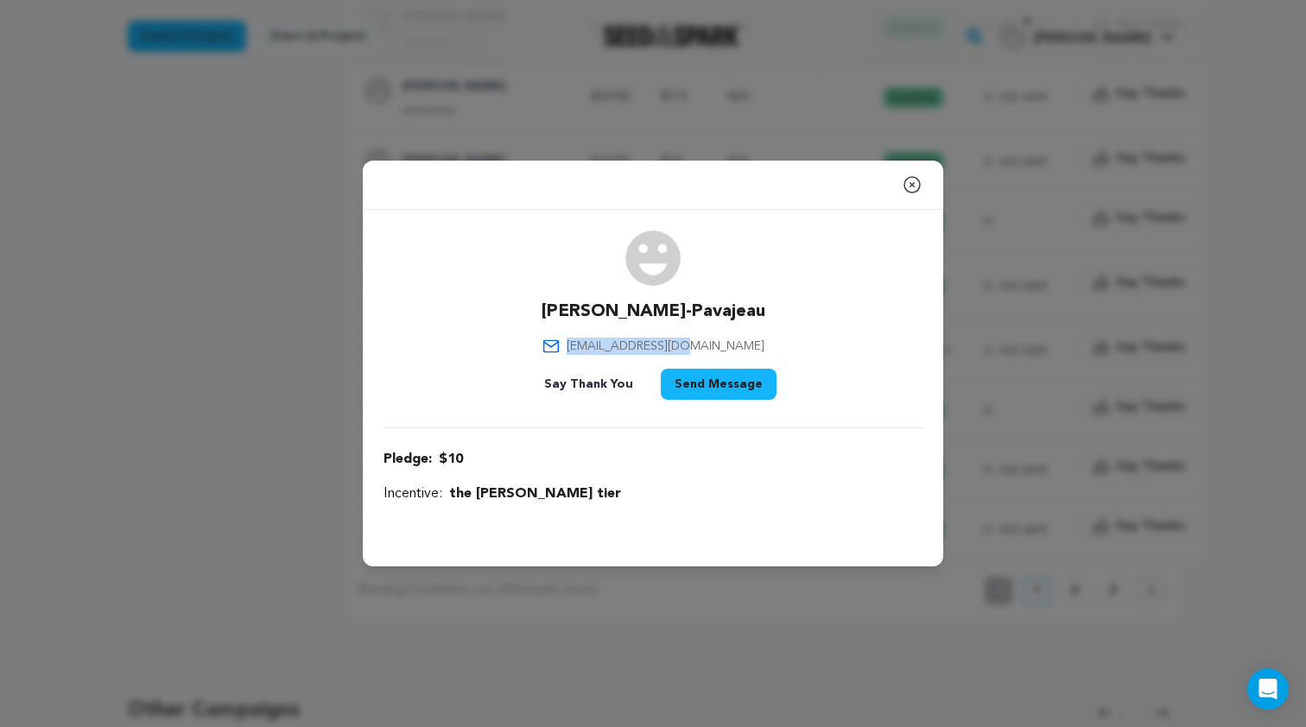
click at [646, 349] on span "[EMAIL_ADDRESS][DOMAIN_NAME]" at bounding box center [665, 346] width 198 height 17
click at [906, 190] on icon "button" at bounding box center [912, 185] width 16 height 16
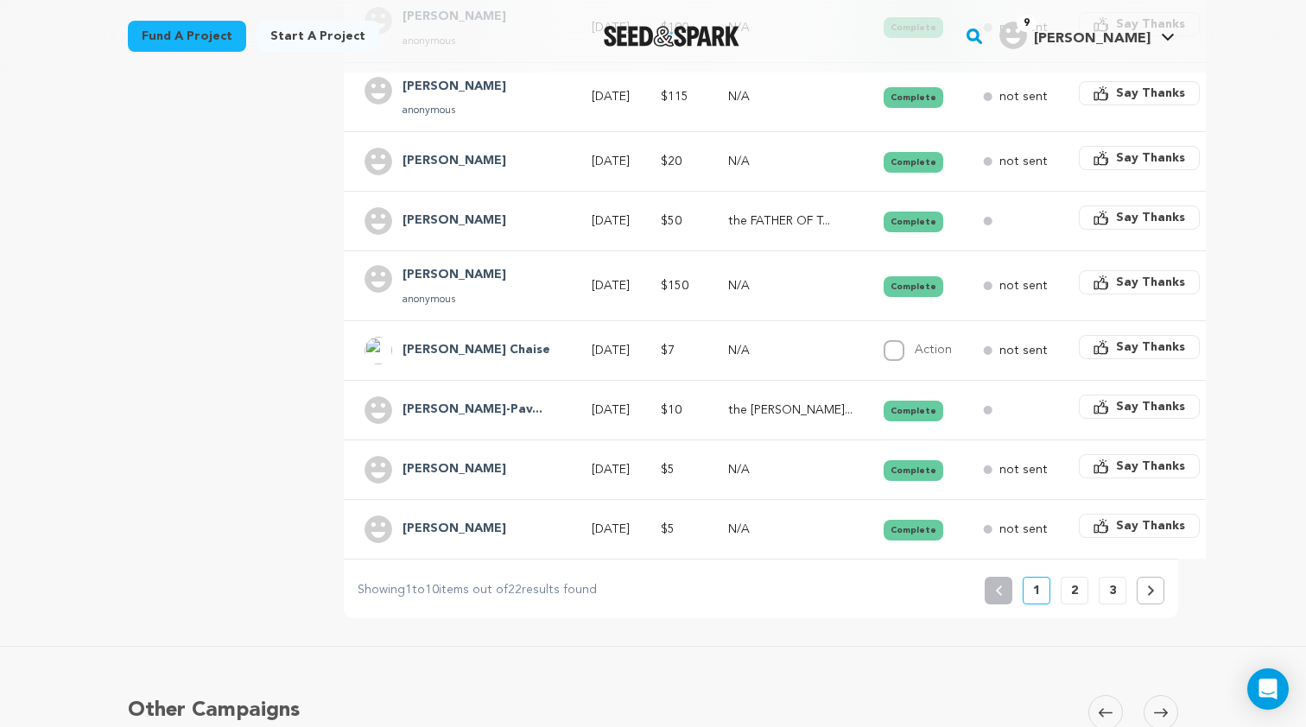
click at [454, 340] on h4 "[PERSON_NAME] Chaise" at bounding box center [476, 350] width 148 height 21
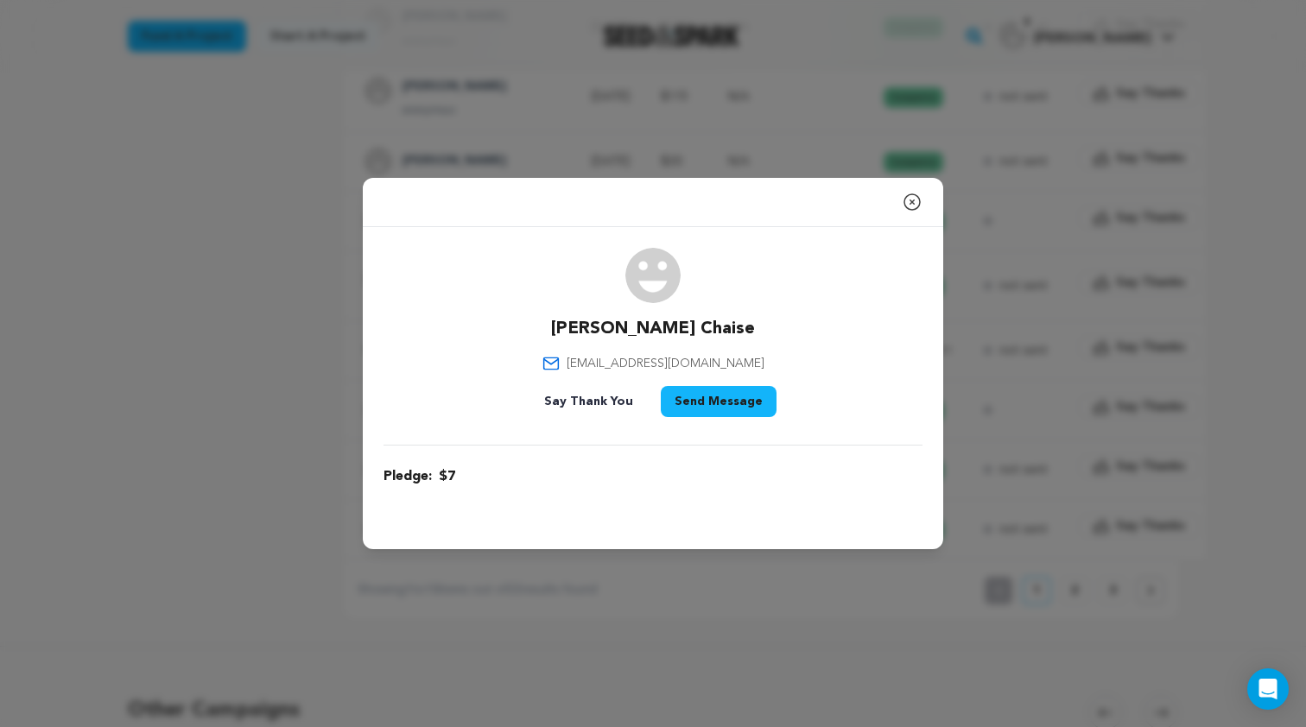
click at [657, 323] on p "[PERSON_NAME] Chaise" at bounding box center [653, 329] width 204 height 24
click at [649, 364] on span "[EMAIL_ADDRESS][DOMAIN_NAME]" at bounding box center [665, 363] width 198 height 17
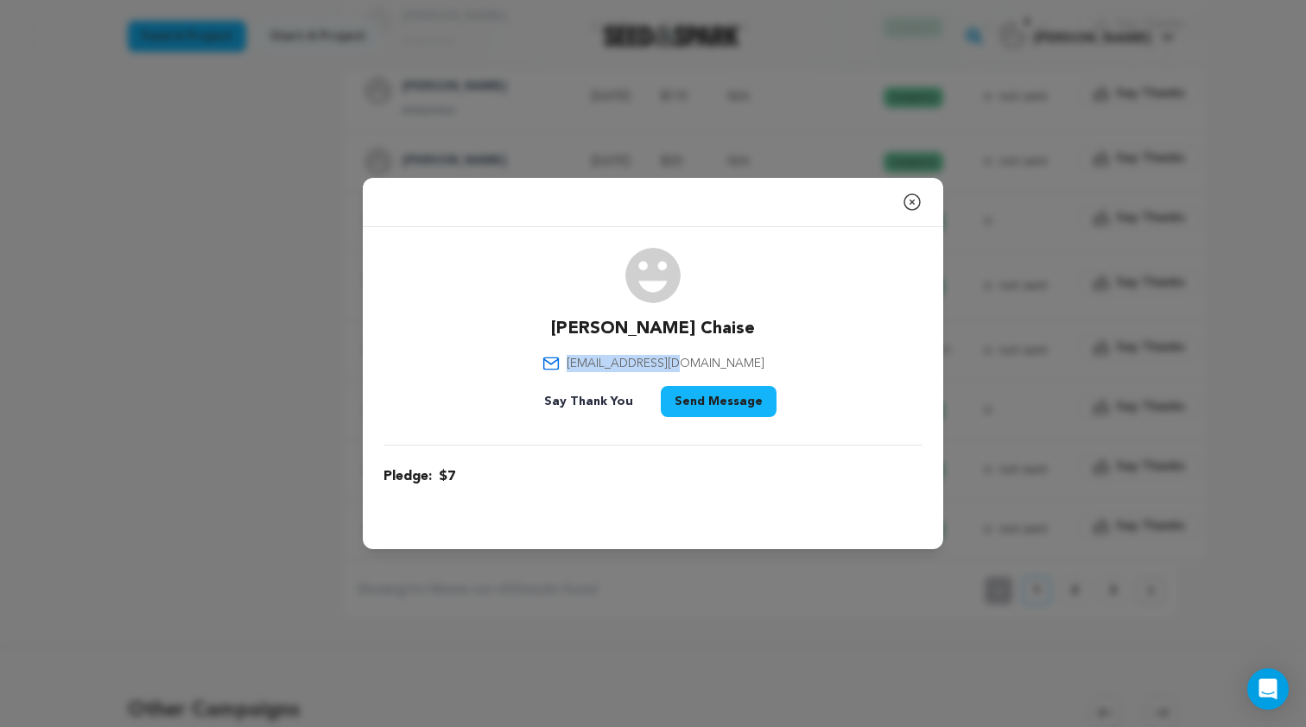
click at [649, 364] on span "[EMAIL_ADDRESS][DOMAIN_NAME]" at bounding box center [665, 363] width 198 height 17
click at [916, 210] on icon "button" at bounding box center [911, 202] width 21 height 21
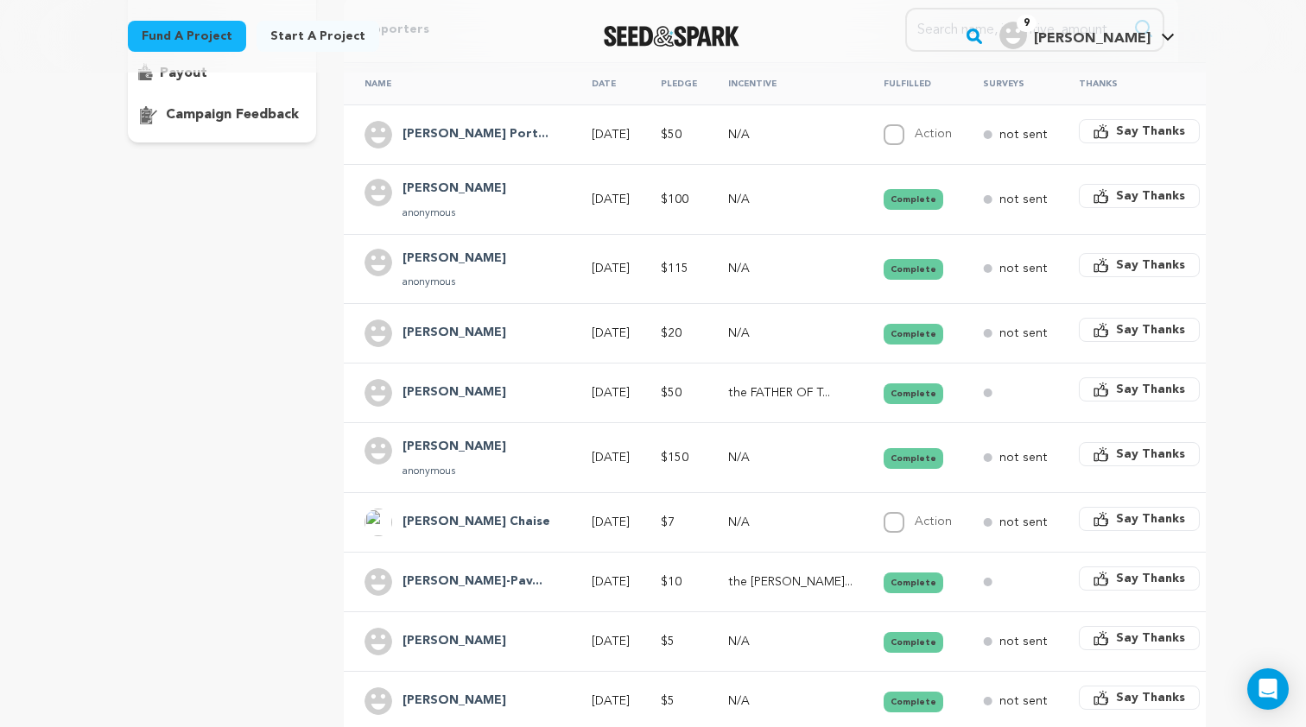
scroll to position [344, 0]
click at [452, 393] on h4 "[PERSON_NAME]" at bounding box center [454, 391] width 104 height 21
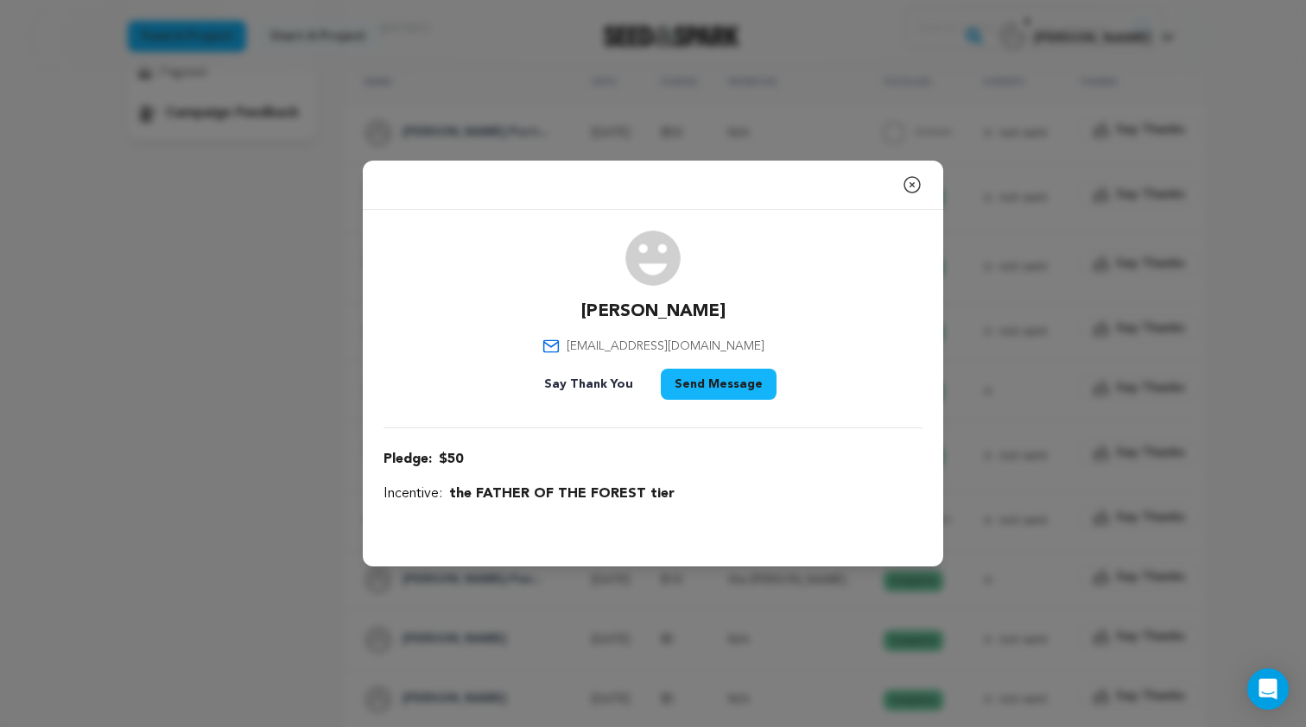
click at [642, 309] on p "[PERSON_NAME]" at bounding box center [653, 312] width 144 height 24
click at [646, 348] on span "[EMAIL_ADDRESS][DOMAIN_NAME]" at bounding box center [665, 346] width 198 height 17
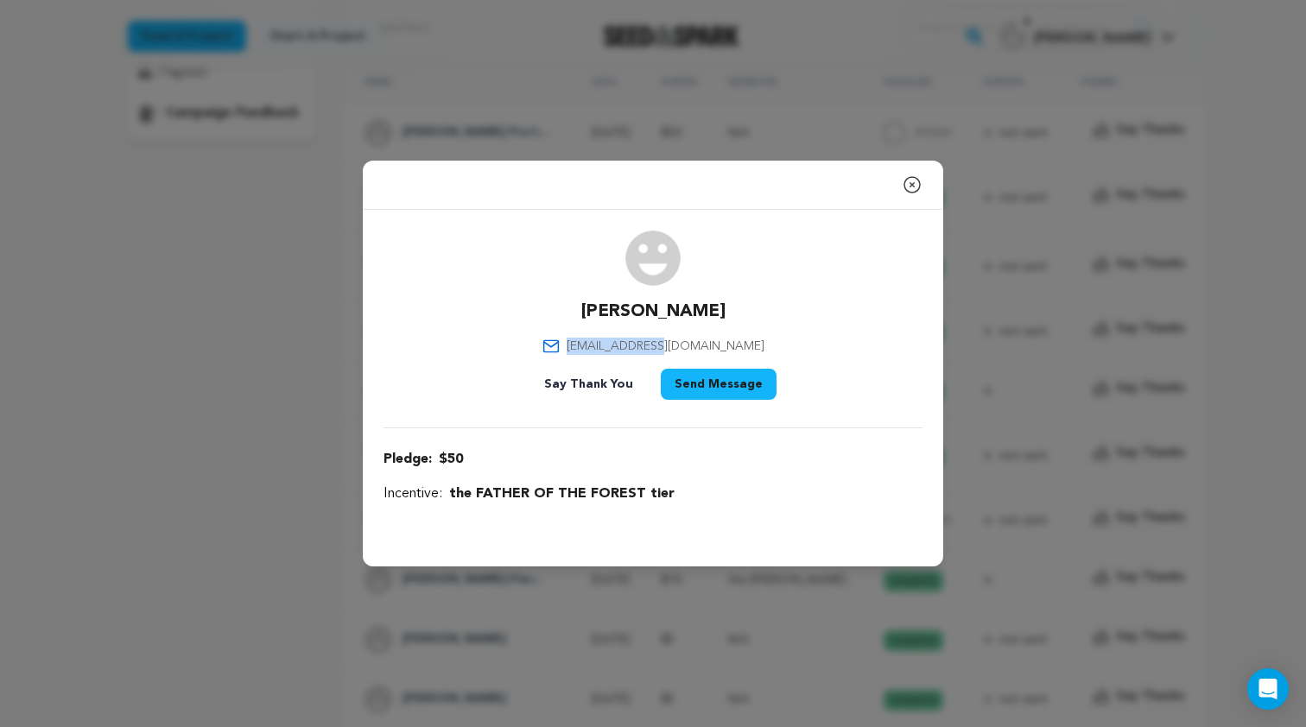
click at [646, 348] on span "[EMAIL_ADDRESS][DOMAIN_NAME]" at bounding box center [665, 346] width 198 height 17
click at [906, 198] on button "Close modal" at bounding box center [911, 185] width 21 height 35
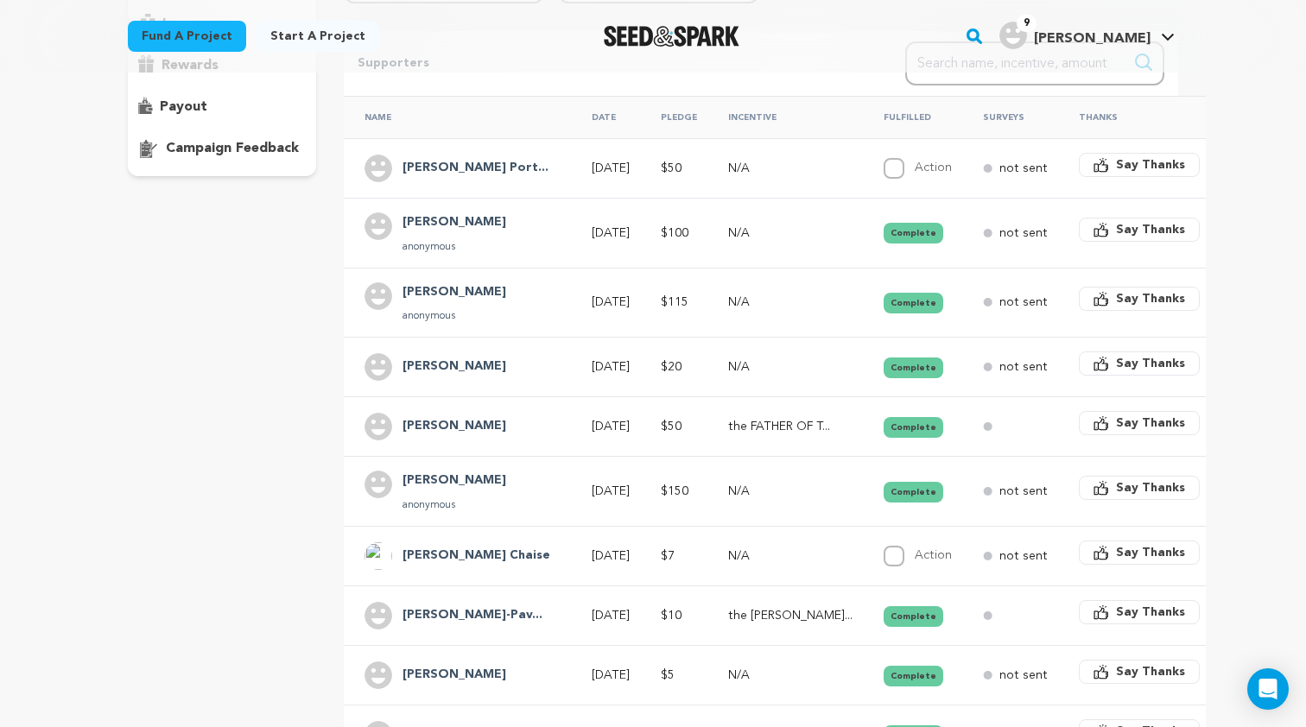
scroll to position [291, 0]
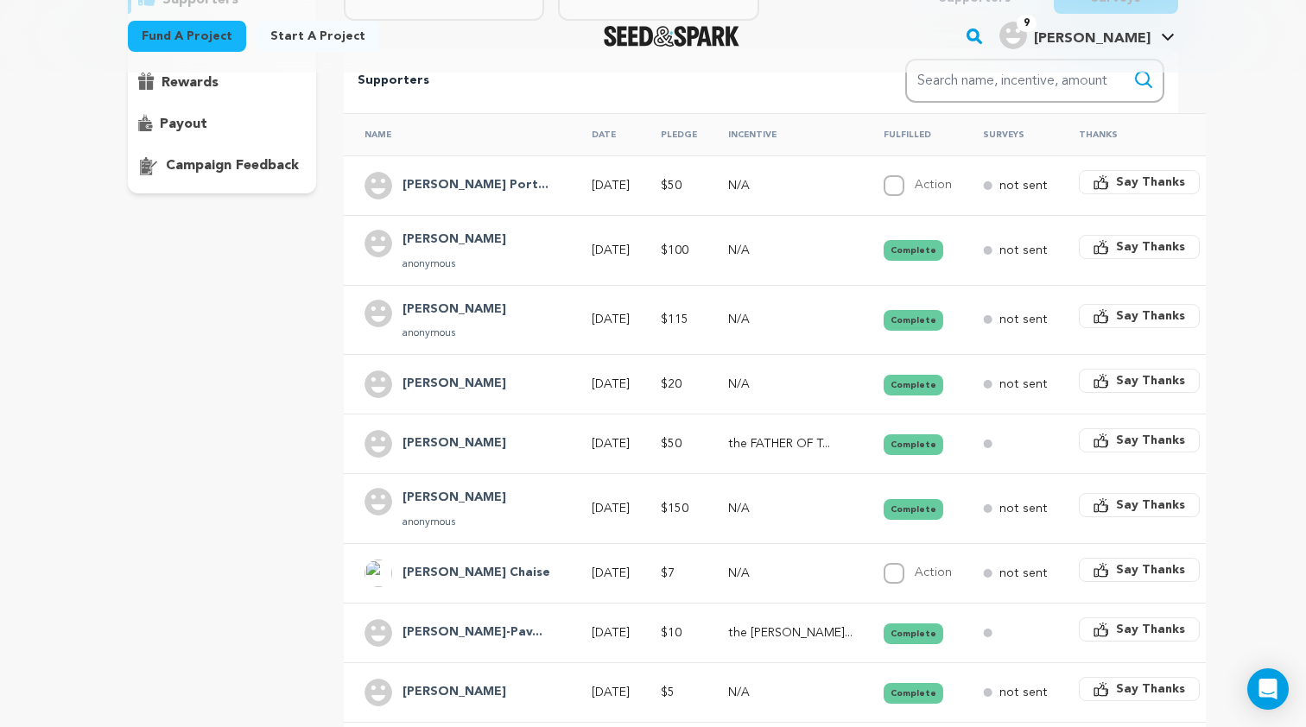
click at [455, 382] on h4 "[PERSON_NAME]" at bounding box center [454, 384] width 104 height 21
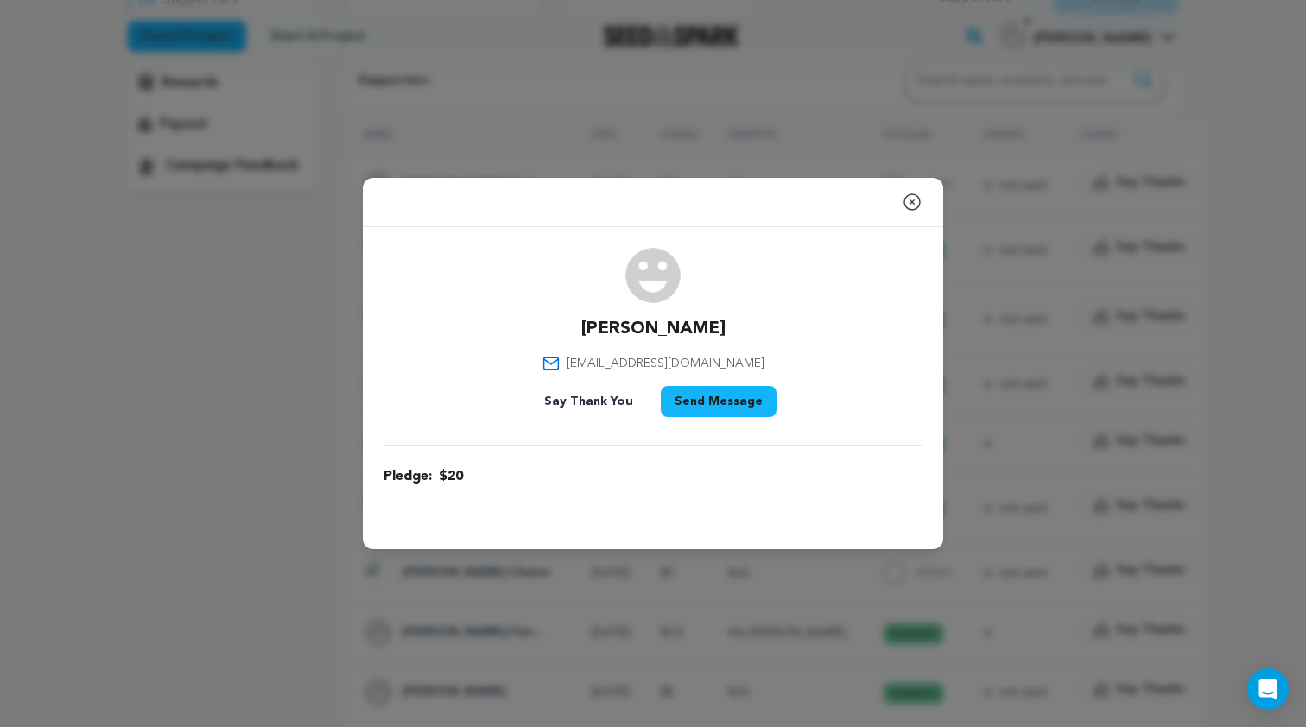
click at [653, 325] on p "[PERSON_NAME]" at bounding box center [653, 329] width 144 height 24
click at [664, 363] on span "[EMAIL_ADDRESS][DOMAIN_NAME]" at bounding box center [665, 363] width 198 height 17
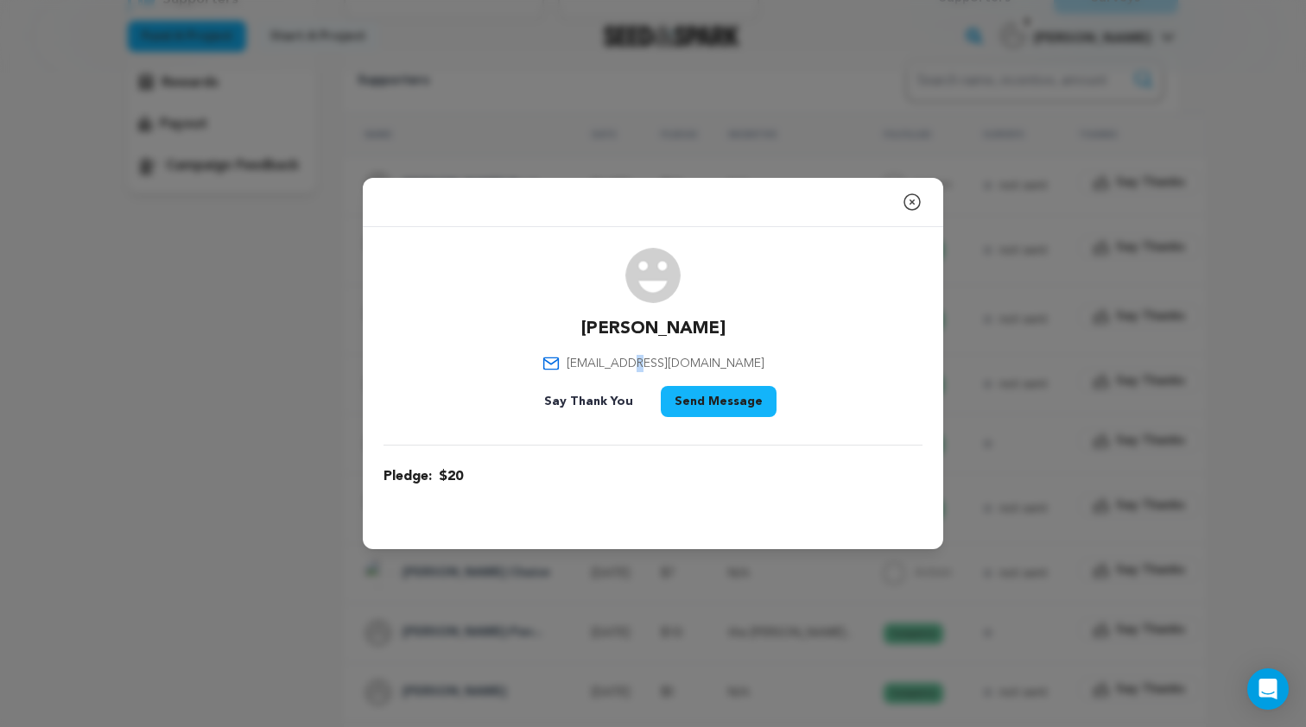
click at [664, 363] on span "[EMAIL_ADDRESS][DOMAIN_NAME]" at bounding box center [665, 363] width 198 height 17
click at [912, 204] on icon "button" at bounding box center [911, 202] width 21 height 21
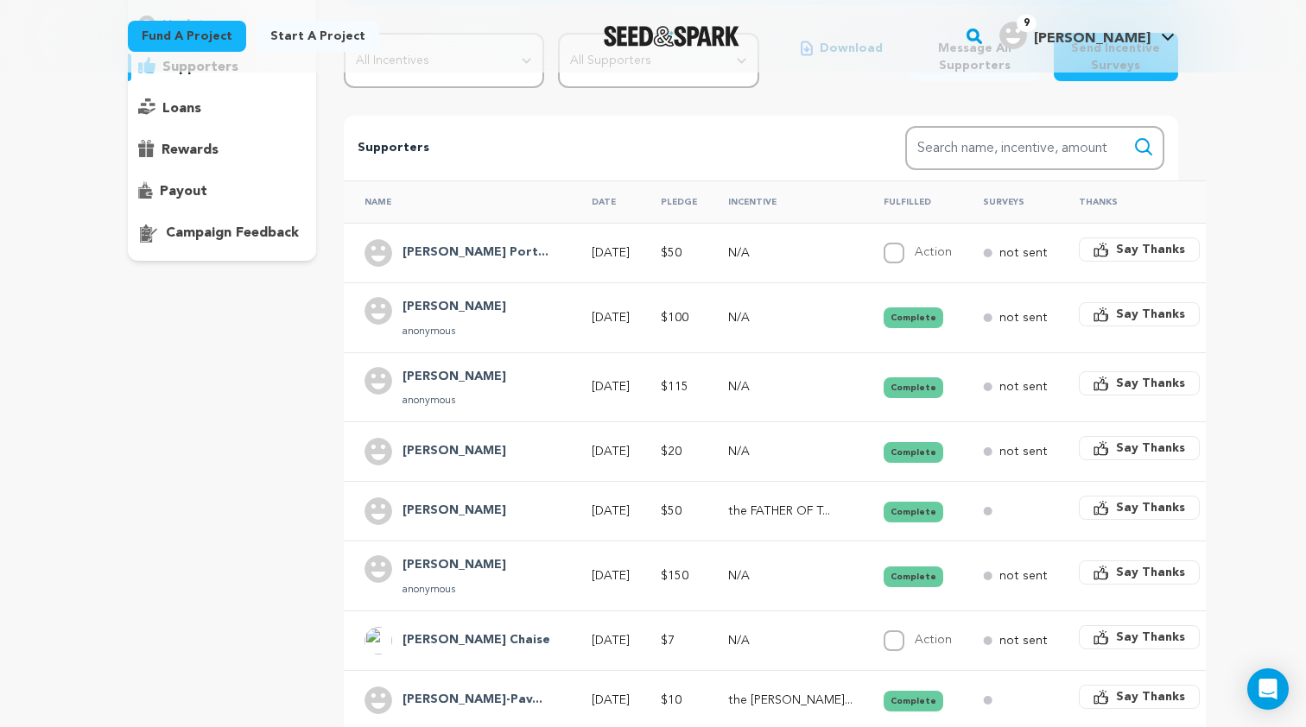
scroll to position [222, 0]
